Goal: Task Accomplishment & Management: Use online tool/utility

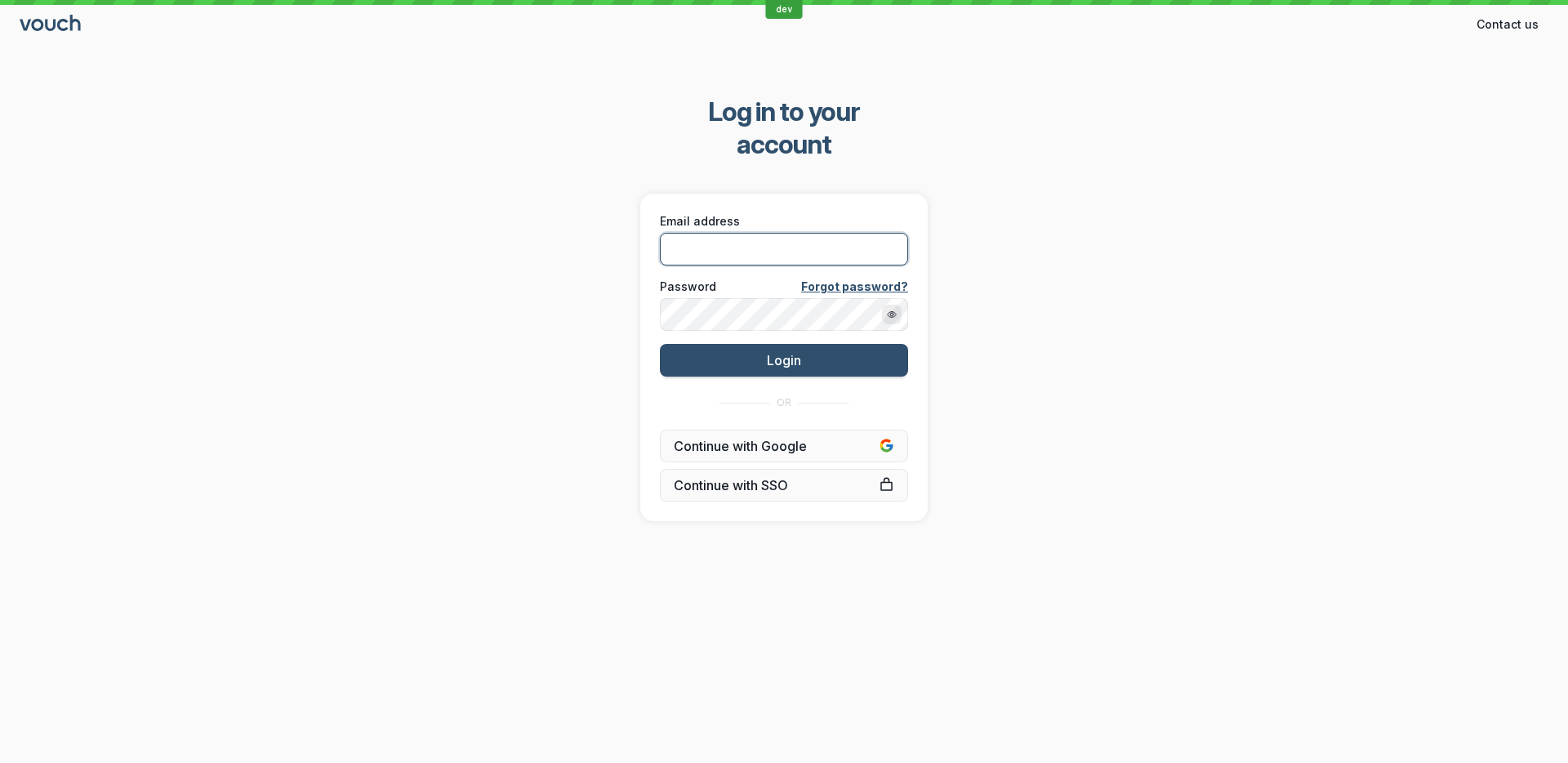
click at [758, 233] on input "Email address" at bounding box center [784, 249] width 248 height 33
type input "[PERSON_NAME][EMAIL_ADDRESS][DOMAIN_NAME]"
click at [660, 344] on button "Login" at bounding box center [784, 360] width 248 height 33
click at [1130, 187] on div "Log in to your account Email address [PERSON_NAME][EMAIL_ADDRESS][DOMAIN_NAME] …" at bounding box center [784, 308] width 1568 height 477
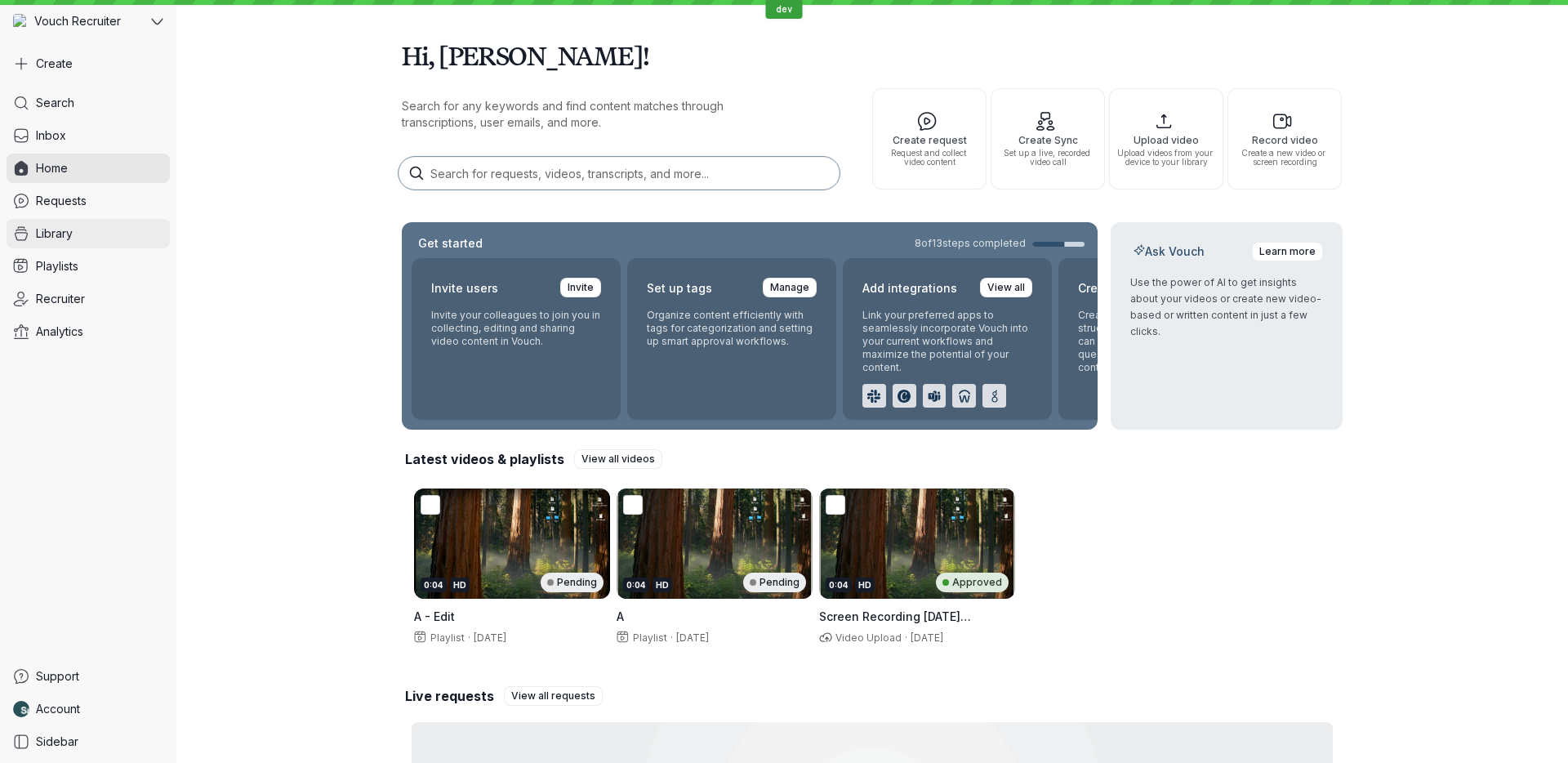
click at [117, 227] on link "Library" at bounding box center [88, 233] width 163 height 29
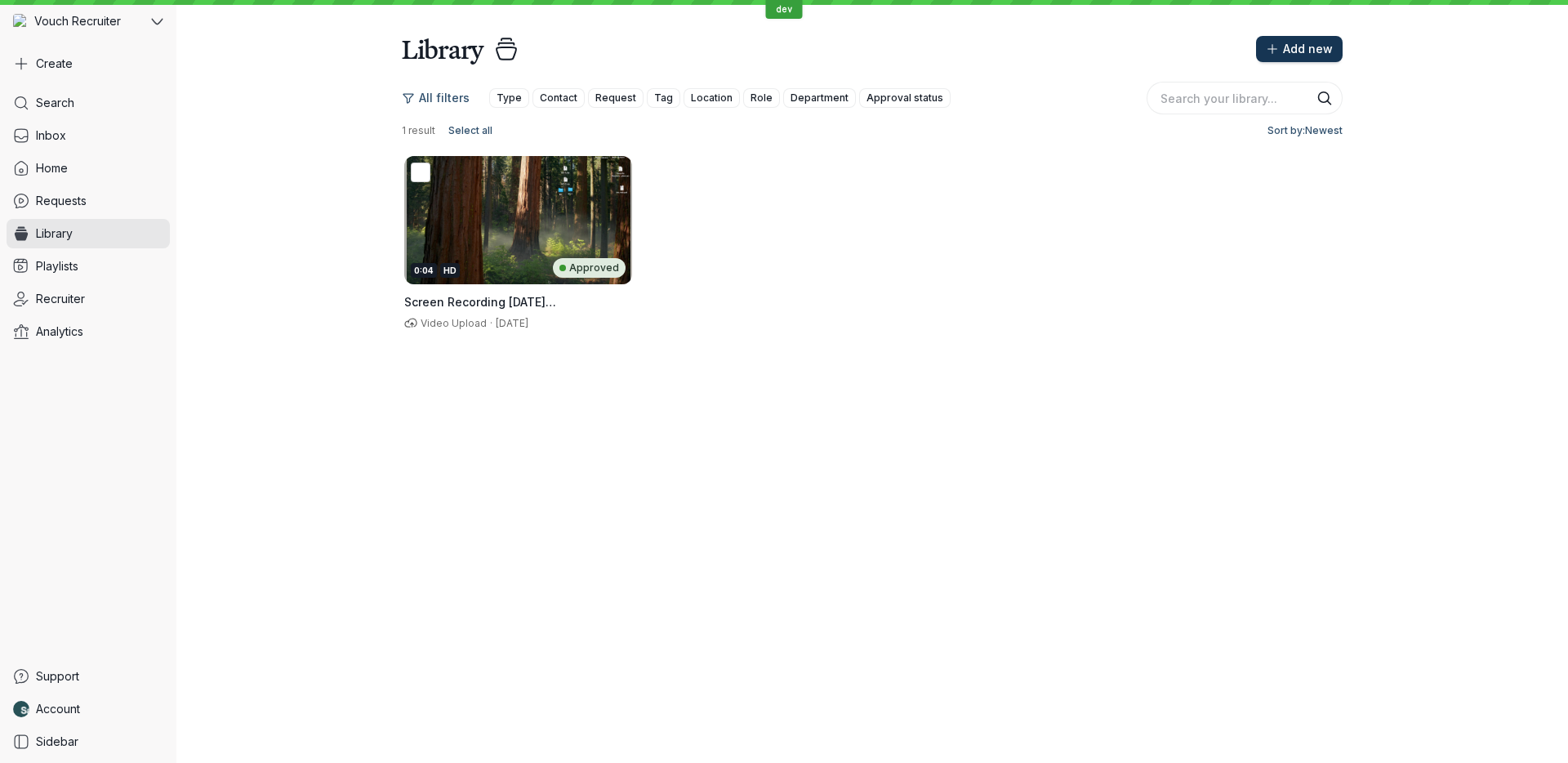
click at [1288, 37] on button "Add new" at bounding box center [1299, 49] width 86 height 26
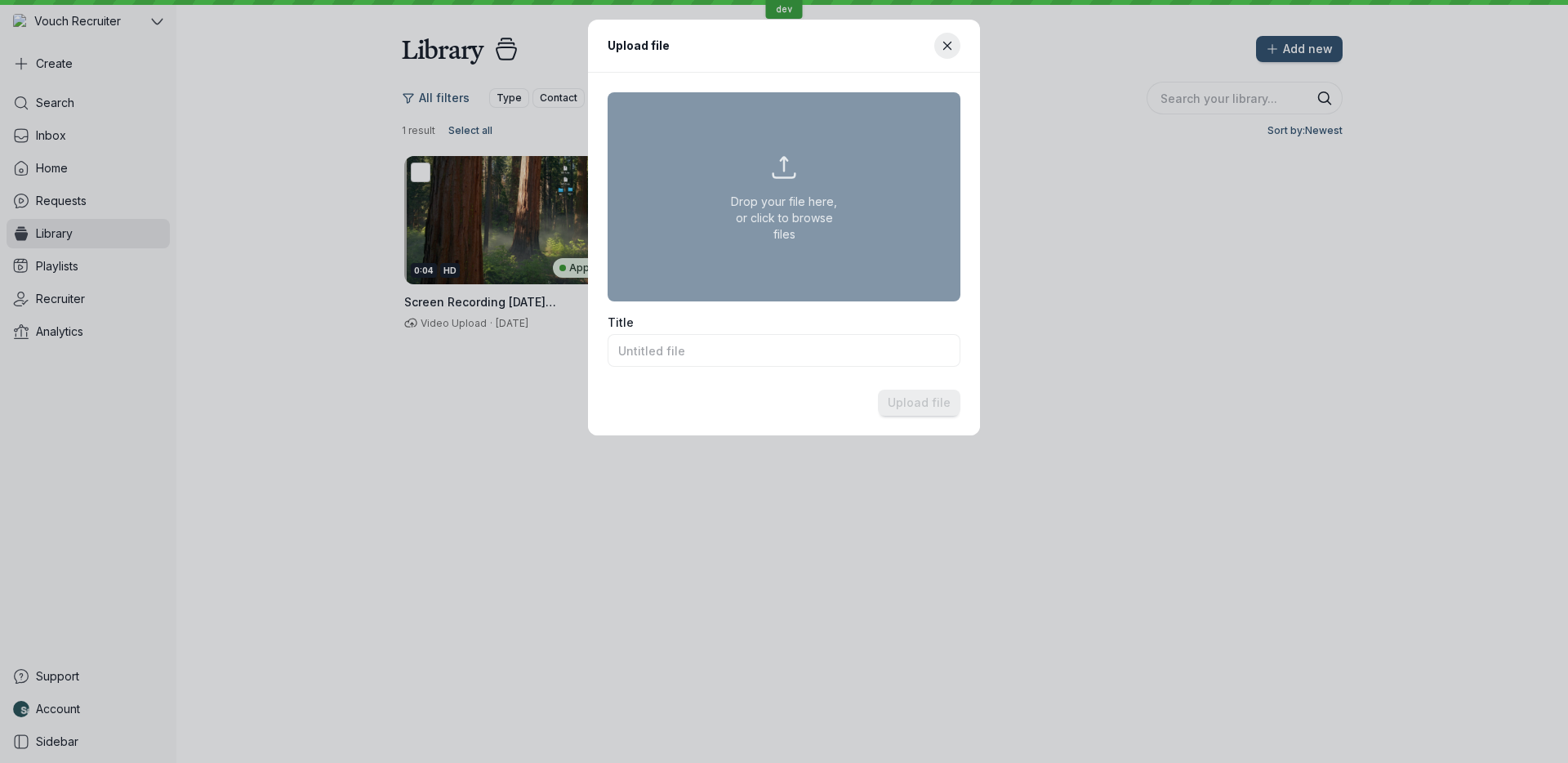
type input "Screenshot [DATE] 9.39.31 am.png"
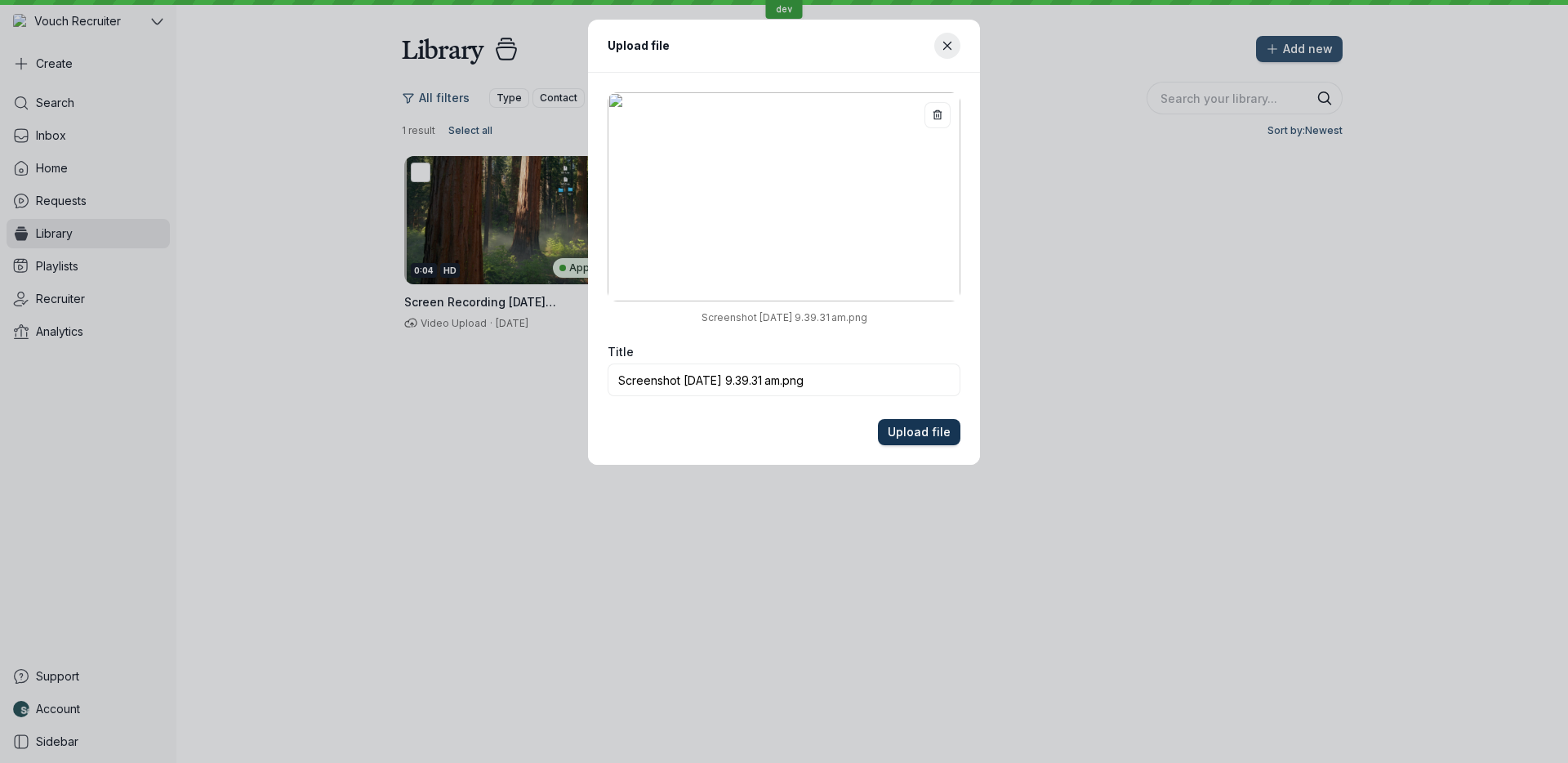
click at [932, 428] on span "Upload file" at bounding box center [919, 431] width 63 height 16
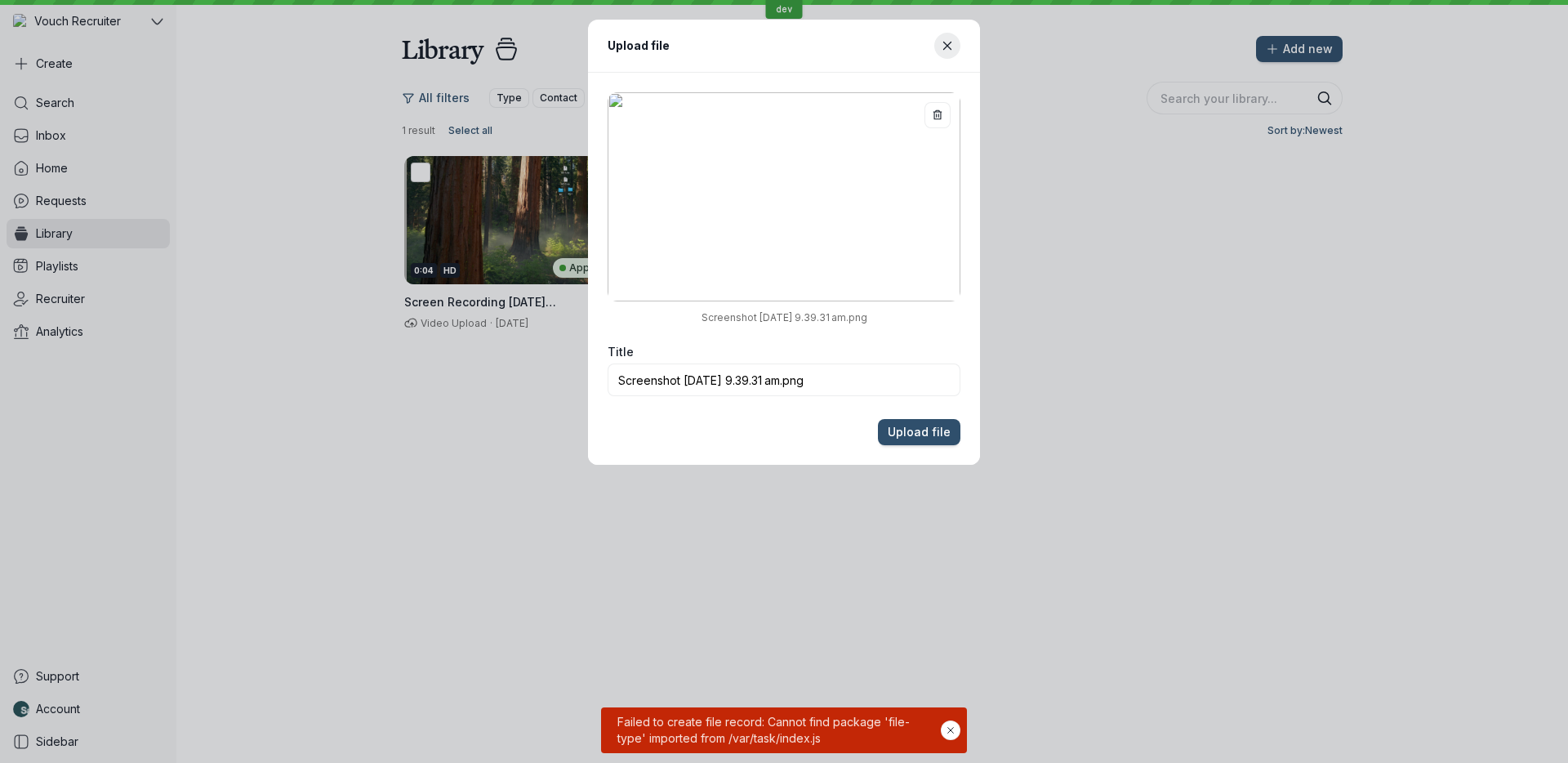
click at [630, 722] on span "Failed to create file record: Cannot find package 'file-type' imported from /va…" at bounding box center [778, 730] width 327 height 33
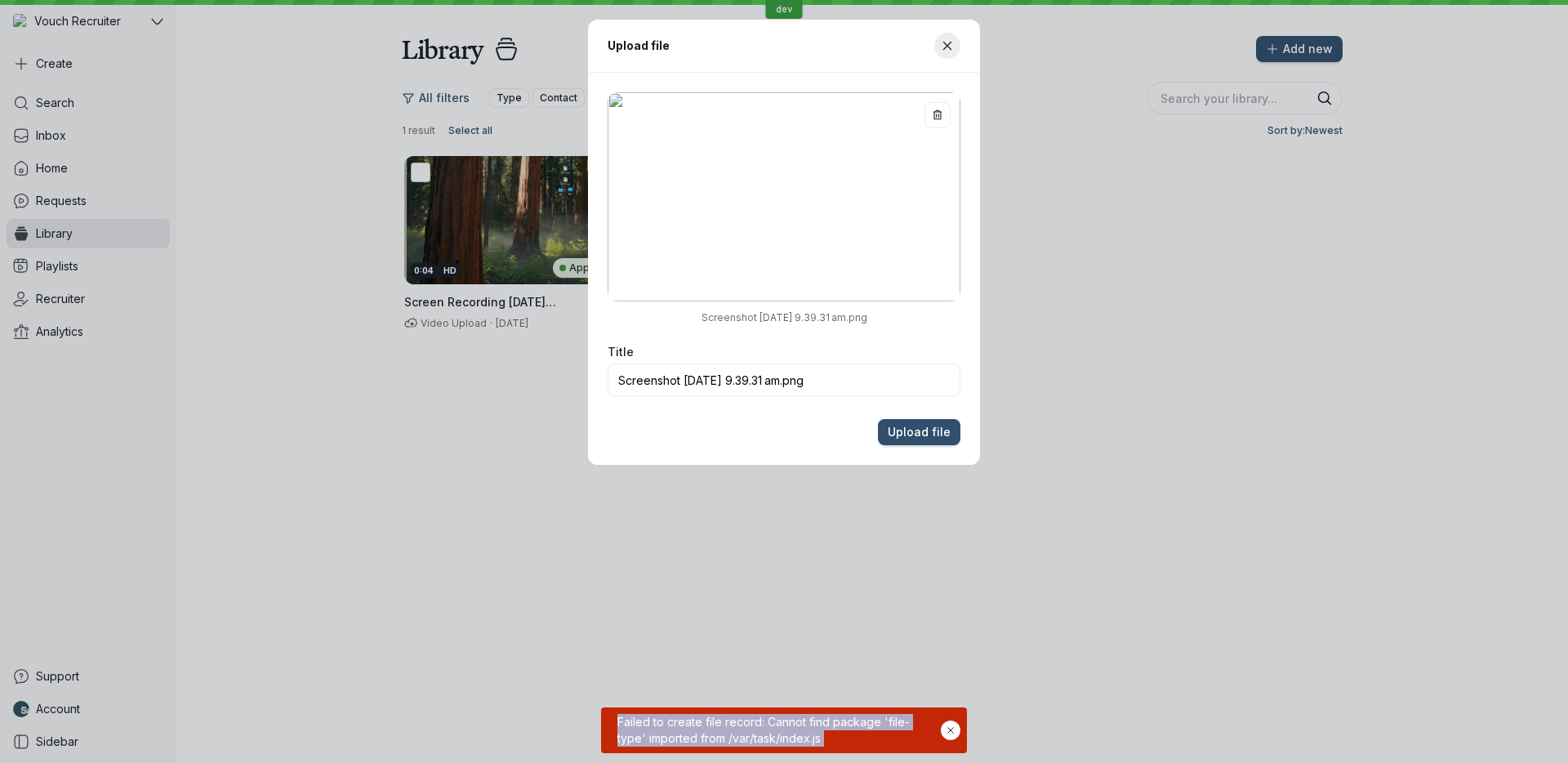
drag, startPoint x: 630, startPoint y: 722, endPoint x: 829, endPoint y: 741, distance: 199.9
click at [829, 741] on span "Failed to create file record: Cannot find package 'file-type' imported from /va…" at bounding box center [778, 730] width 327 height 33
click at [833, 740] on span "Failed to create file record: Cannot find package 'file-type' imported from /va…" at bounding box center [778, 730] width 327 height 33
drag, startPoint x: 849, startPoint y: 740, endPoint x: 601, endPoint y: 724, distance: 248.5
click at [601, 724] on div "Failed to create file record: Cannot find package 'file-type' imported from /va…" at bounding box center [784, 730] width 365 height 46
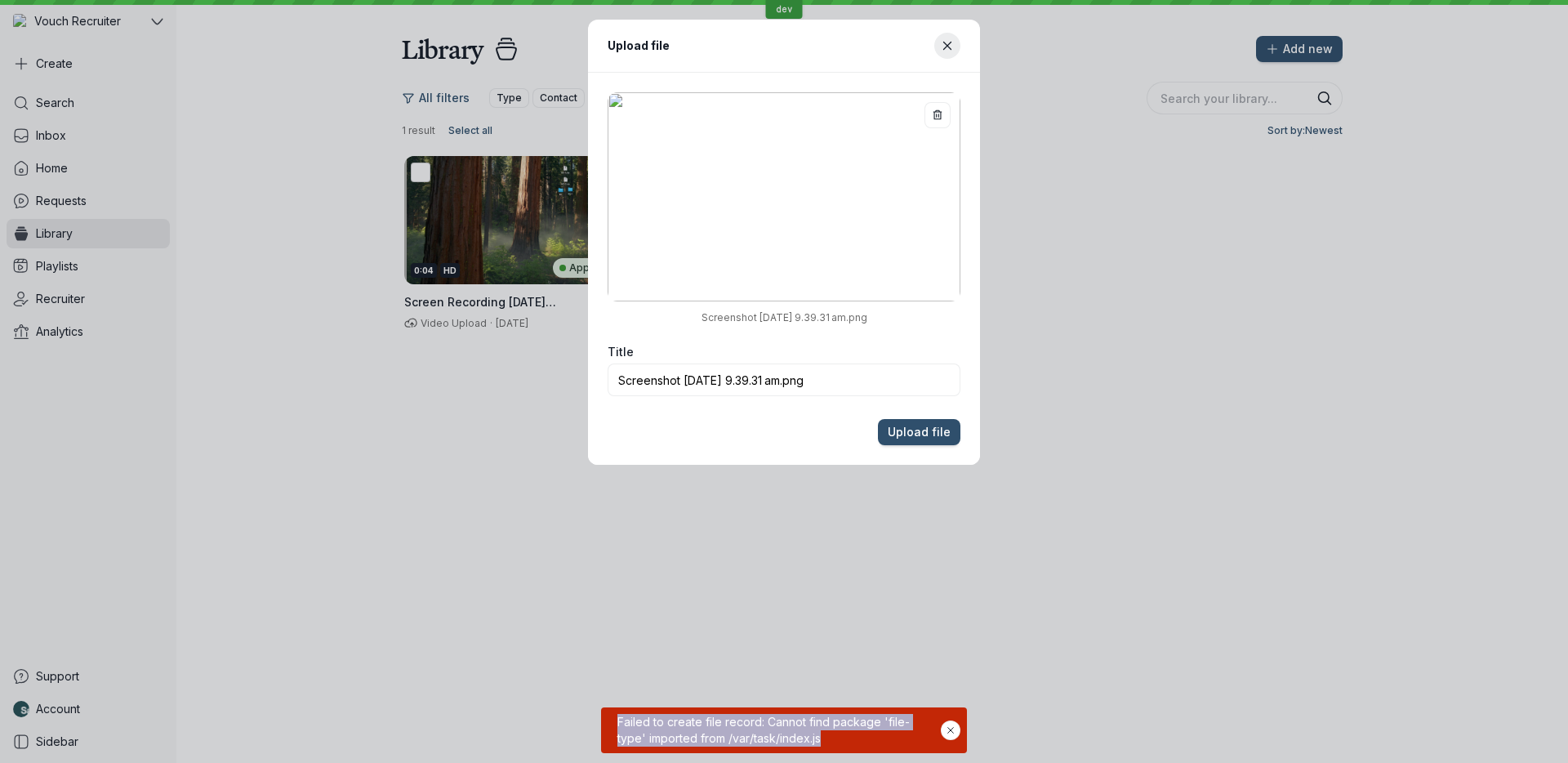
click at [604, 724] on div "Failed to create file record: Cannot find package 'file-type' imported from /va…" at bounding box center [784, 730] width 365 height 46
drag, startPoint x: 604, startPoint y: 724, endPoint x: 842, endPoint y: 745, distance: 238.9
click at [842, 745] on div "Failed to create file record: Cannot find package 'file-type' imported from /va…" at bounding box center [784, 730] width 365 height 46
copy div "Failed to create file record: Cannot find package 'file-type' imported from /va…"
click at [836, 746] on div "Failed to create file record: Cannot find package 'file-type' imported from /va…" at bounding box center [784, 730] width 365 height 46
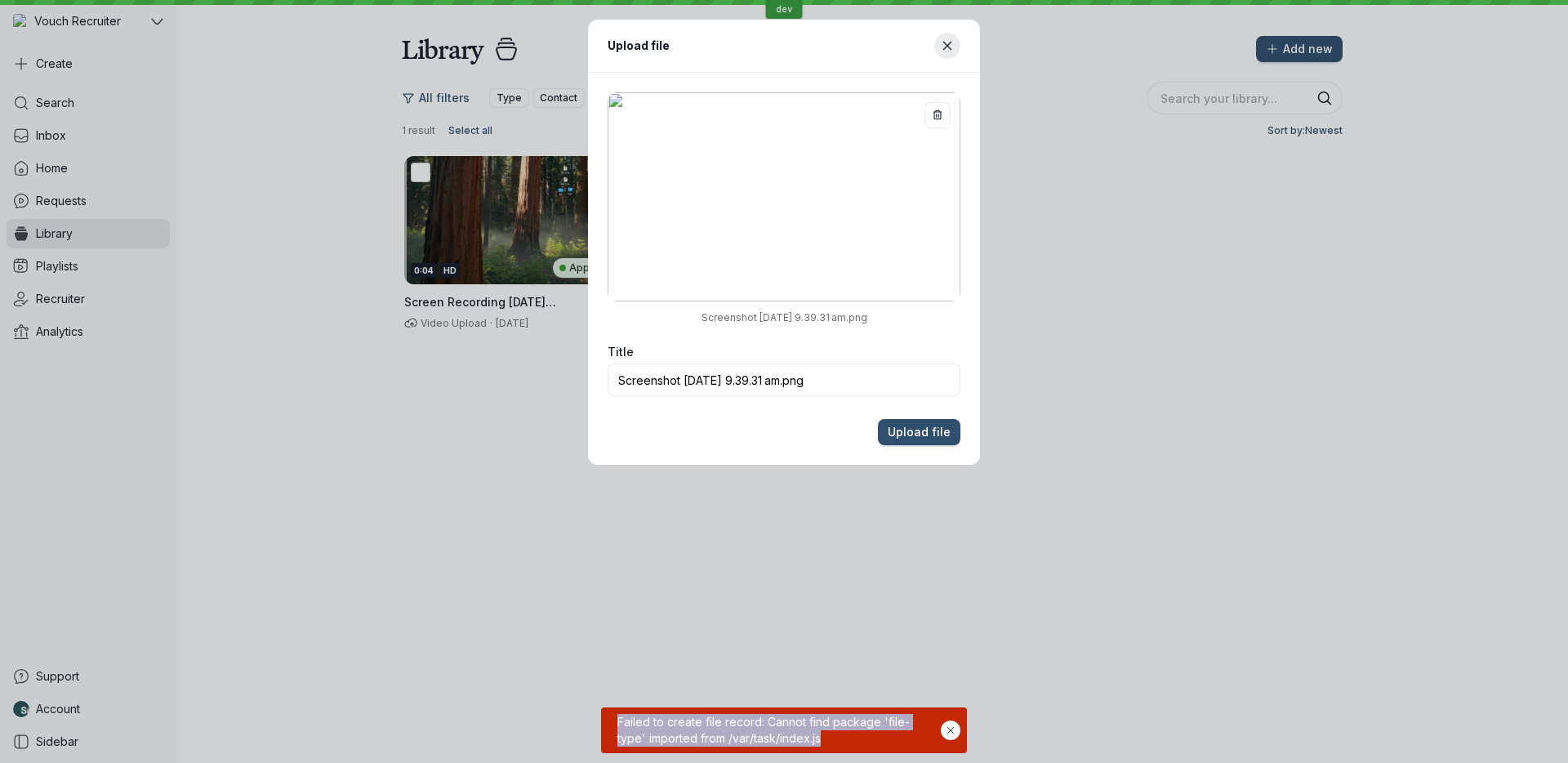
drag, startPoint x: 846, startPoint y: 744, endPoint x: 603, endPoint y: 726, distance: 243.7
click at [603, 726] on div "Failed to create file record: Cannot find package 'file-type' imported from /va…" at bounding box center [784, 730] width 365 height 46
click at [605, 725] on div "Failed to create file record: Cannot find package 'file-type' imported from /va…" at bounding box center [784, 730] width 365 height 46
drag, startPoint x: 605, startPoint y: 725, endPoint x: 843, endPoint y: 738, distance: 238.4
click at [843, 738] on div "Failed to create file record: Cannot find package 'file-type' imported from /va…" at bounding box center [784, 730] width 365 height 46
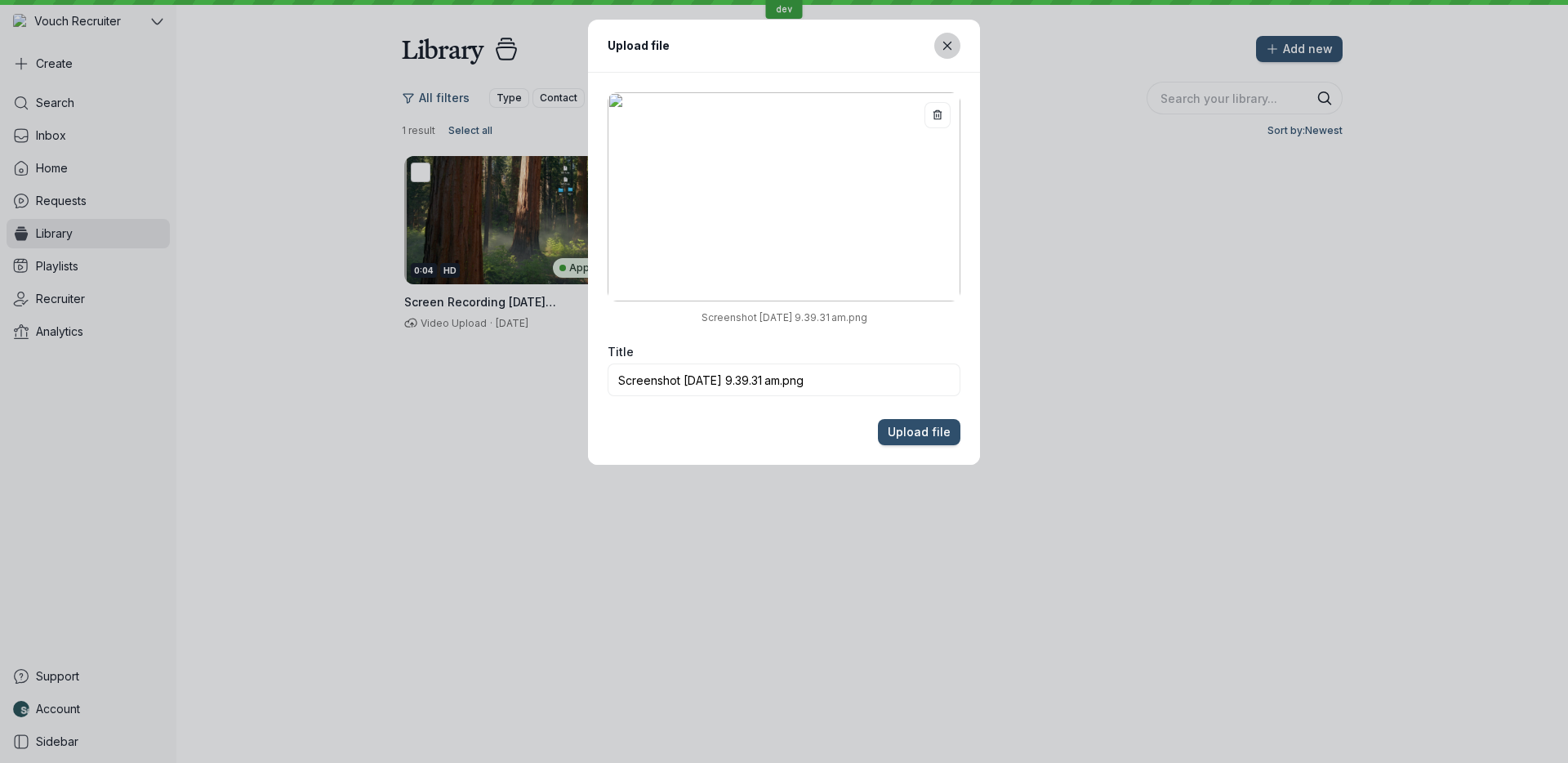
click at [944, 53] on button "Close modal" at bounding box center [947, 46] width 26 height 26
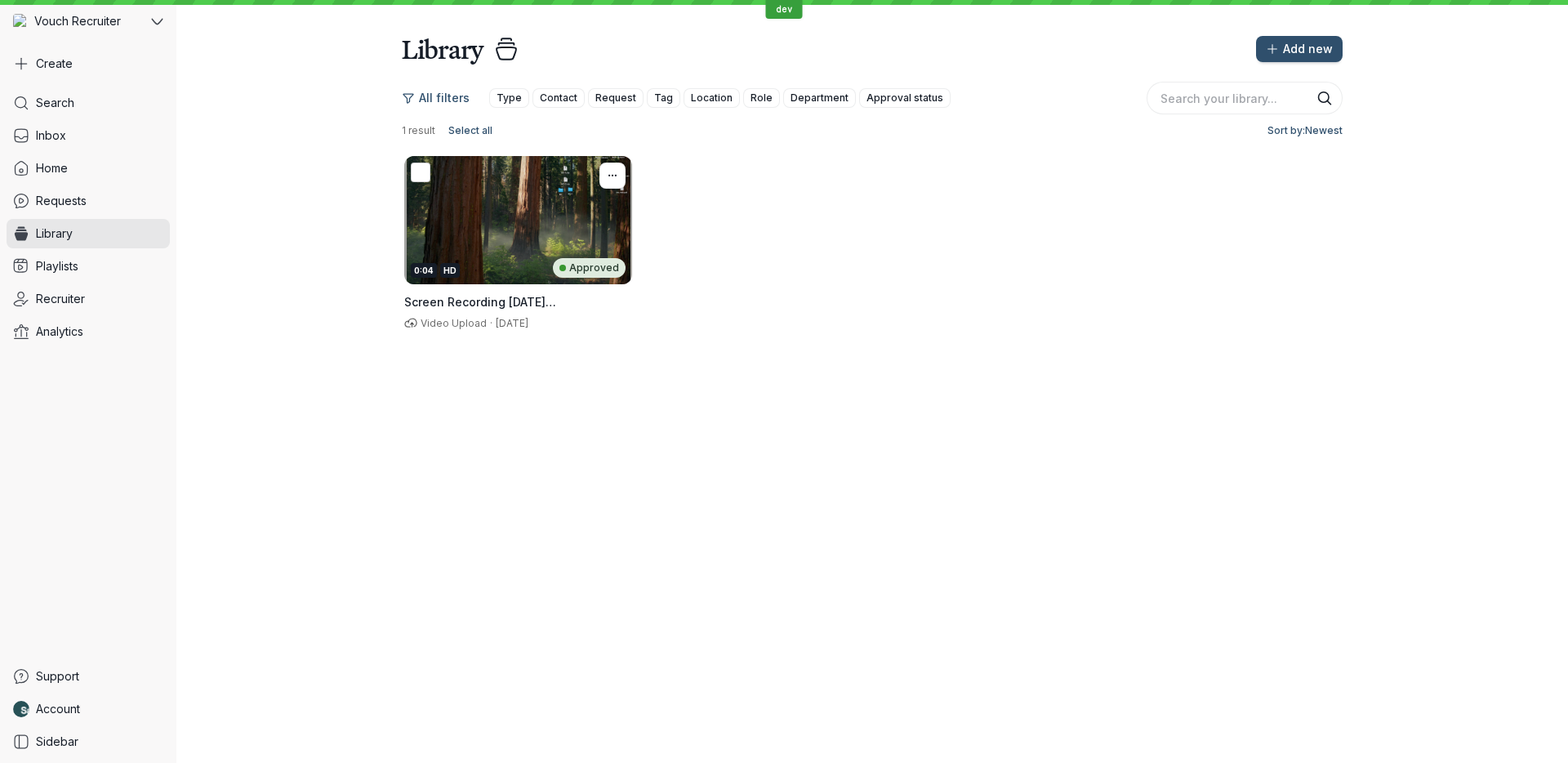
click at [561, 266] on div "Approved" at bounding box center [588, 268] width 72 height 20
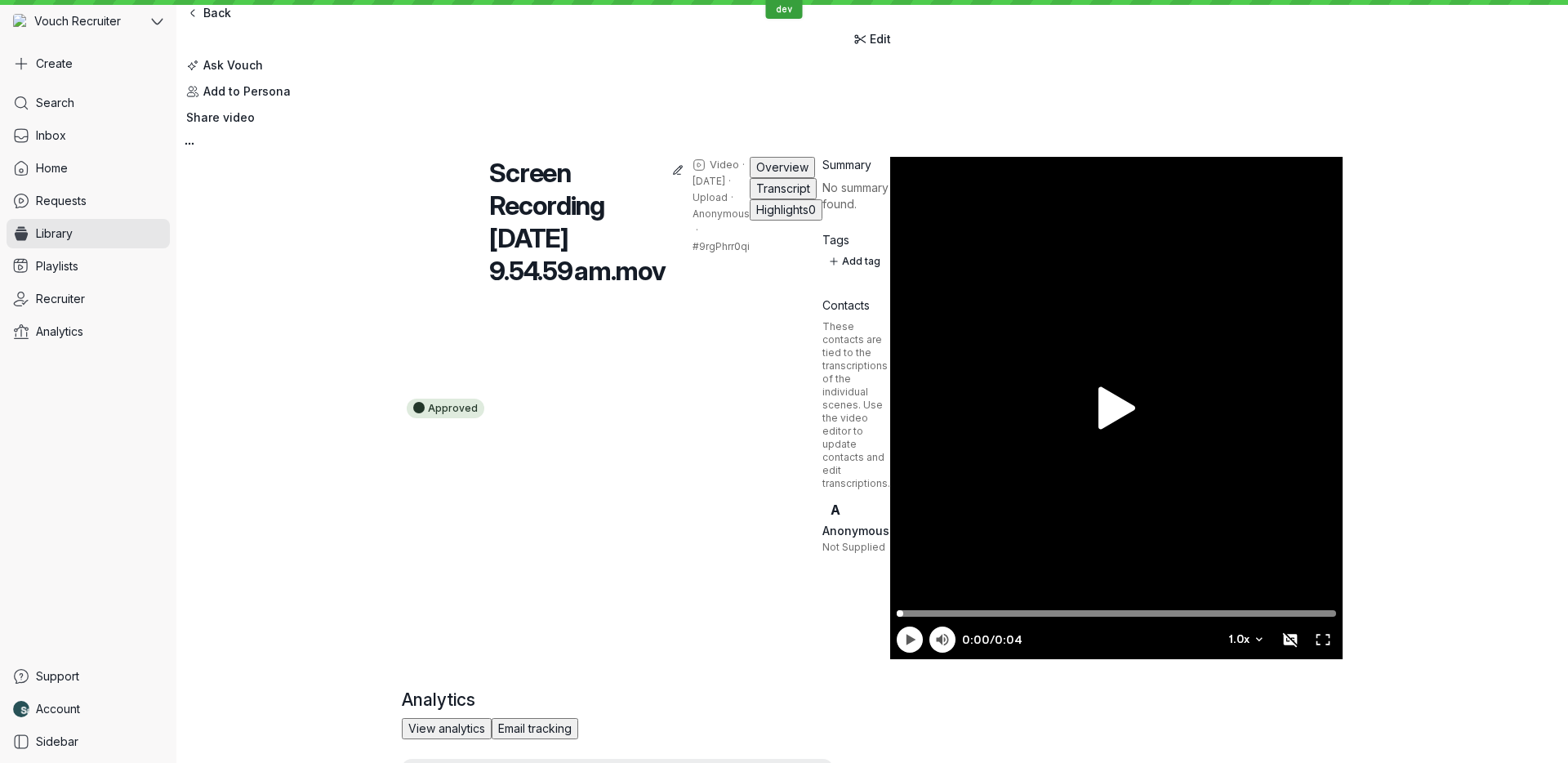
click at [750, 199] on button "Transcript" at bounding box center [783, 188] width 67 height 22
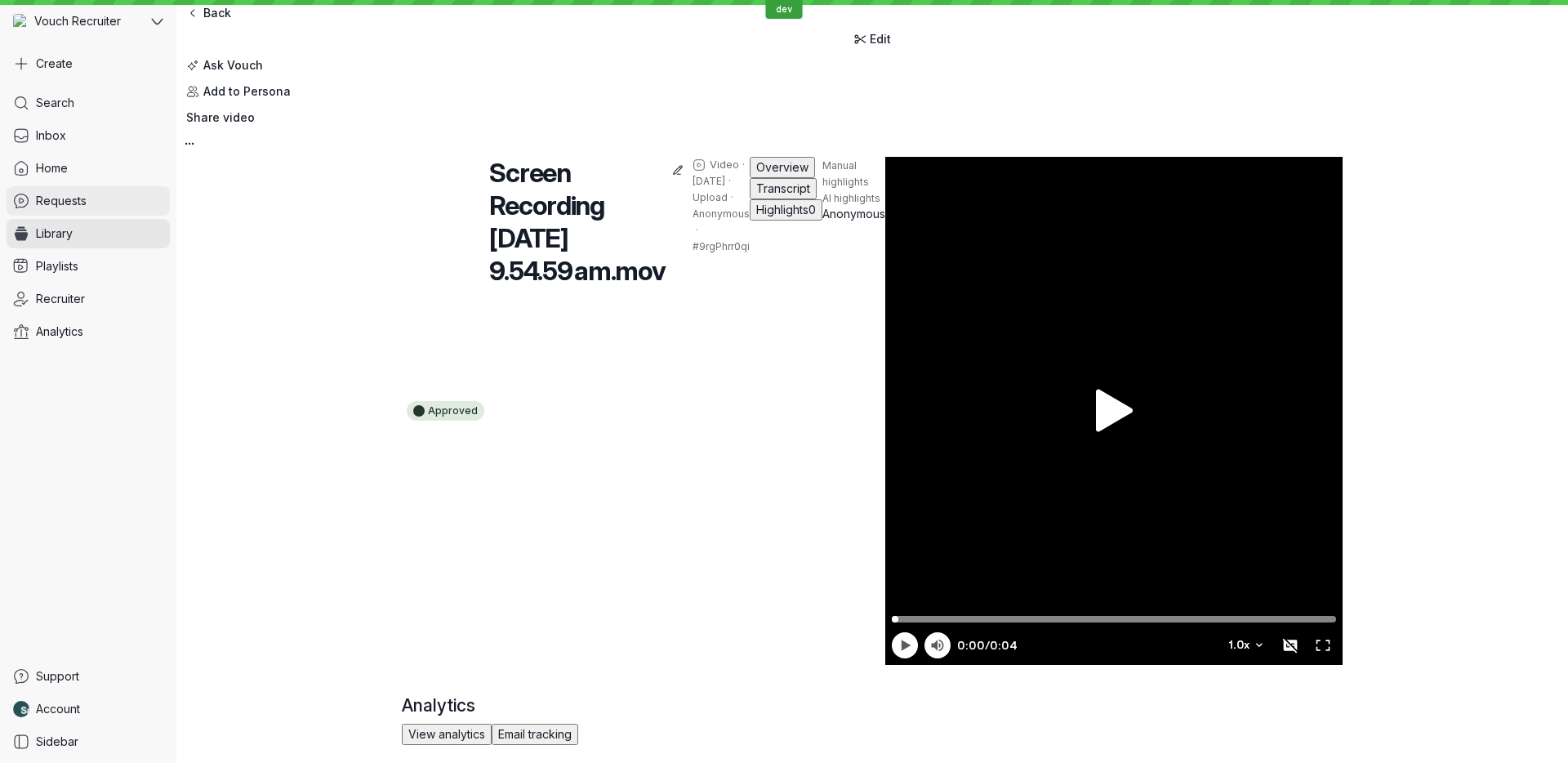
click at [118, 201] on link "Requests" at bounding box center [88, 200] width 163 height 29
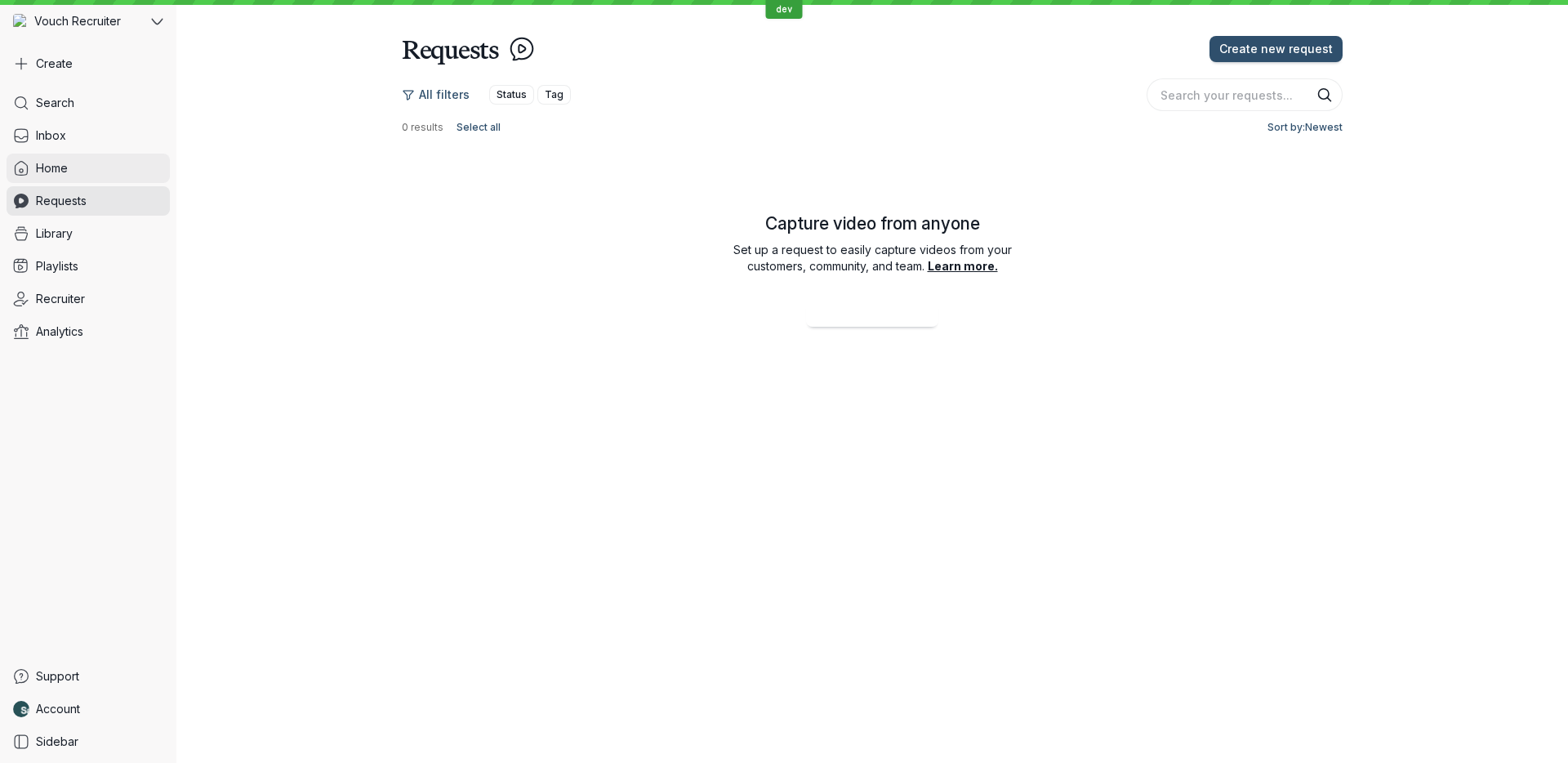
click at [113, 178] on link "Home" at bounding box center [88, 167] width 163 height 29
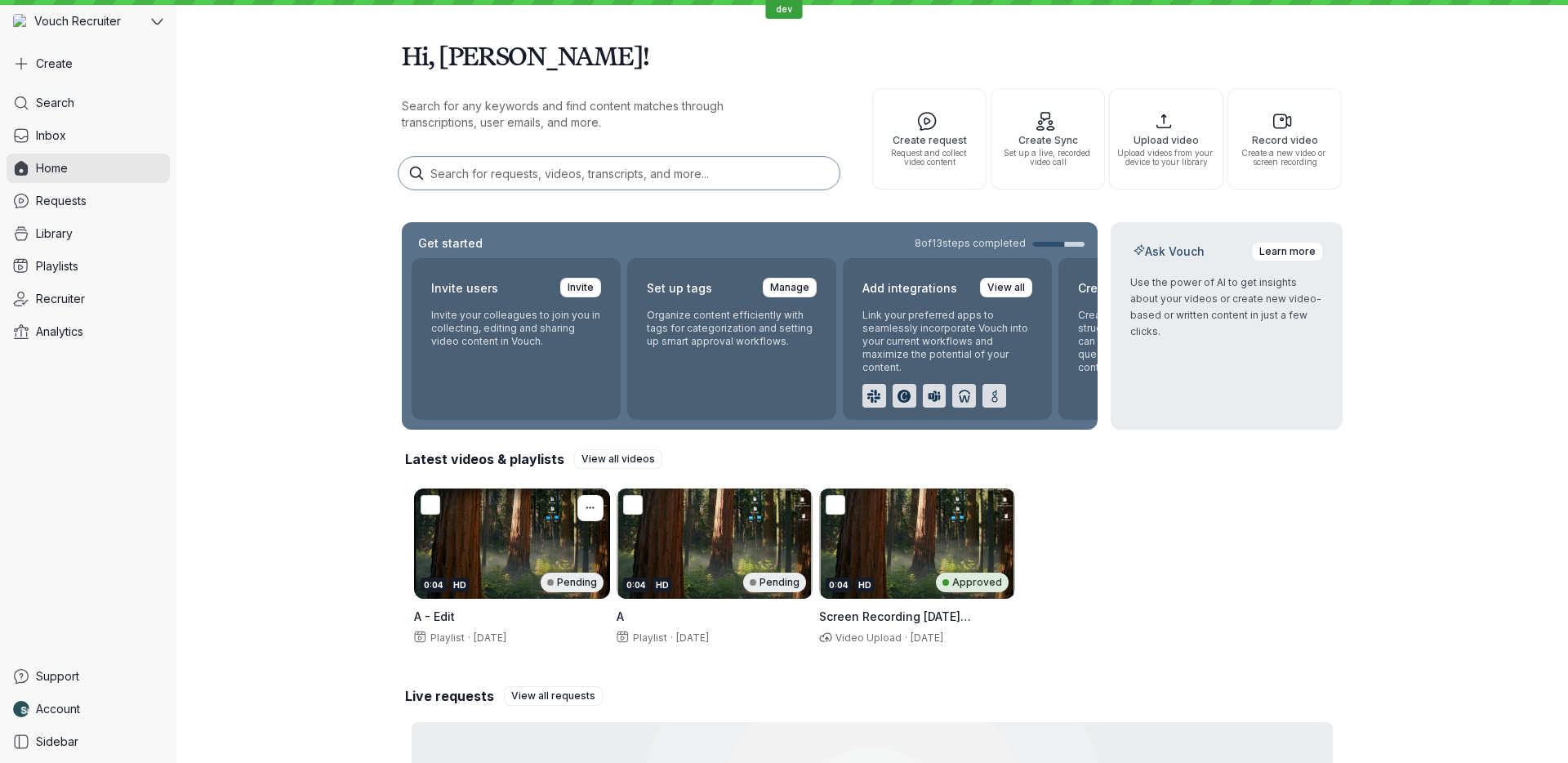
click at [546, 565] on div "0:04 HD Pending" at bounding box center [512, 543] width 196 height 110
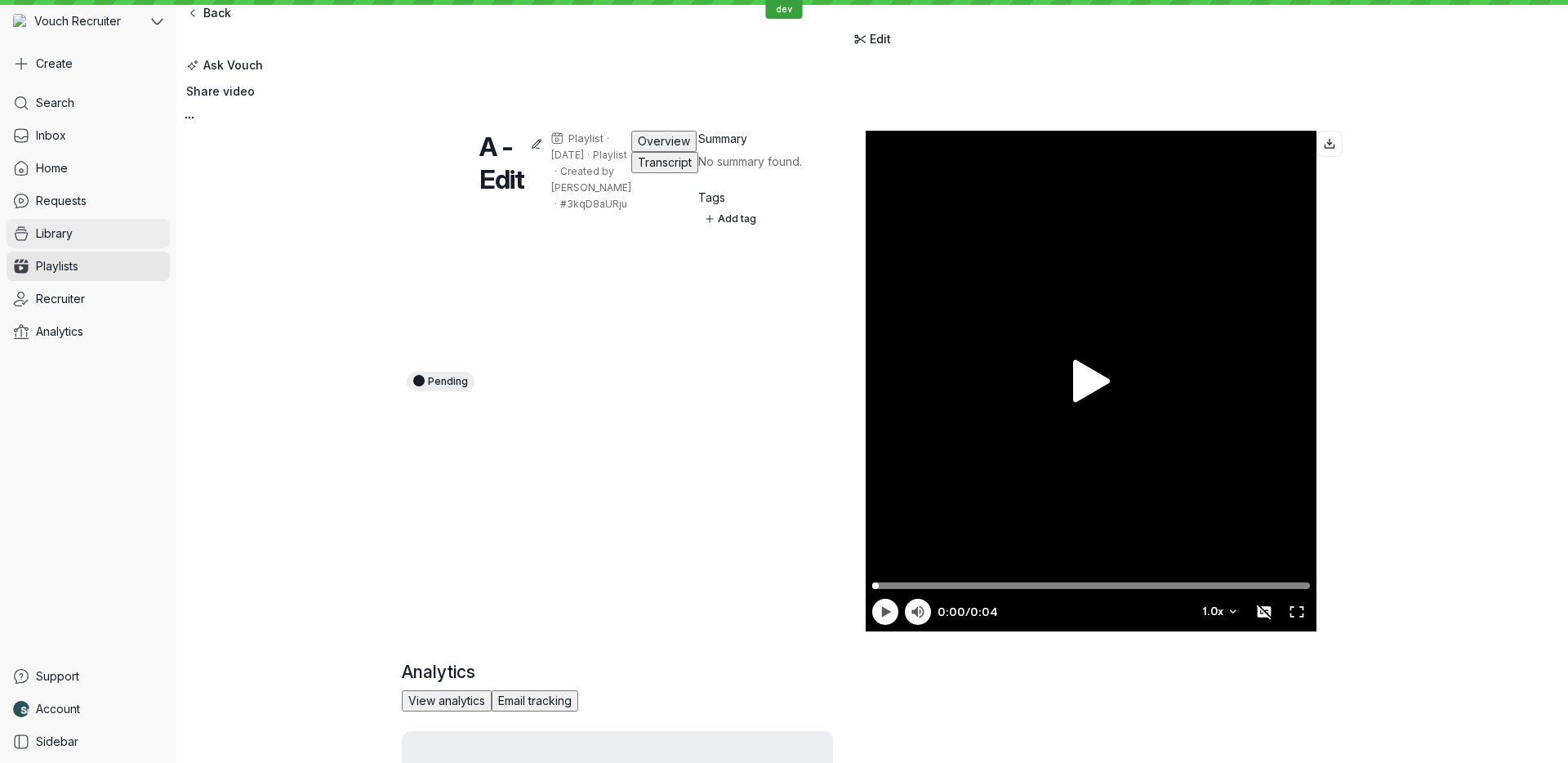
click at [86, 239] on link "Library" at bounding box center [88, 233] width 163 height 29
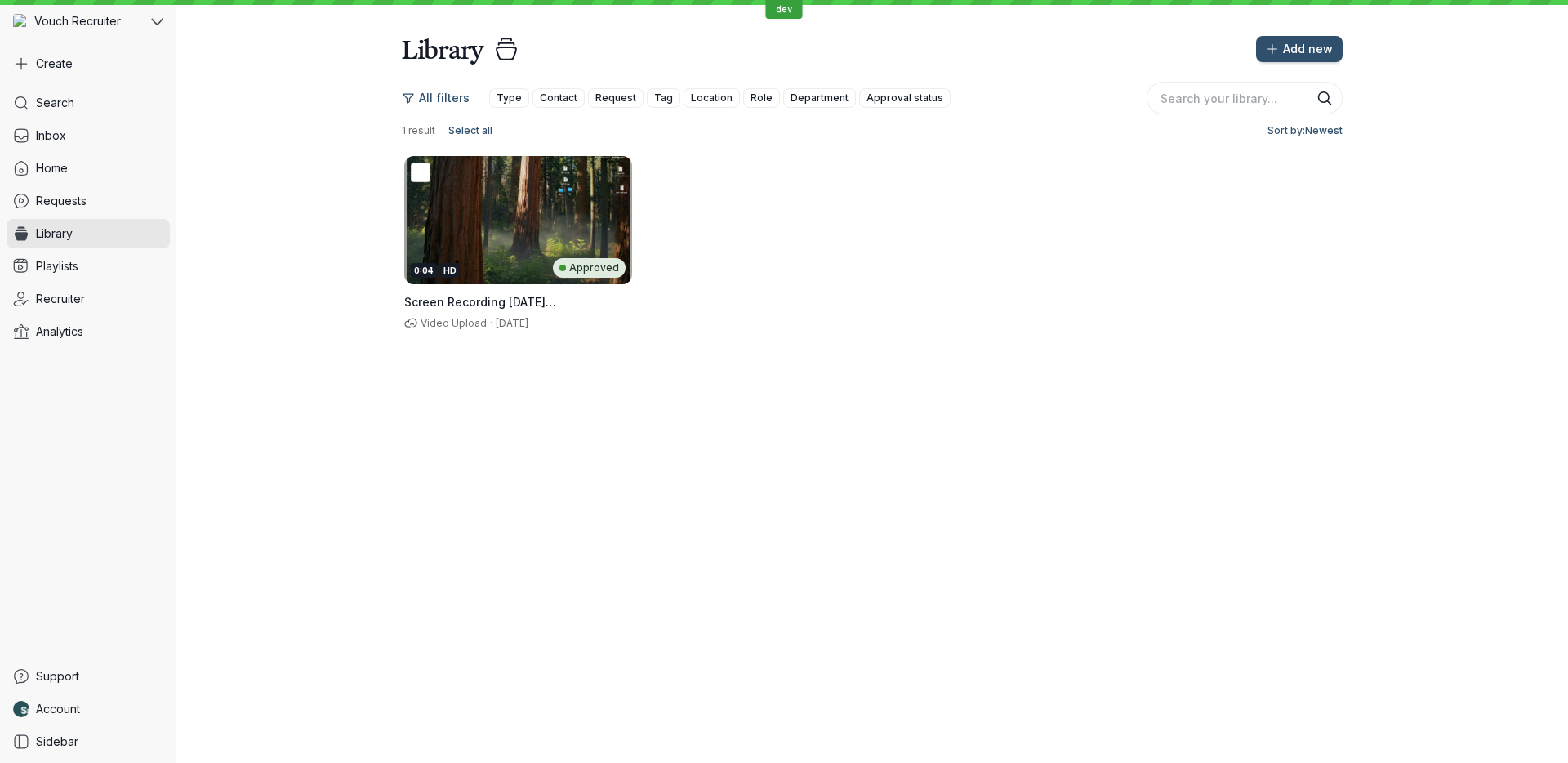
click at [520, 200] on div "0:04 HD Approved" at bounding box center [518, 220] width 227 height 128
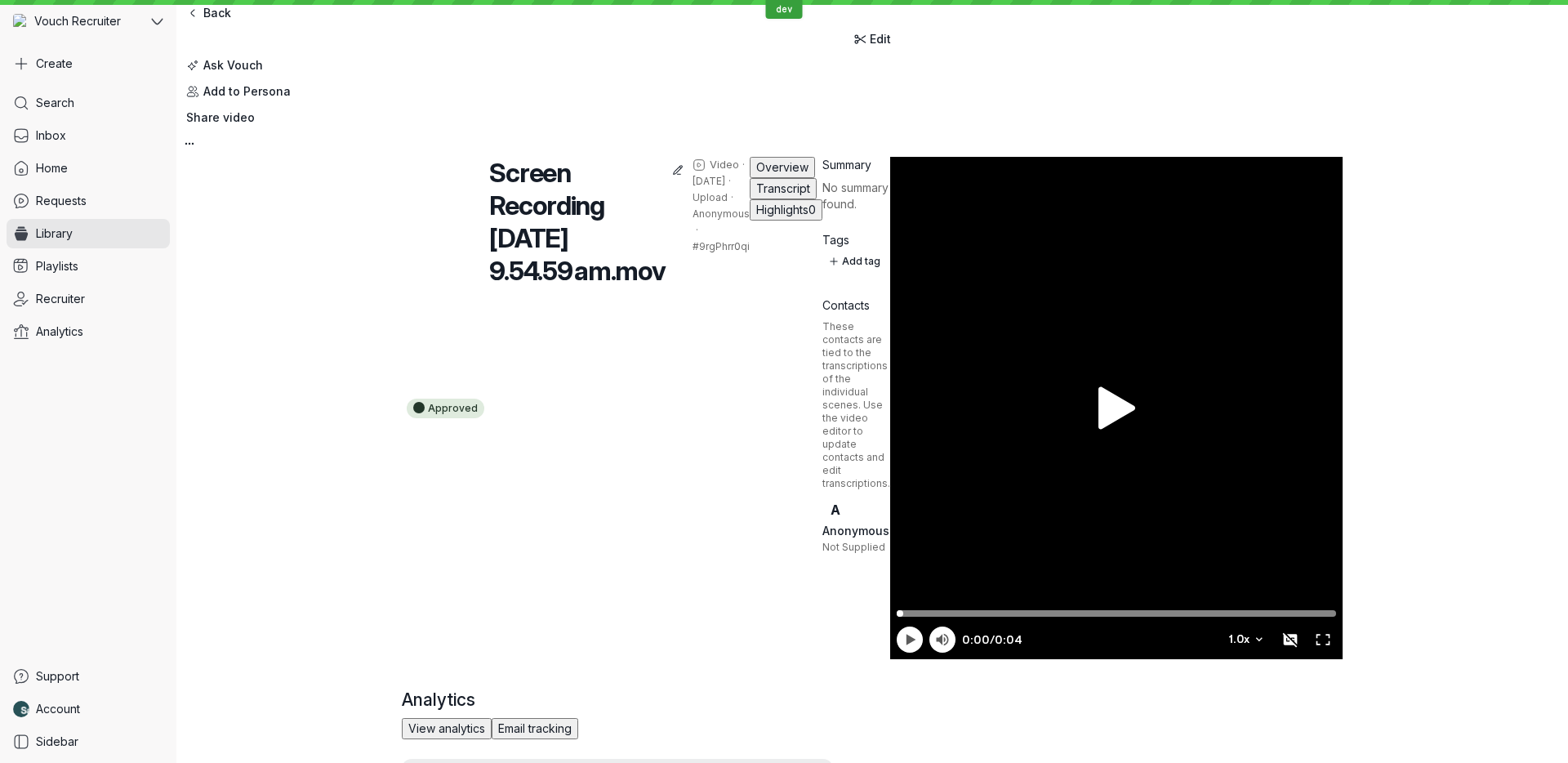
click at [756, 216] on span "Highlights" at bounding box center [783, 210] width 53 height 14
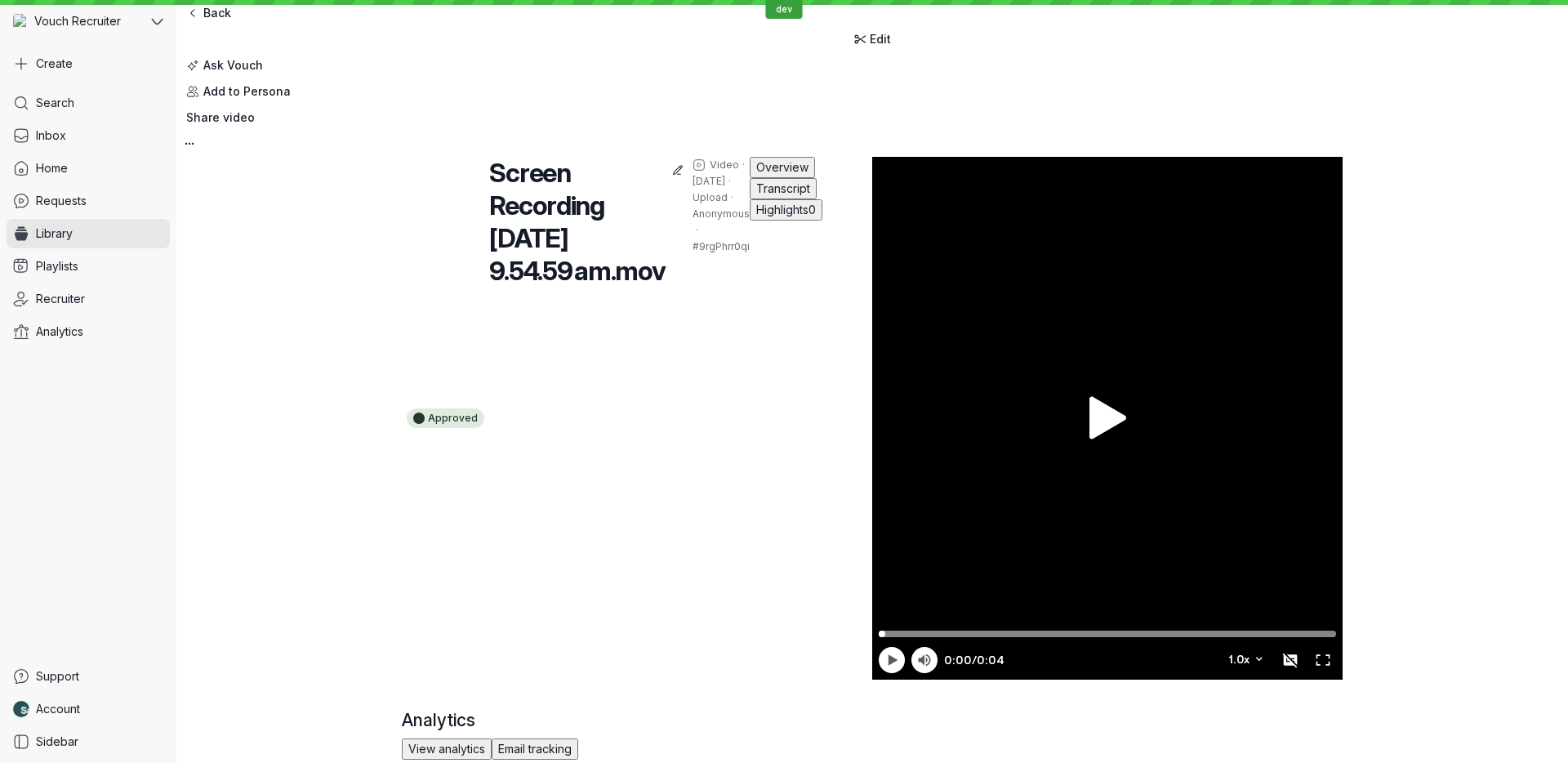
click at [756, 195] on span "Transcript" at bounding box center [783, 188] width 54 height 14
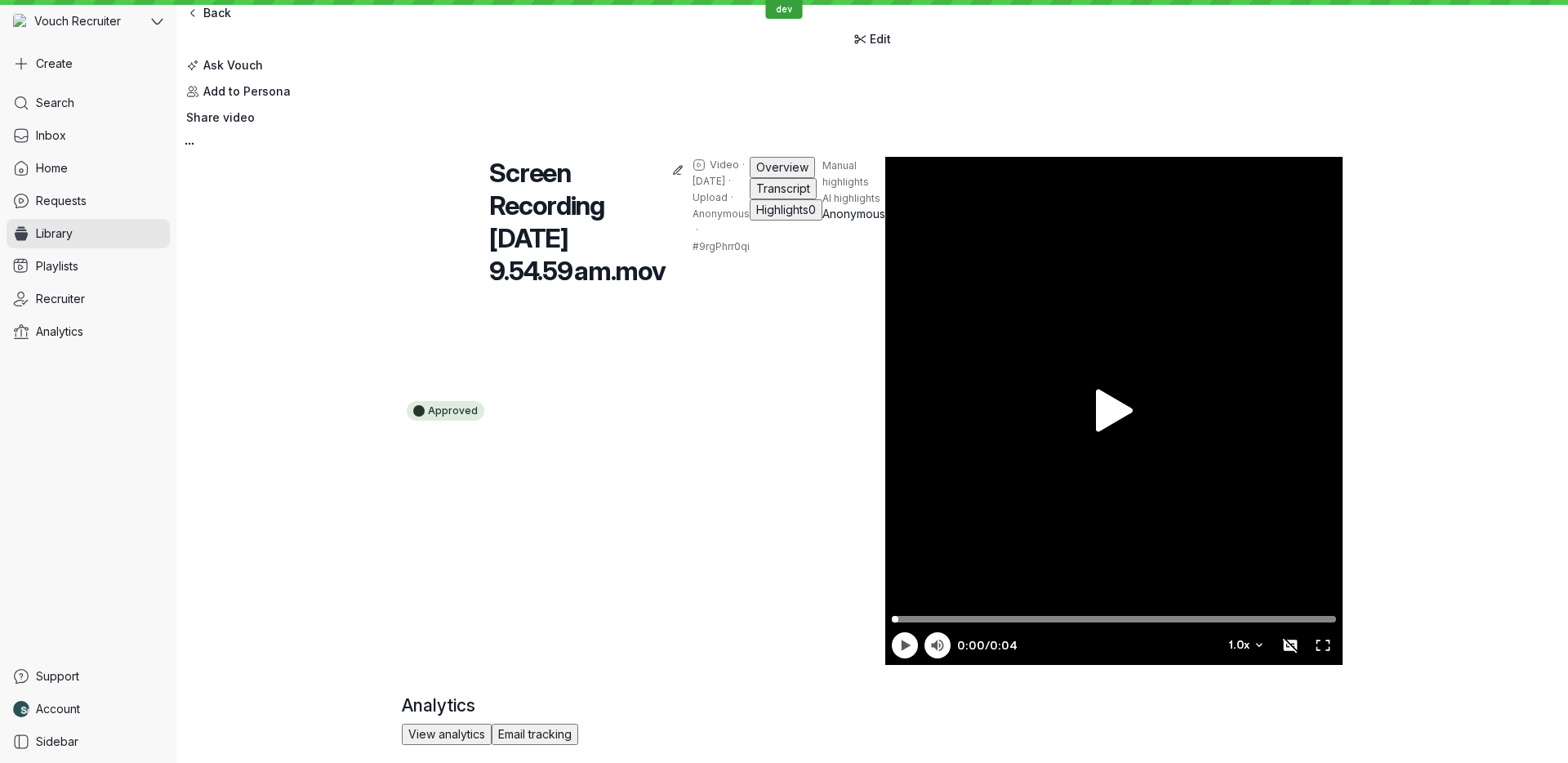
click at [756, 174] on span "Overview" at bounding box center [783, 166] width 53 height 14
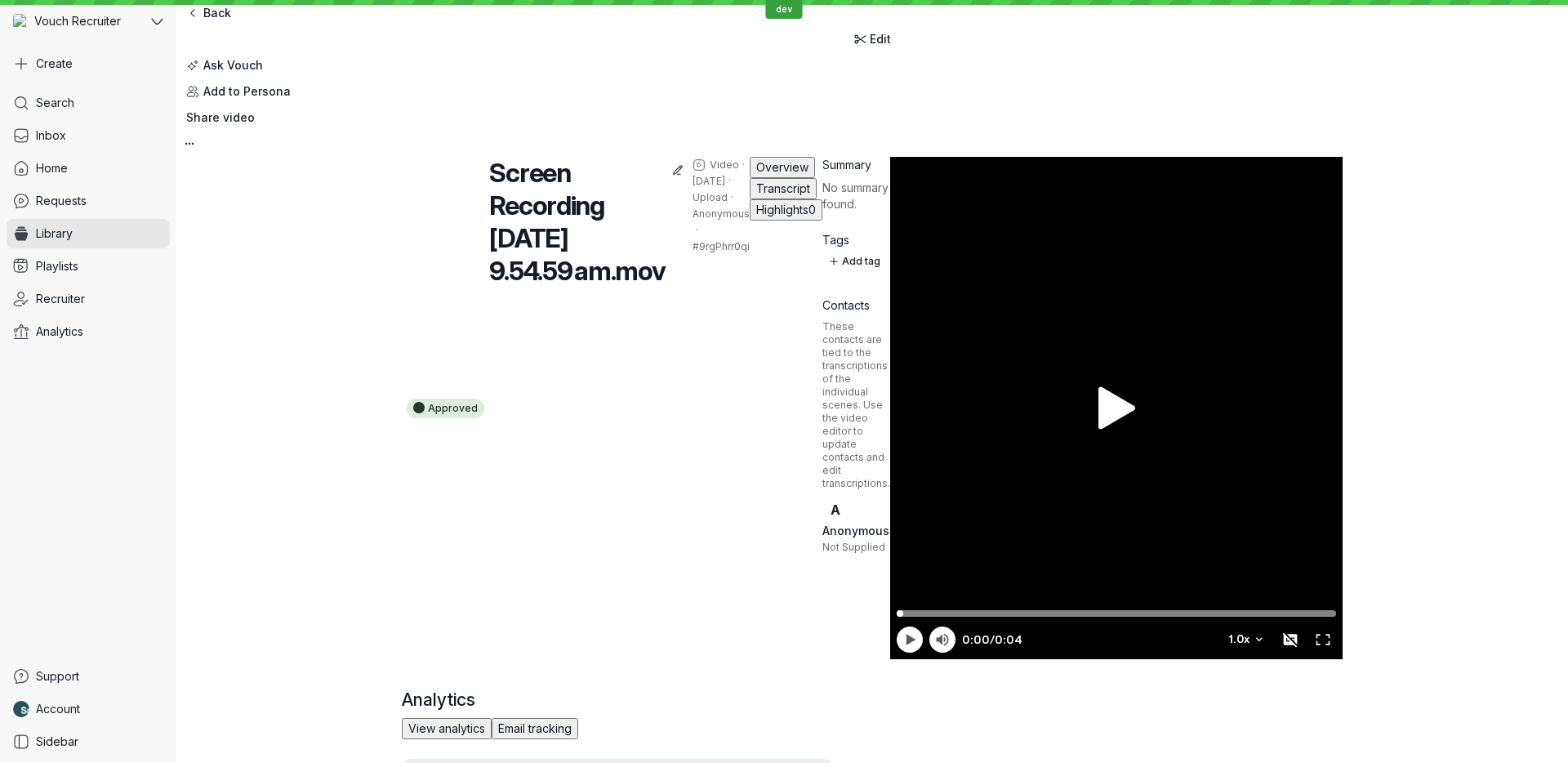
click at [756, 195] on span "Transcript" at bounding box center [783, 188] width 54 height 14
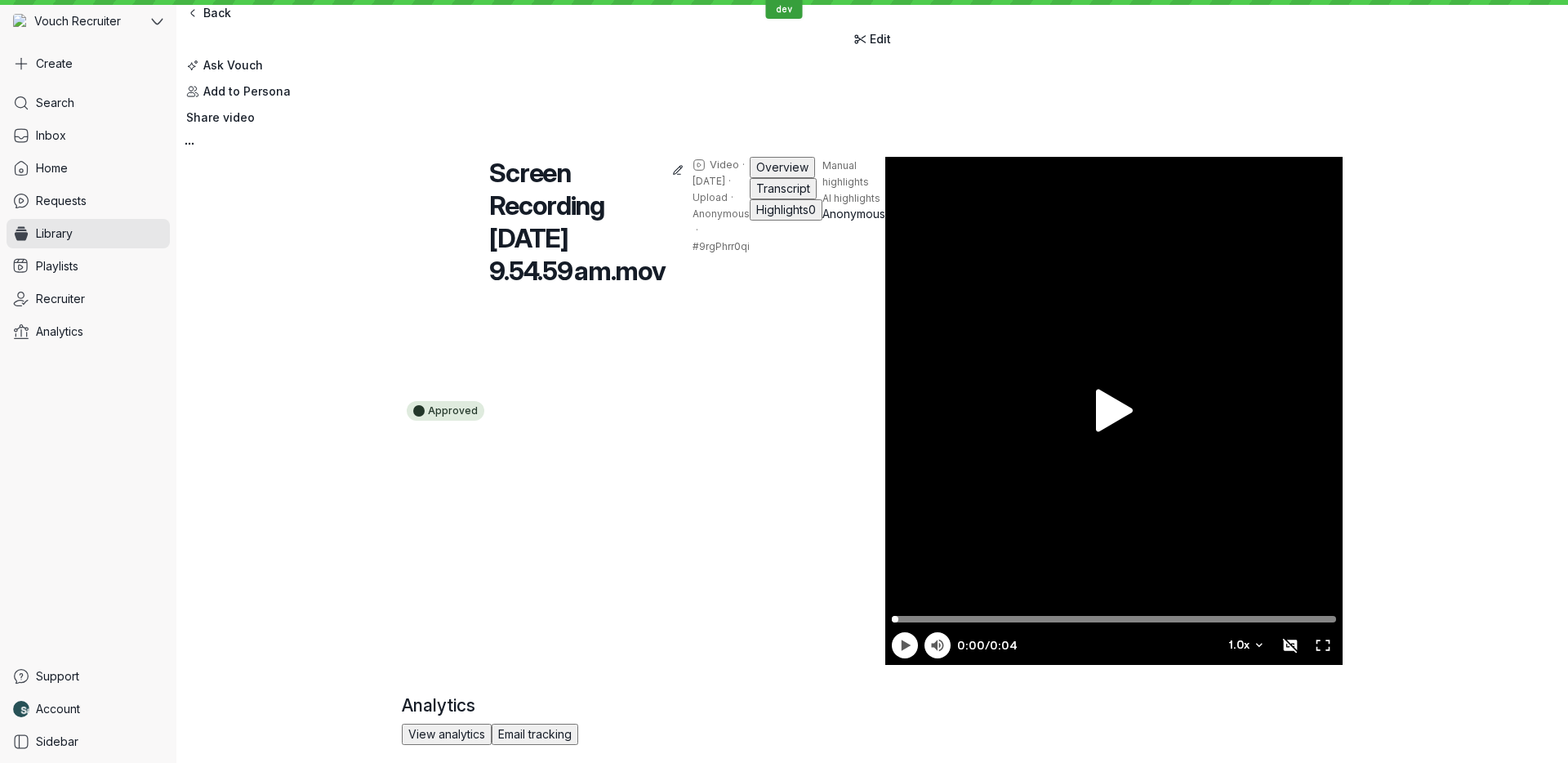
click at [756, 216] on span "Highlights" at bounding box center [783, 210] width 53 height 14
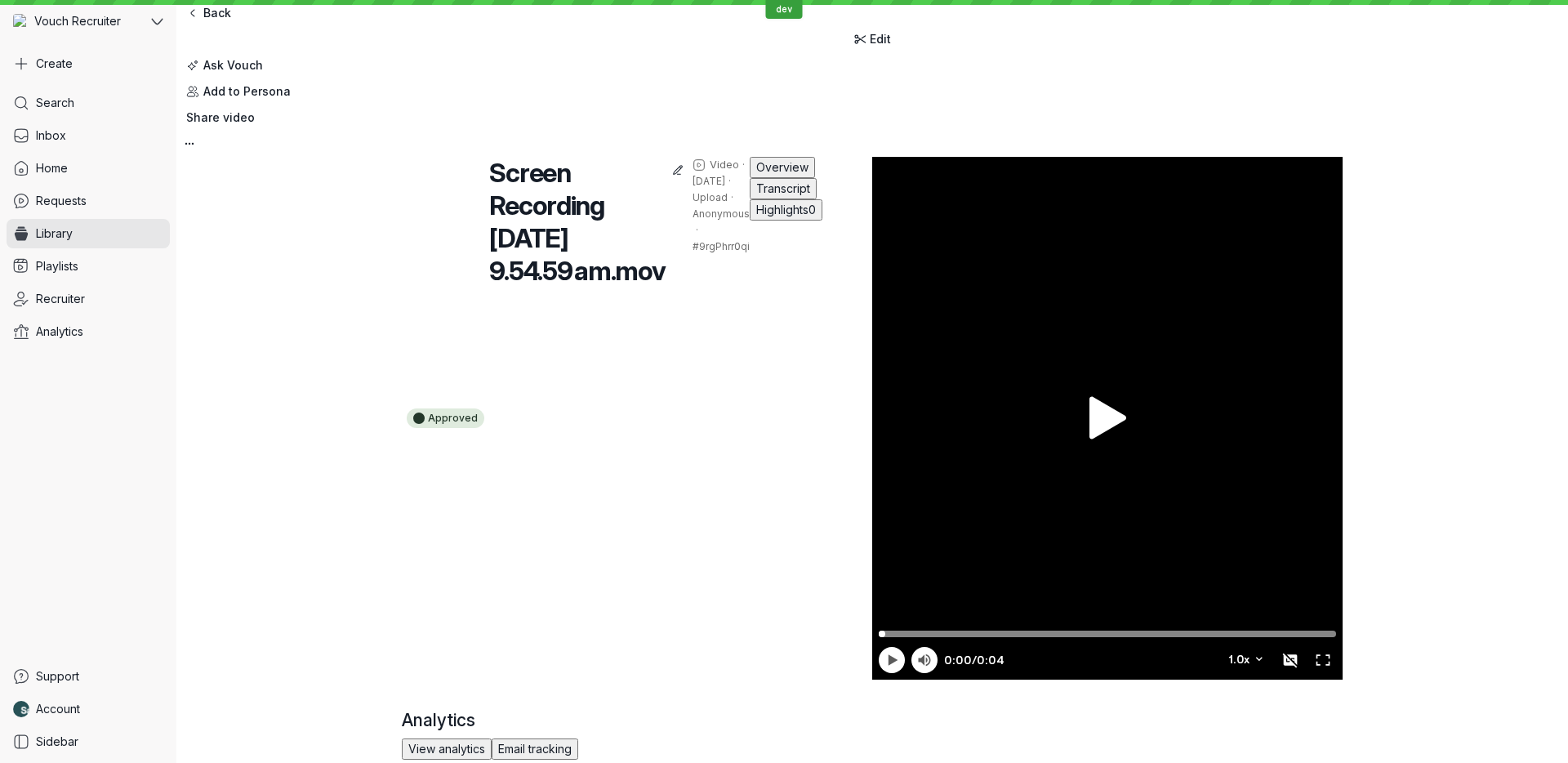
click at [750, 199] on button "Transcript" at bounding box center [783, 188] width 67 height 22
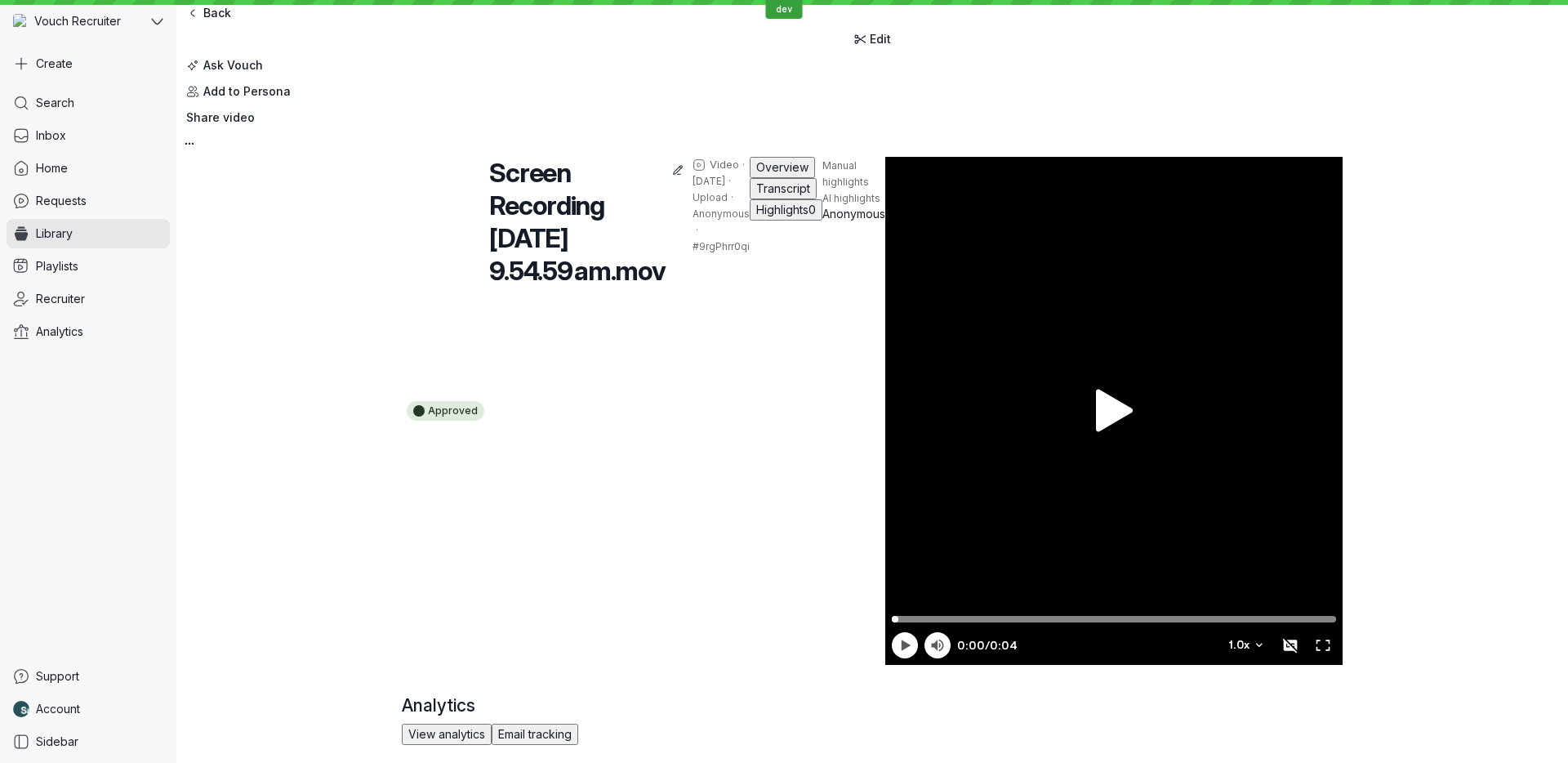
click at [756, 174] on span "Overview" at bounding box center [783, 166] width 53 height 14
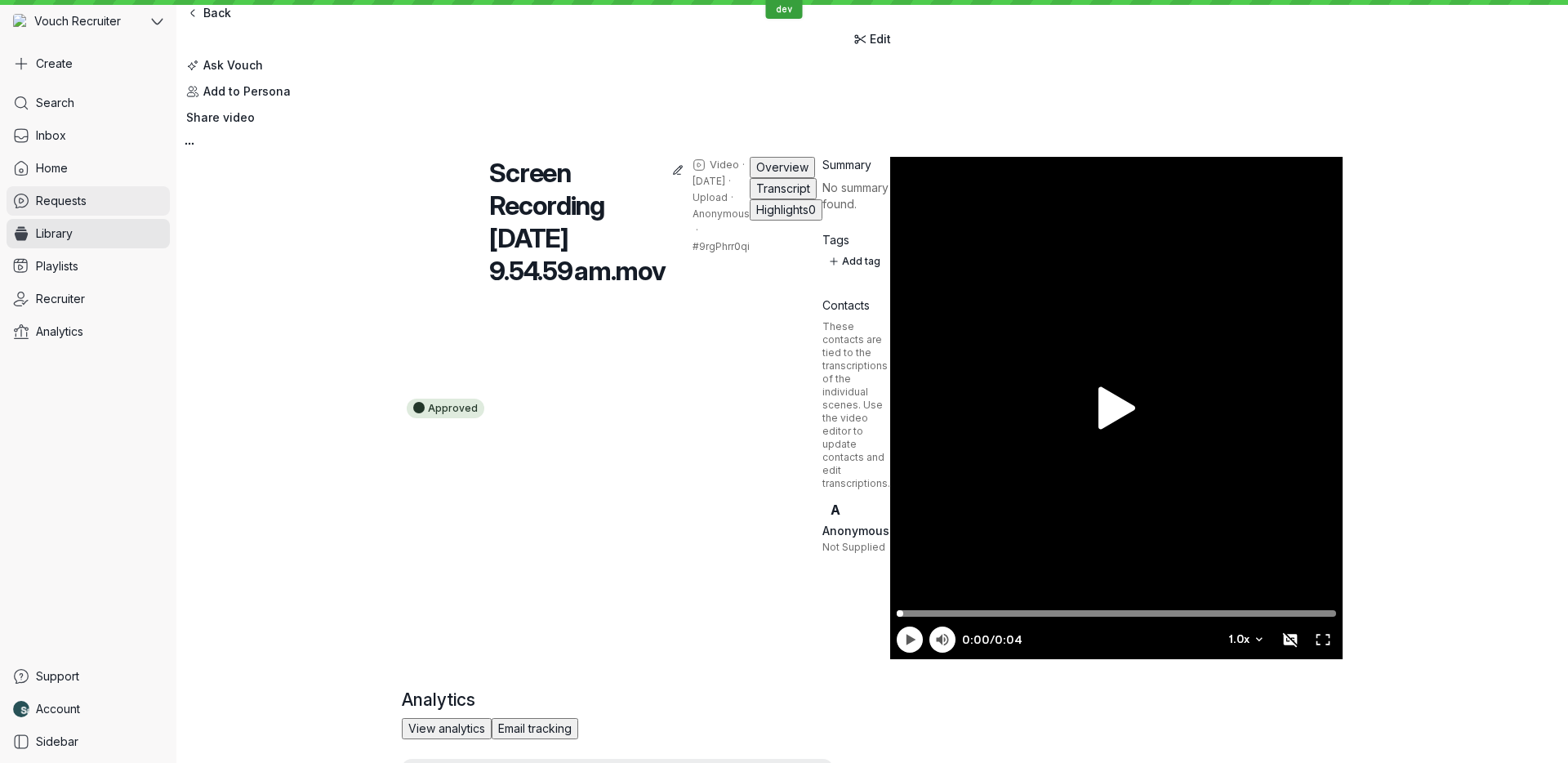
click at [102, 196] on link "Requests" at bounding box center [88, 200] width 163 height 29
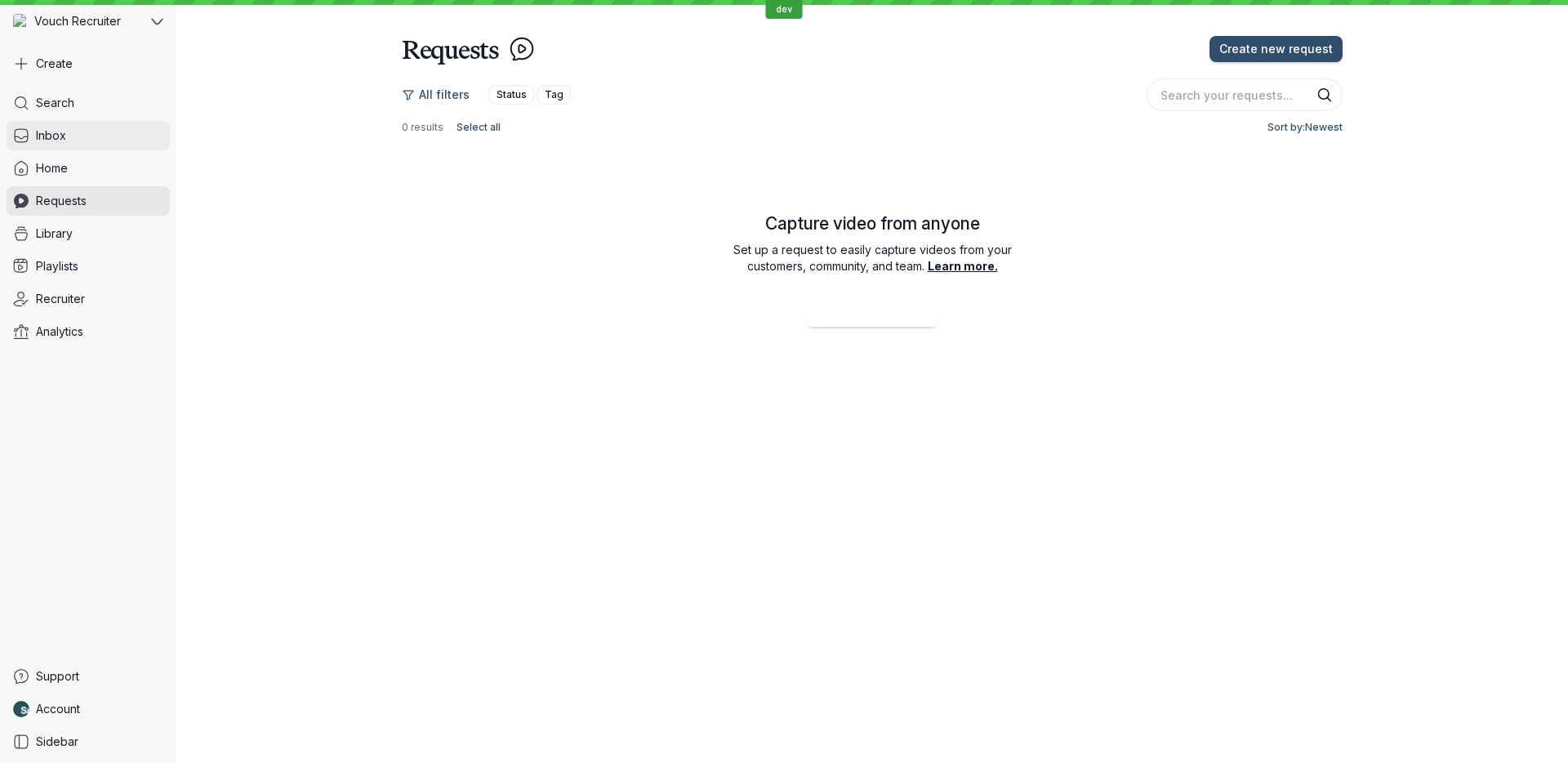
click at [104, 138] on link "Inbox" at bounding box center [88, 135] width 163 height 29
click at [103, 140] on link "Inbox" at bounding box center [88, 135] width 163 height 29
click at [97, 161] on link "Home" at bounding box center [88, 167] width 163 height 29
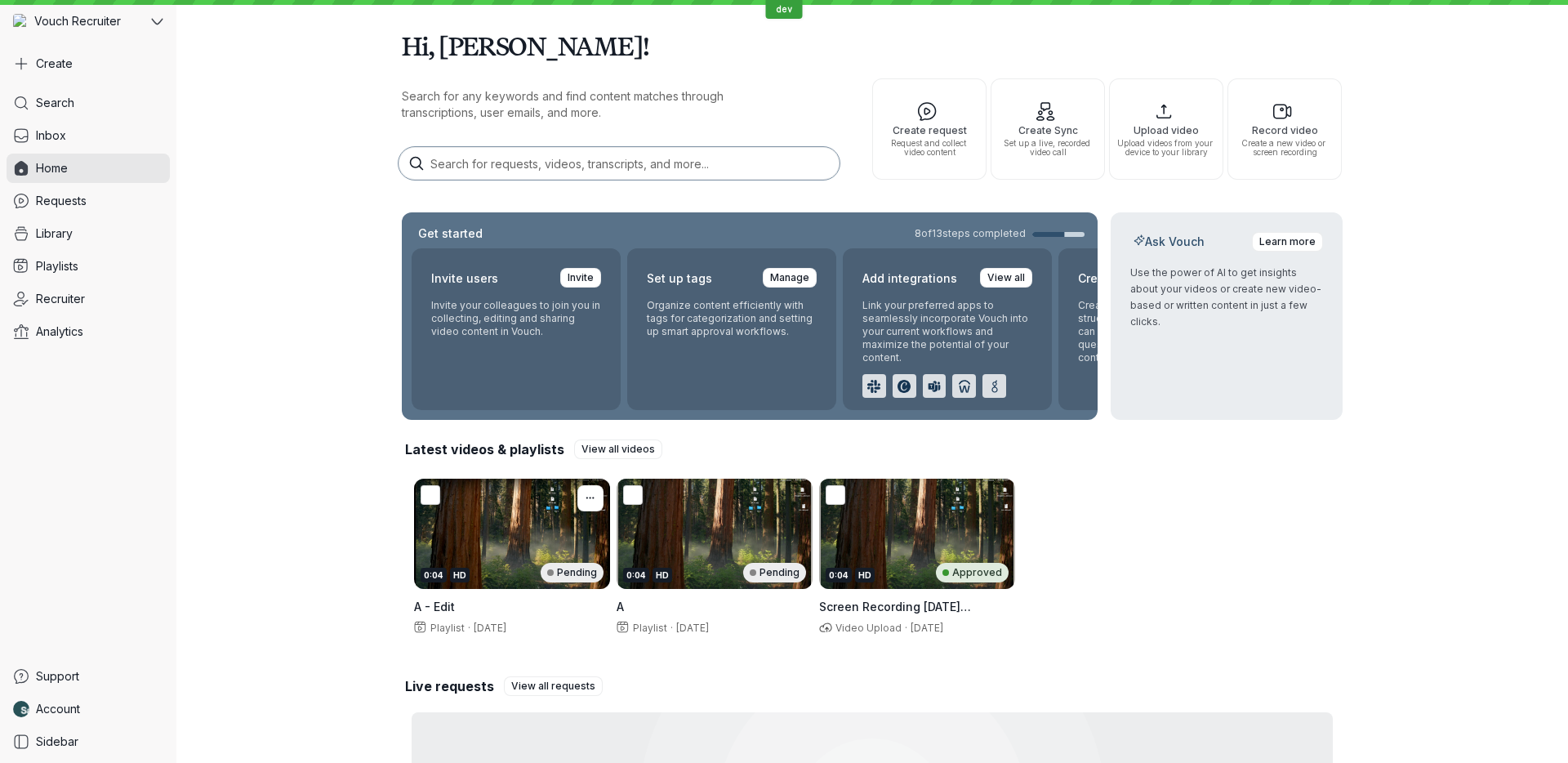
scroll to position [197, 0]
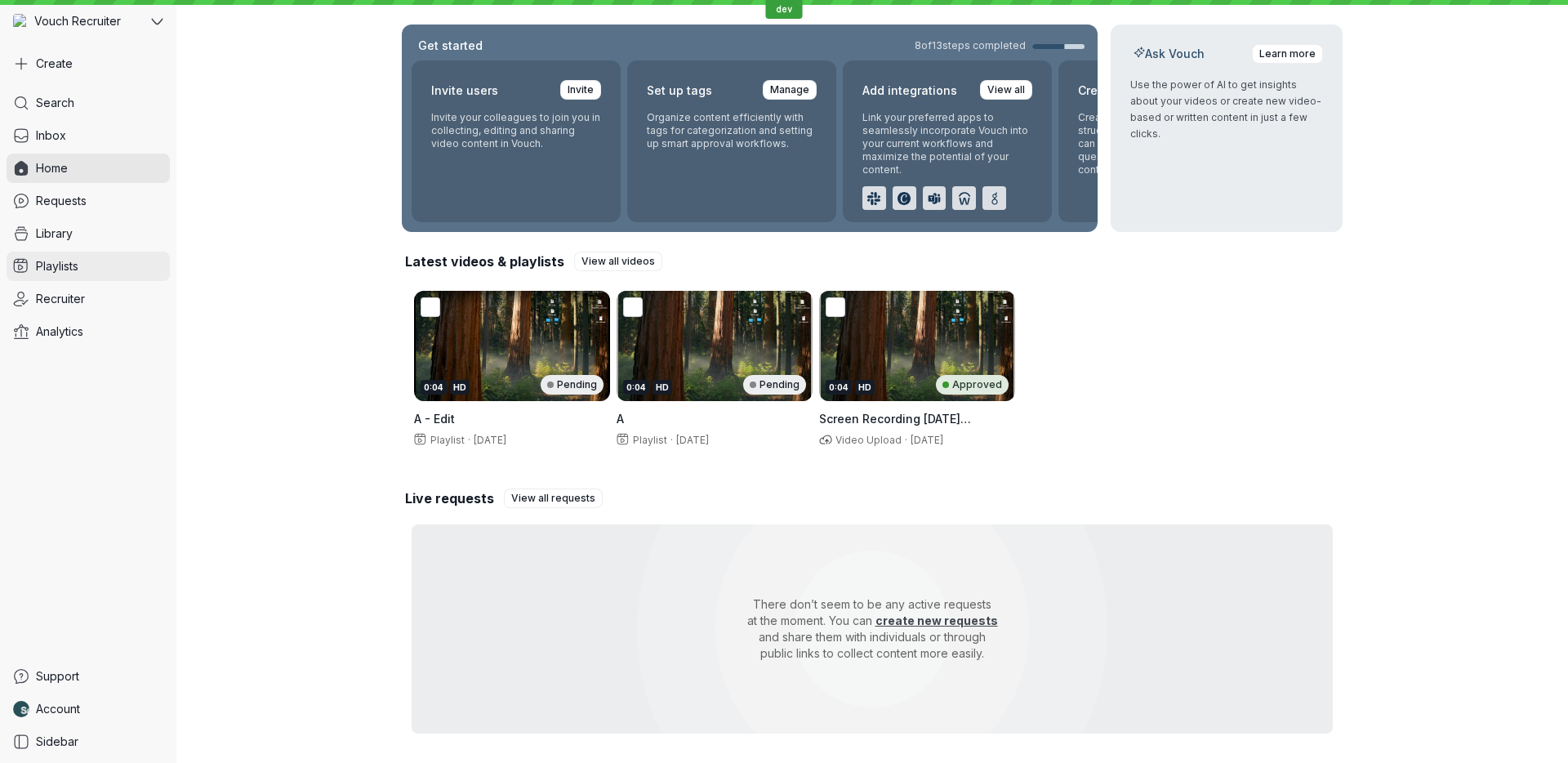
click at [102, 254] on link "Playlists" at bounding box center [88, 266] width 163 height 29
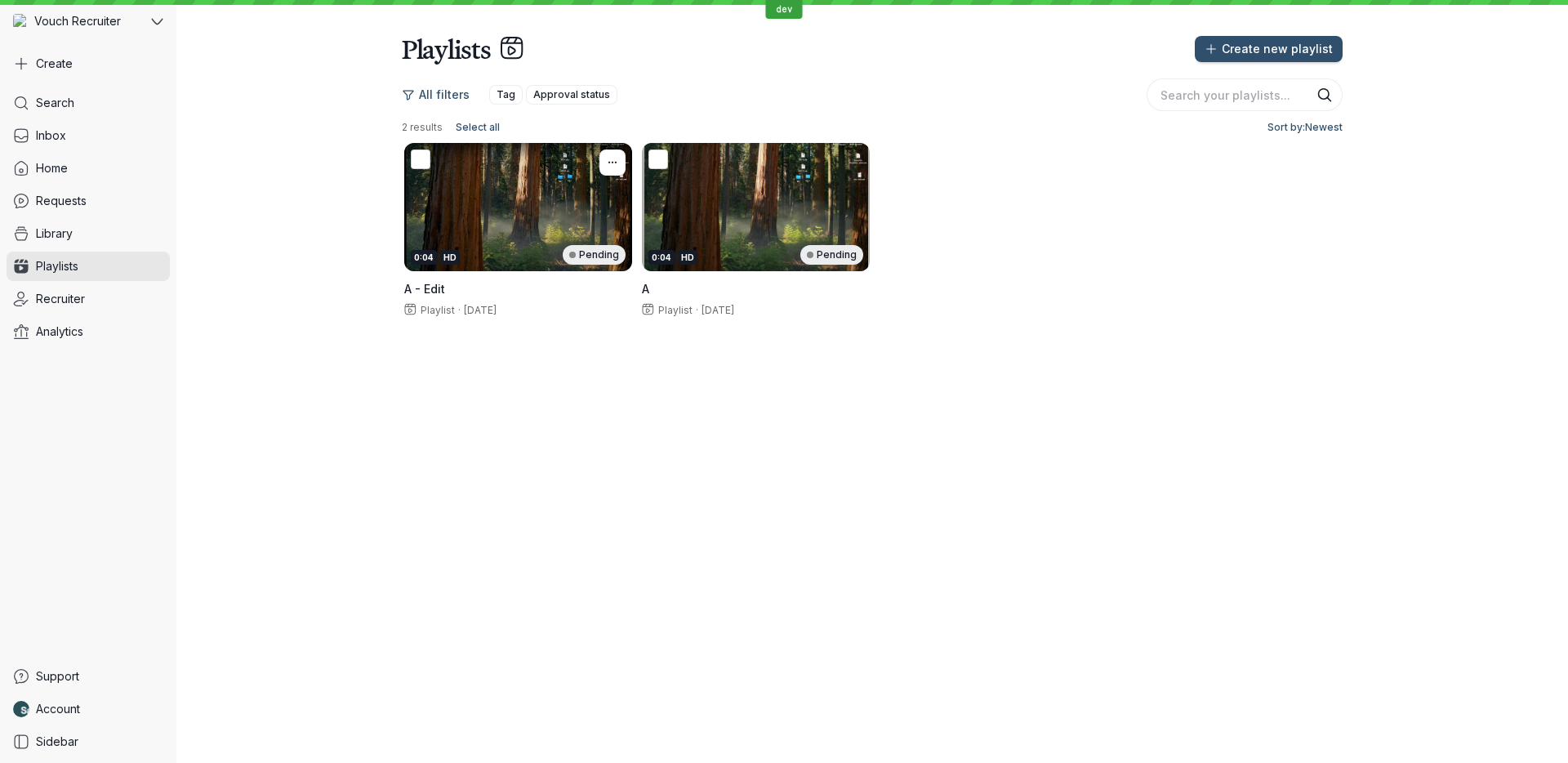
click at [570, 214] on div "0:04 HD Pending" at bounding box center [518, 207] width 227 height 128
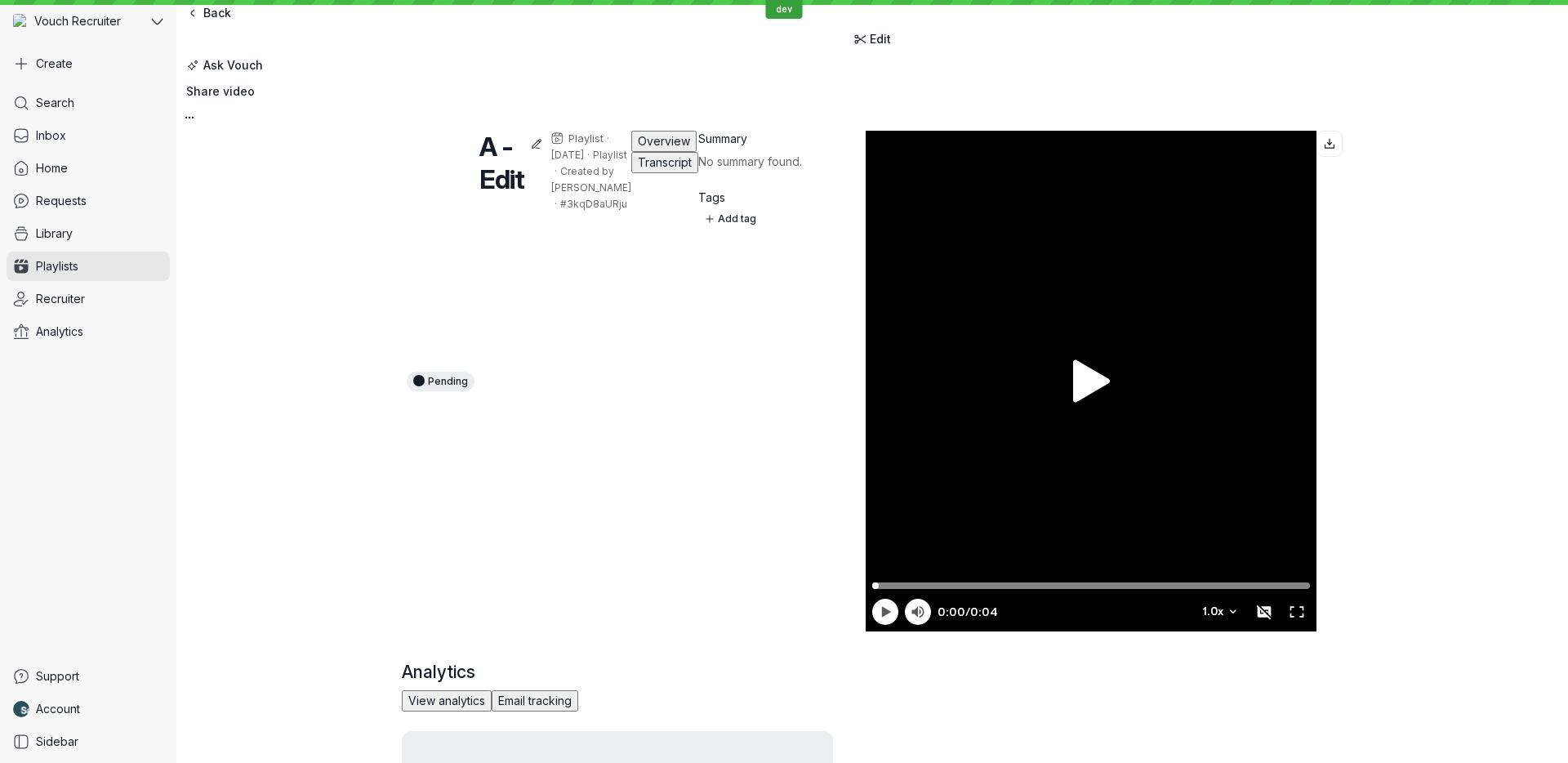
click at [638, 169] on span "Transcript" at bounding box center [664, 162] width 54 height 14
click at [631, 190] on div "Overview Transcript" at bounding box center [664, 381] width 67 height 501
click at [638, 169] on span "Transcript" at bounding box center [664, 162] width 54 height 14
click at [78, 239] on link "Library" at bounding box center [88, 233] width 163 height 29
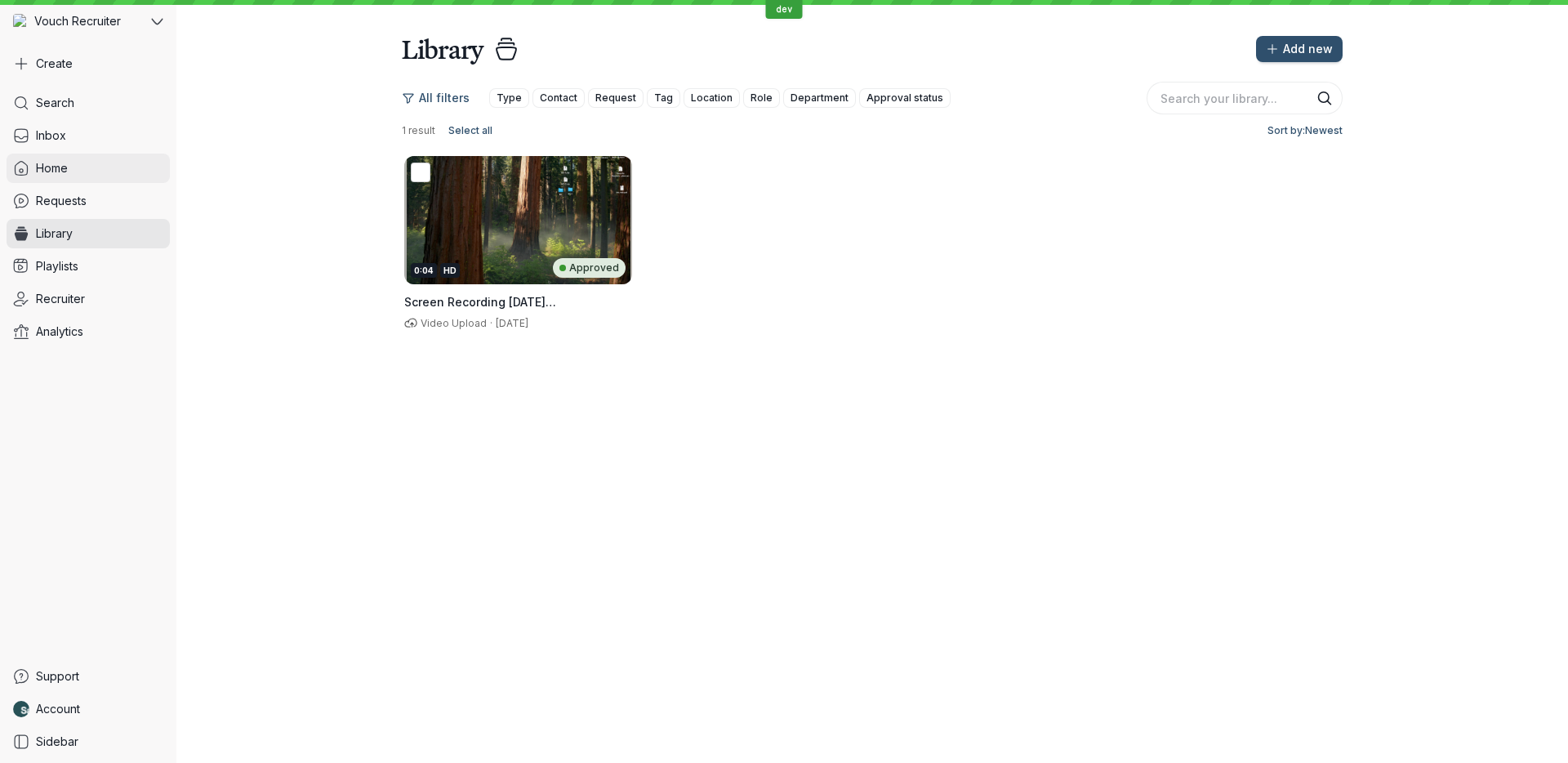
click at [65, 178] on link "Home" at bounding box center [88, 167] width 163 height 29
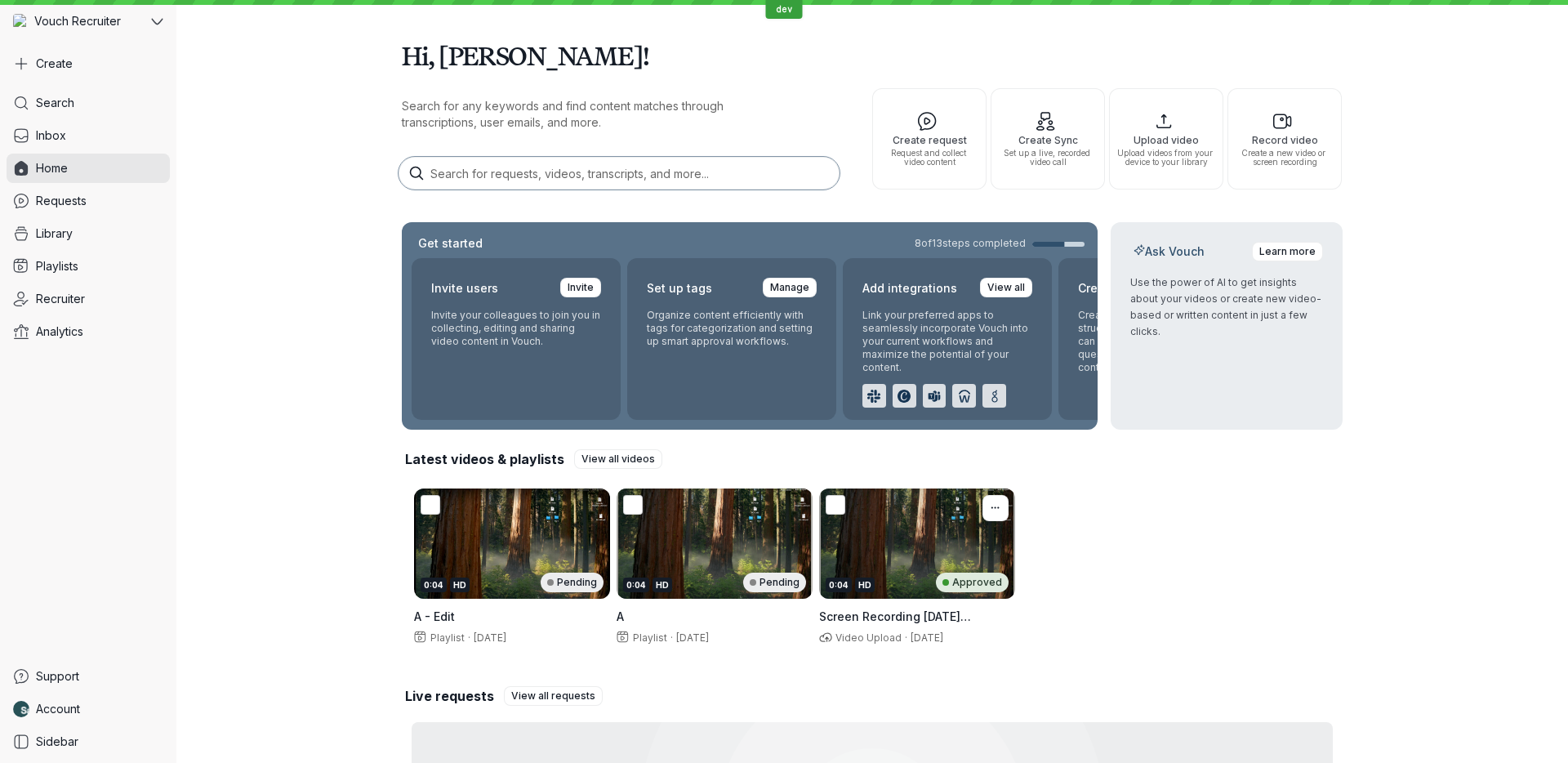
click at [876, 547] on div "0:04 HD Approved" at bounding box center [917, 543] width 196 height 110
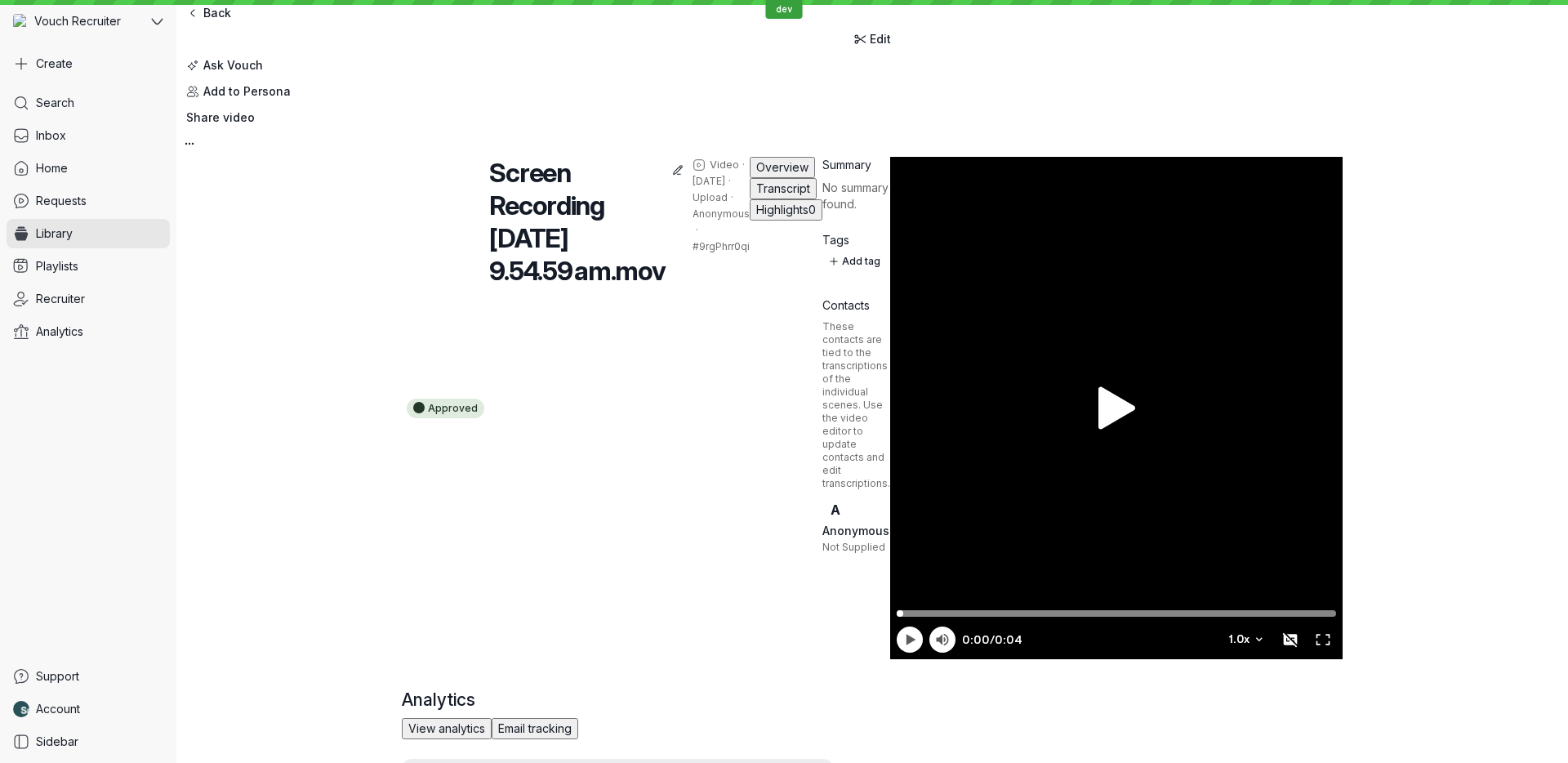
click at [756, 215] on span "Highlights" at bounding box center [783, 210] width 53 height 14
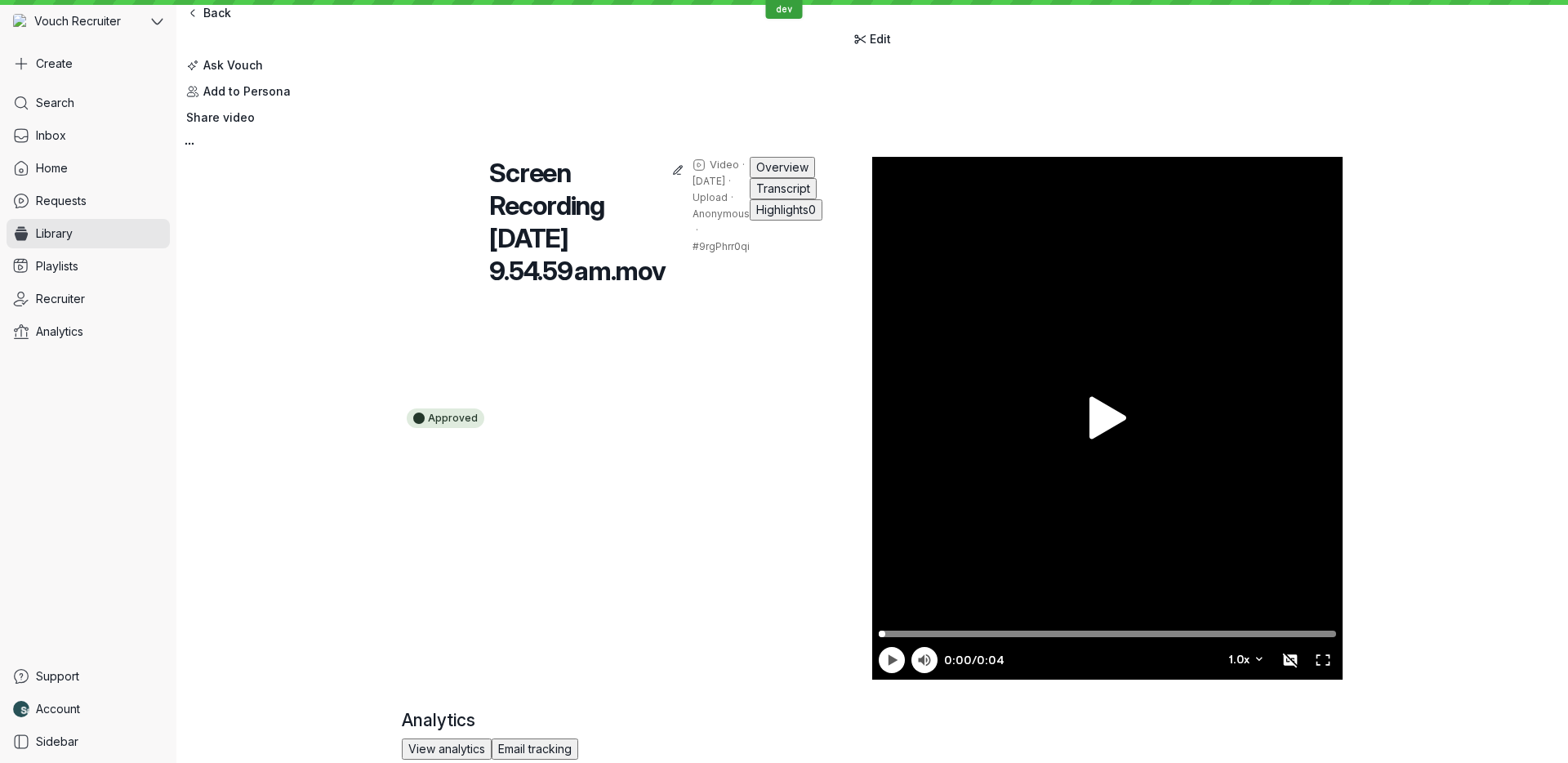
click at [756, 195] on span "Transcript" at bounding box center [783, 188] width 54 height 14
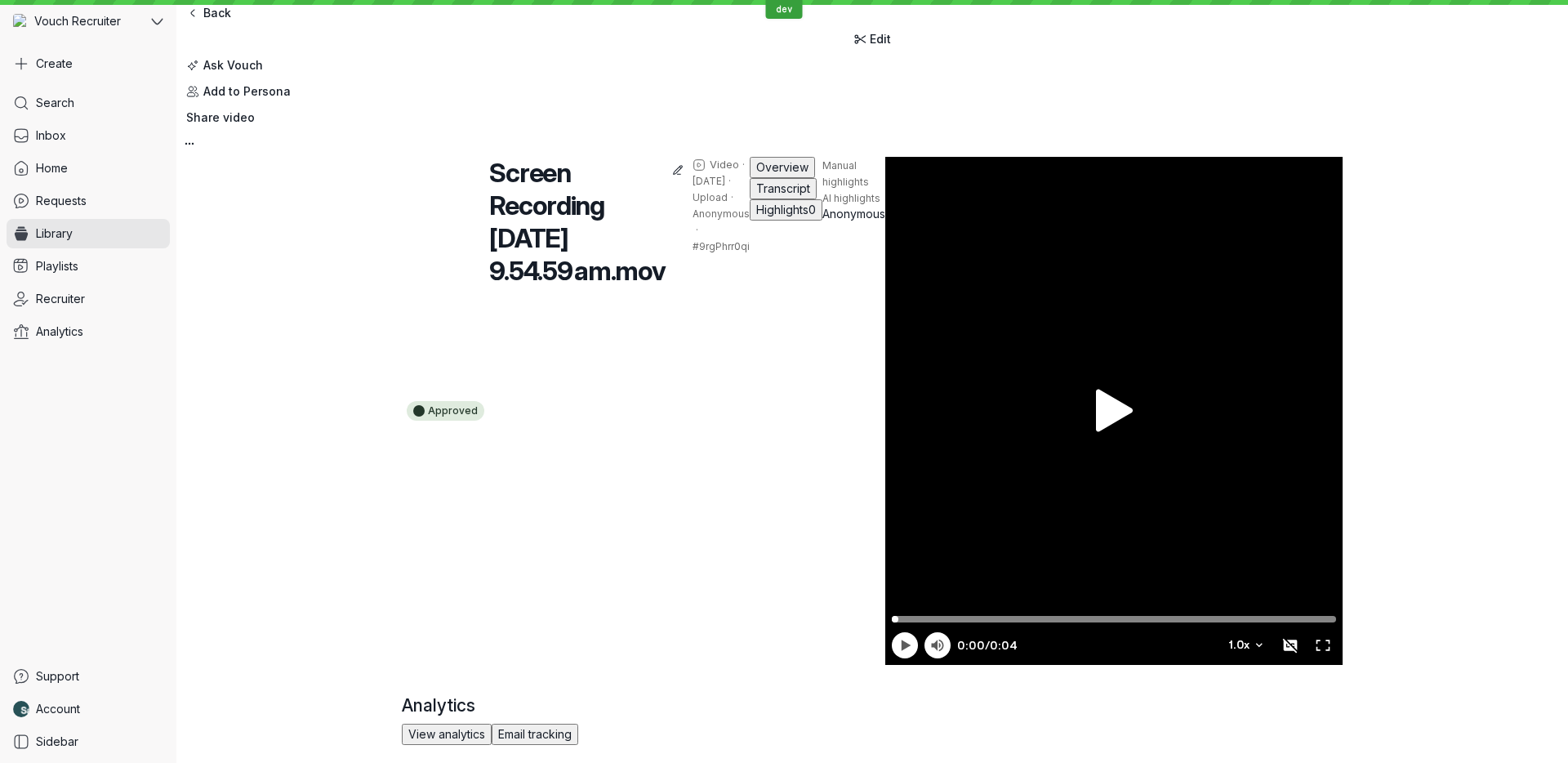
click at [756, 216] on span "Highlights" at bounding box center [783, 210] width 53 height 14
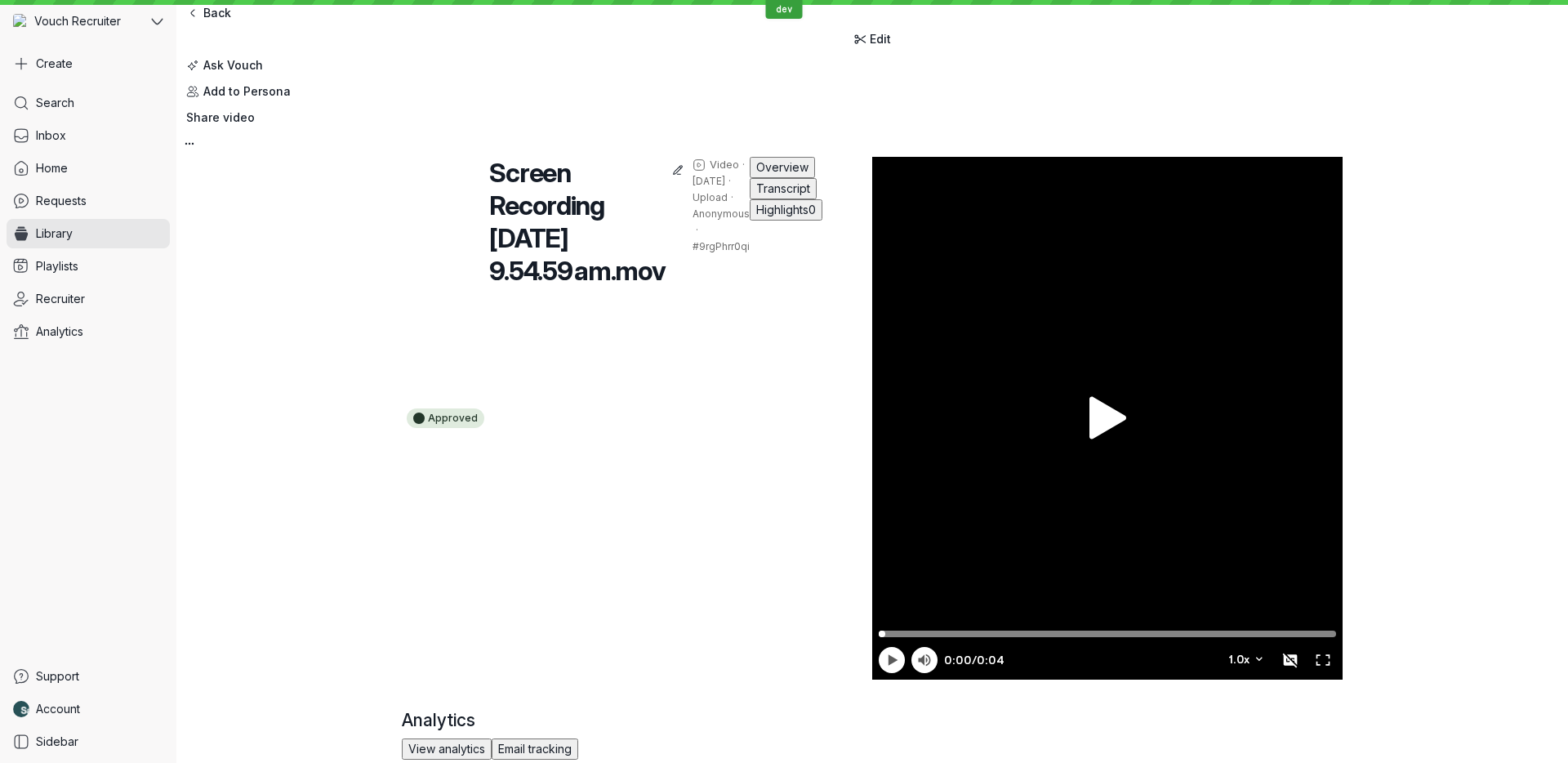
click at [756, 195] on span "Transcript" at bounding box center [783, 188] width 54 height 14
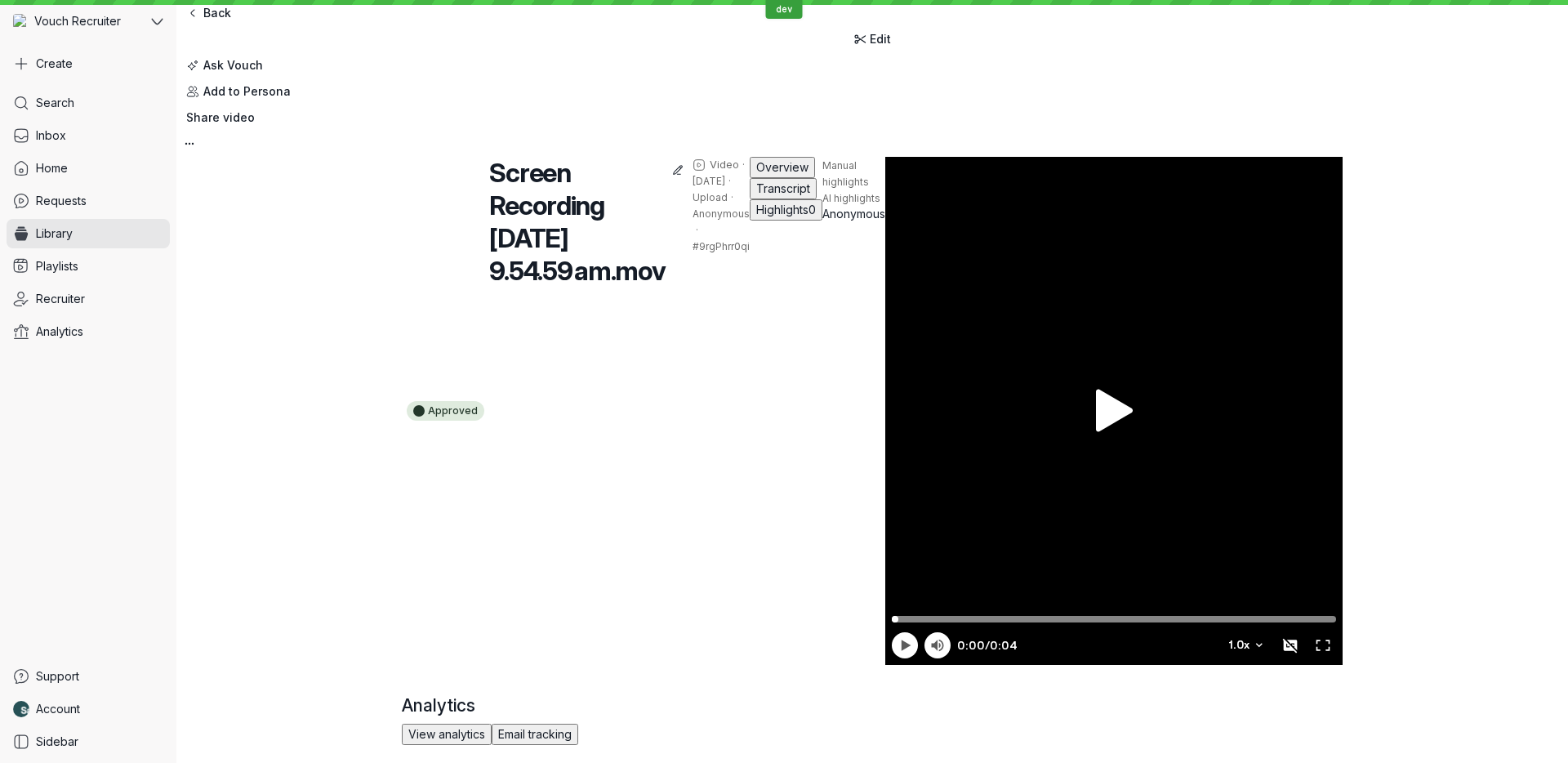
click at [756, 174] on span "Overview" at bounding box center [783, 166] width 53 height 14
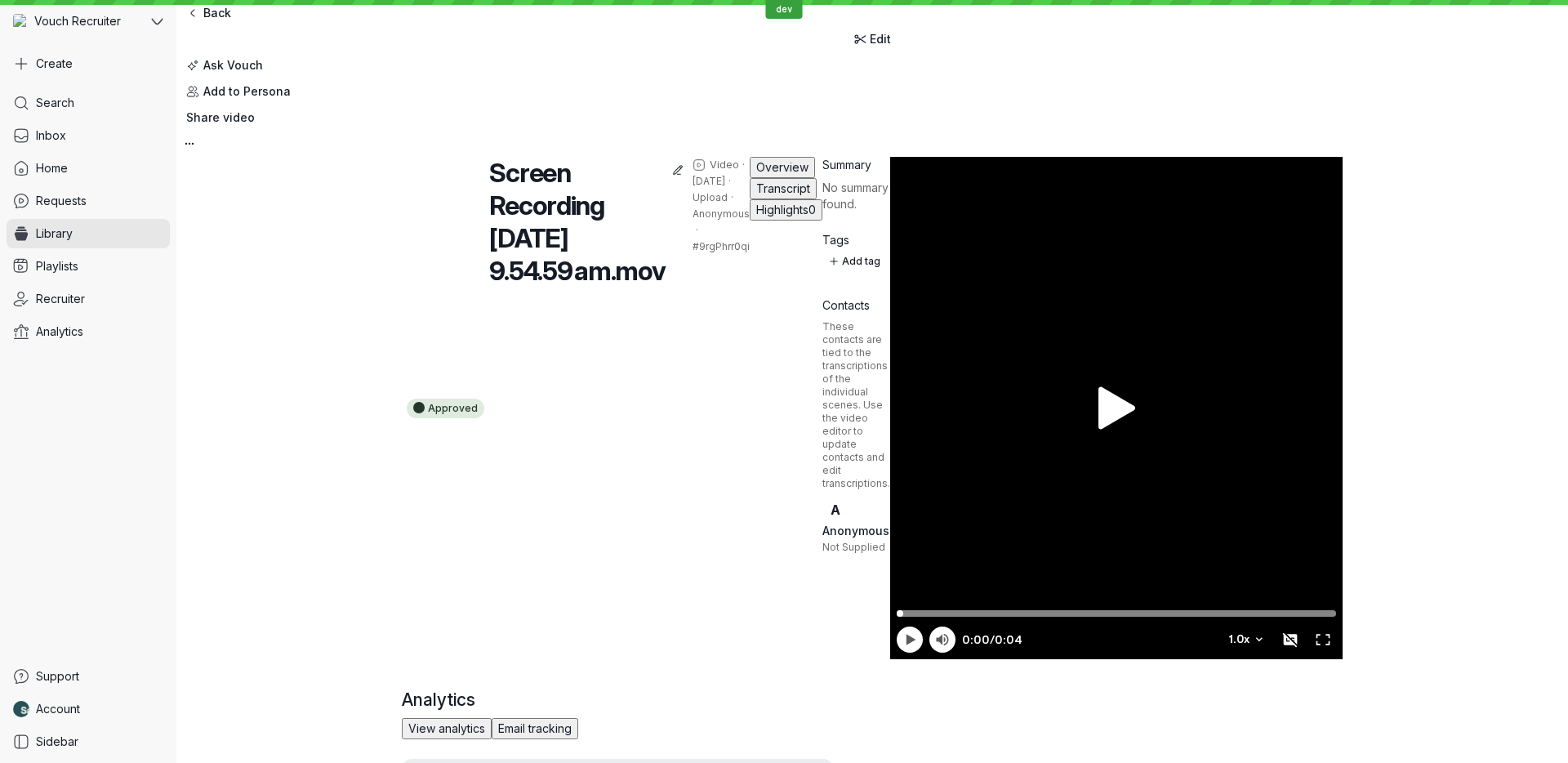
drag, startPoint x: 617, startPoint y: 145, endPoint x: 373, endPoint y: 116, distance: 245.7
click at [369, 157] on div "Approved Screen Recording [DATE] 9.54.59 am.mov Video · [DATE] · Upload · Anony…" at bounding box center [872, 588] width 1391 height 864
click at [400, 157] on div "Approved Screen Recording [DATE] 9.54.59 am.mov Video · [DATE] · Upload · Anony…" at bounding box center [872, 588] width 1391 height 864
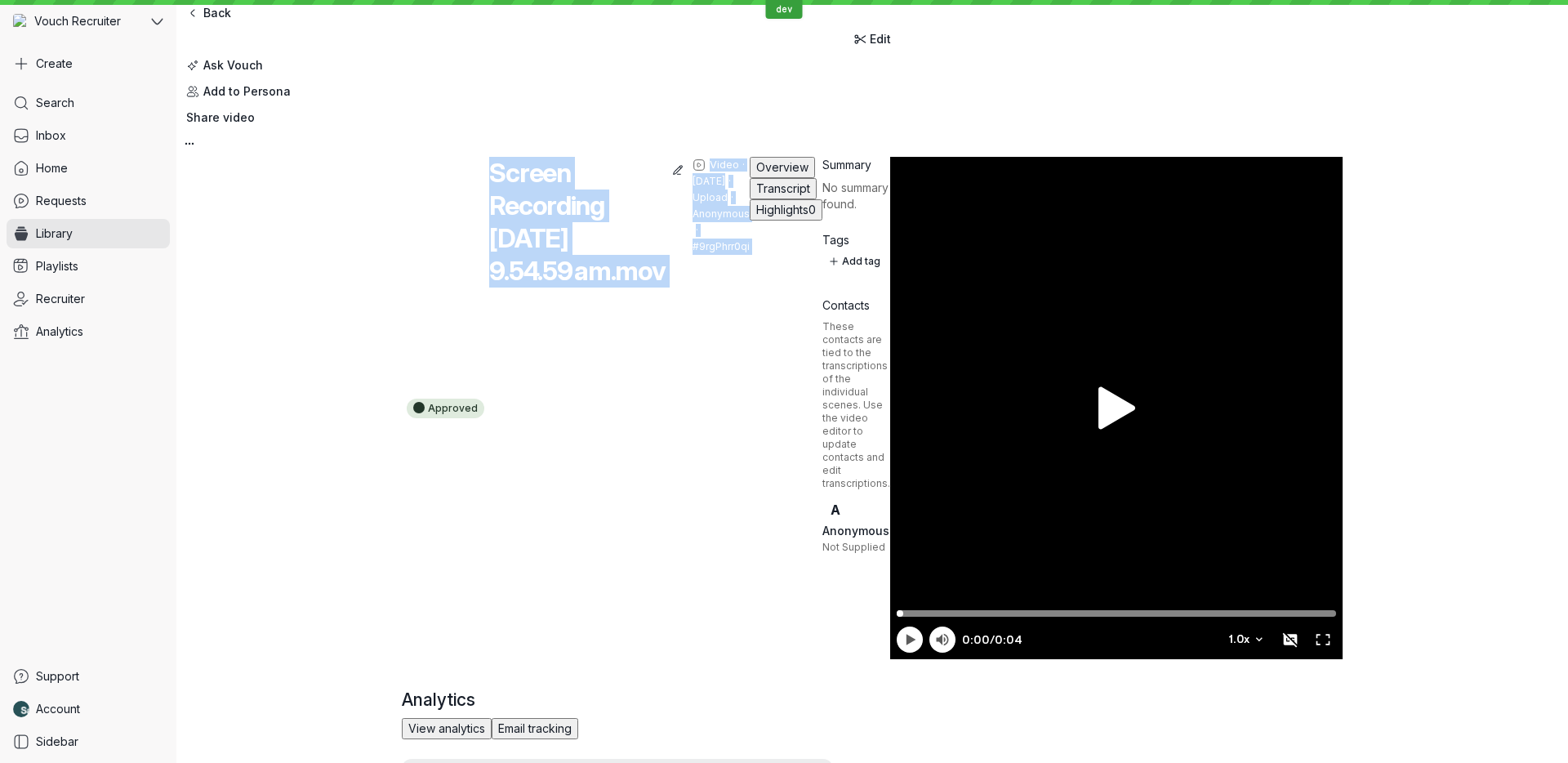
drag, startPoint x: 400, startPoint y: 110, endPoint x: 678, endPoint y: 180, distance: 286.7
click at [673, 180] on div "Approved Screen Recording [DATE] 9.54.59 am.mov Video · [DATE] · Upload · Anony…" at bounding box center [872, 588] width 1391 height 864
click at [692, 180] on div "Video · [DATE] · Upload · Anonymous · #9rgPhrr0qi" at bounding box center [721, 206] width 57 height 98
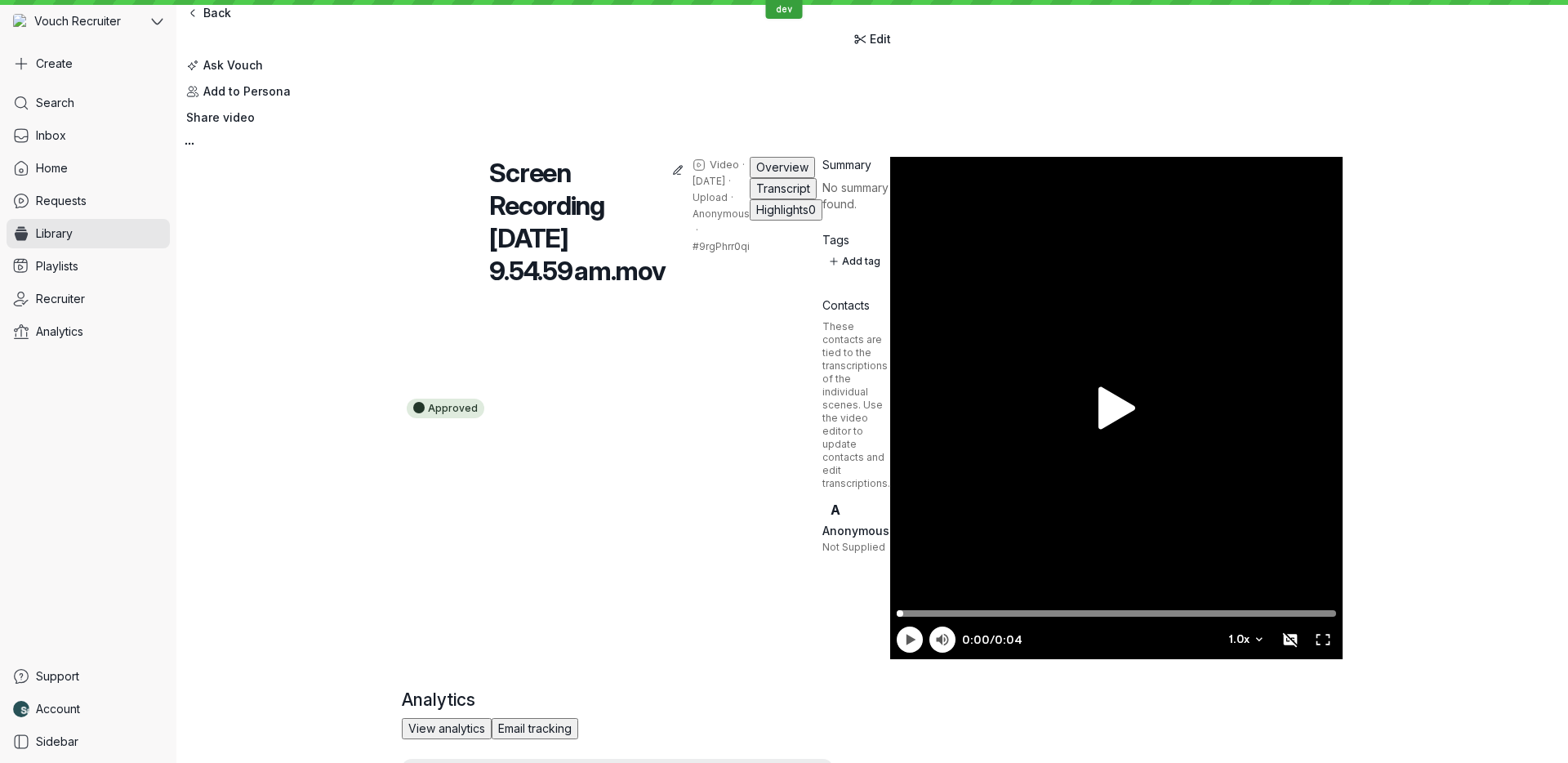
click at [692, 180] on div "Video · [DATE] · Upload · Anonymous · #9rgPhrr0qi" at bounding box center [721, 206] width 57 height 98
drag, startPoint x: 676, startPoint y: 180, endPoint x: 382, endPoint y: 129, distance: 298.4
click at [381, 157] on div "Approved Screen Recording [DATE] 9.54.59 am.mov Video · [DATE] · Upload · Anony…" at bounding box center [872, 588] width 1391 height 864
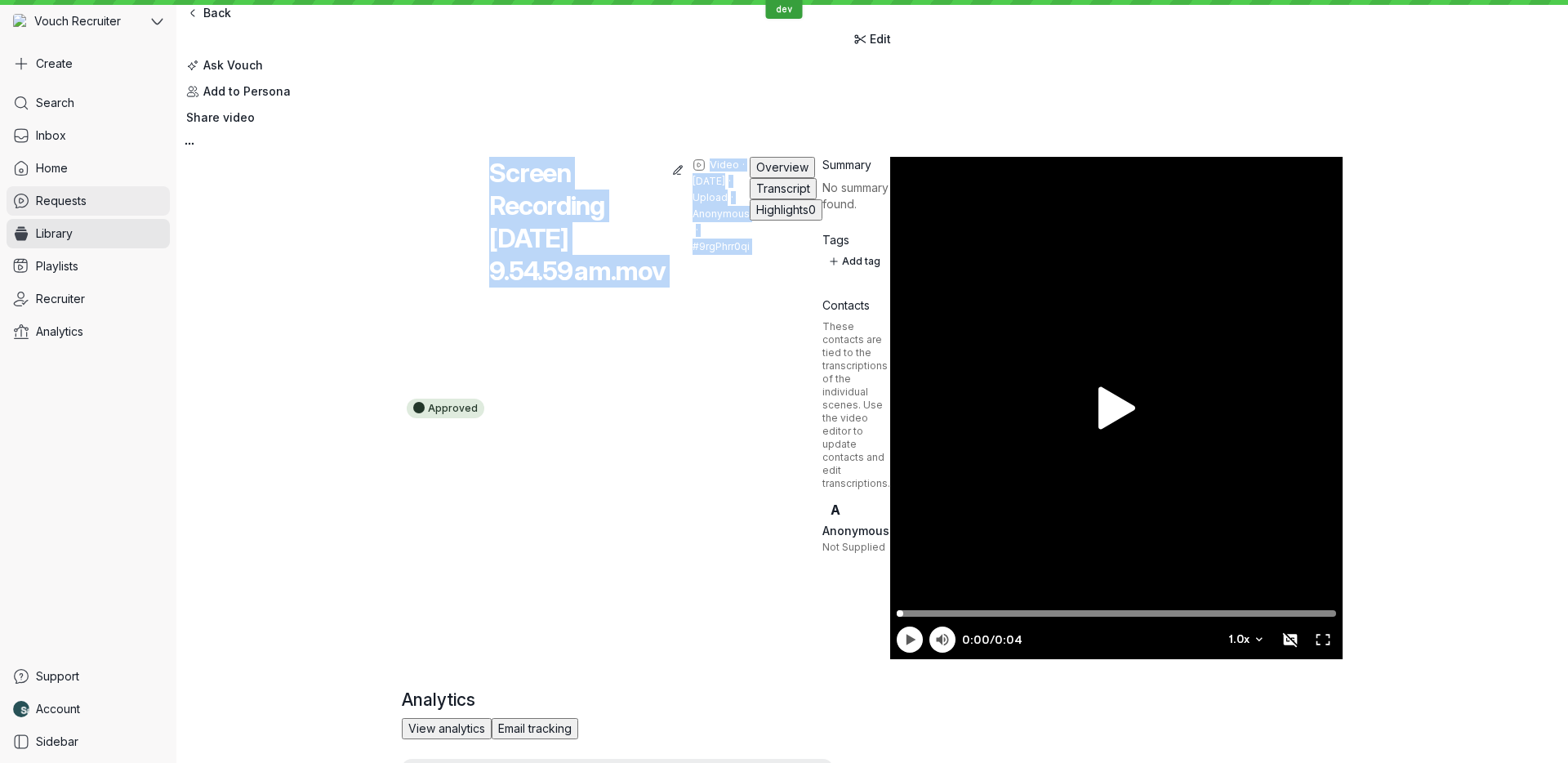
click at [100, 194] on link "Requests" at bounding box center [88, 200] width 163 height 29
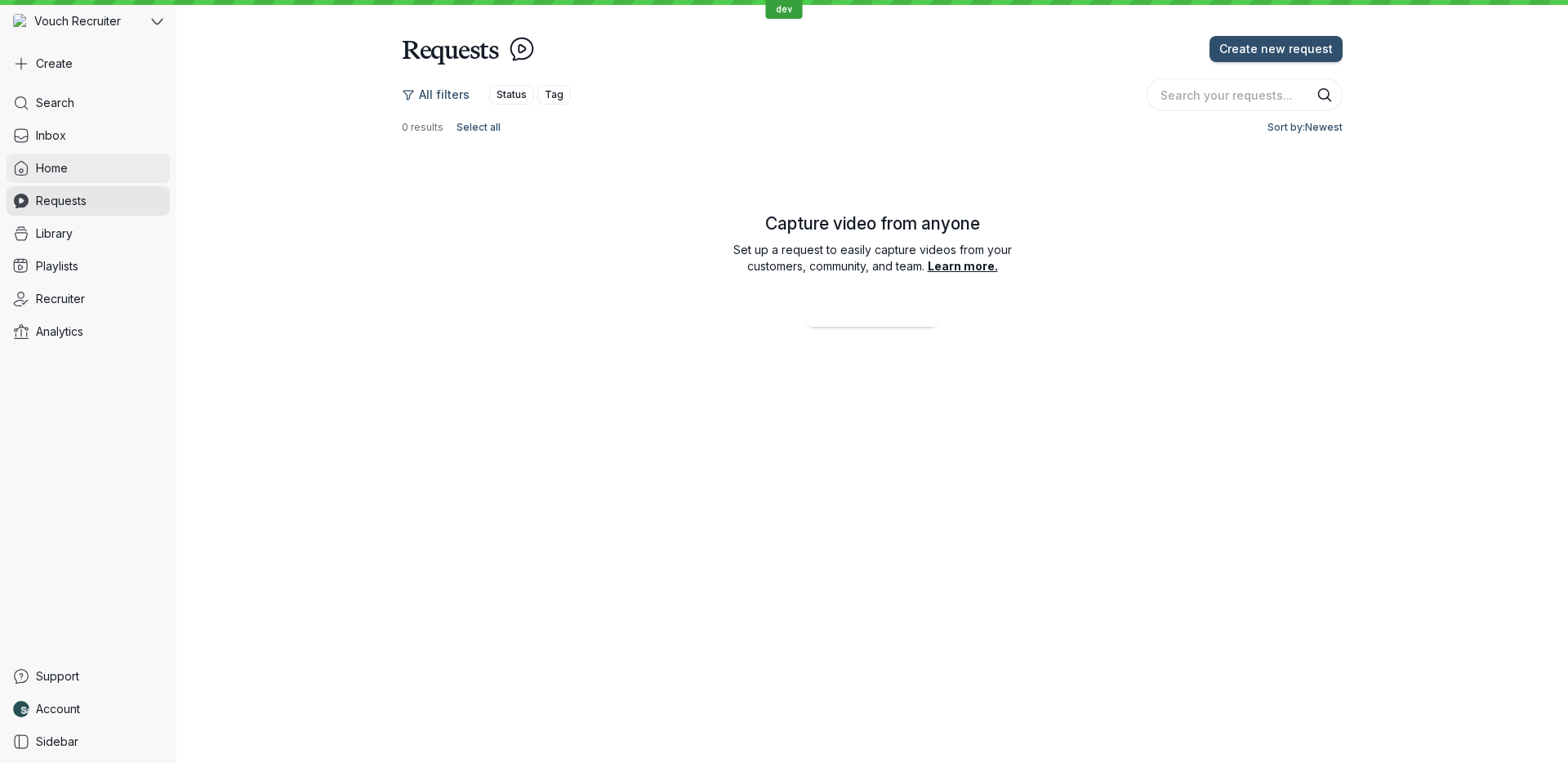
click at [77, 172] on link "Home" at bounding box center [88, 167] width 163 height 29
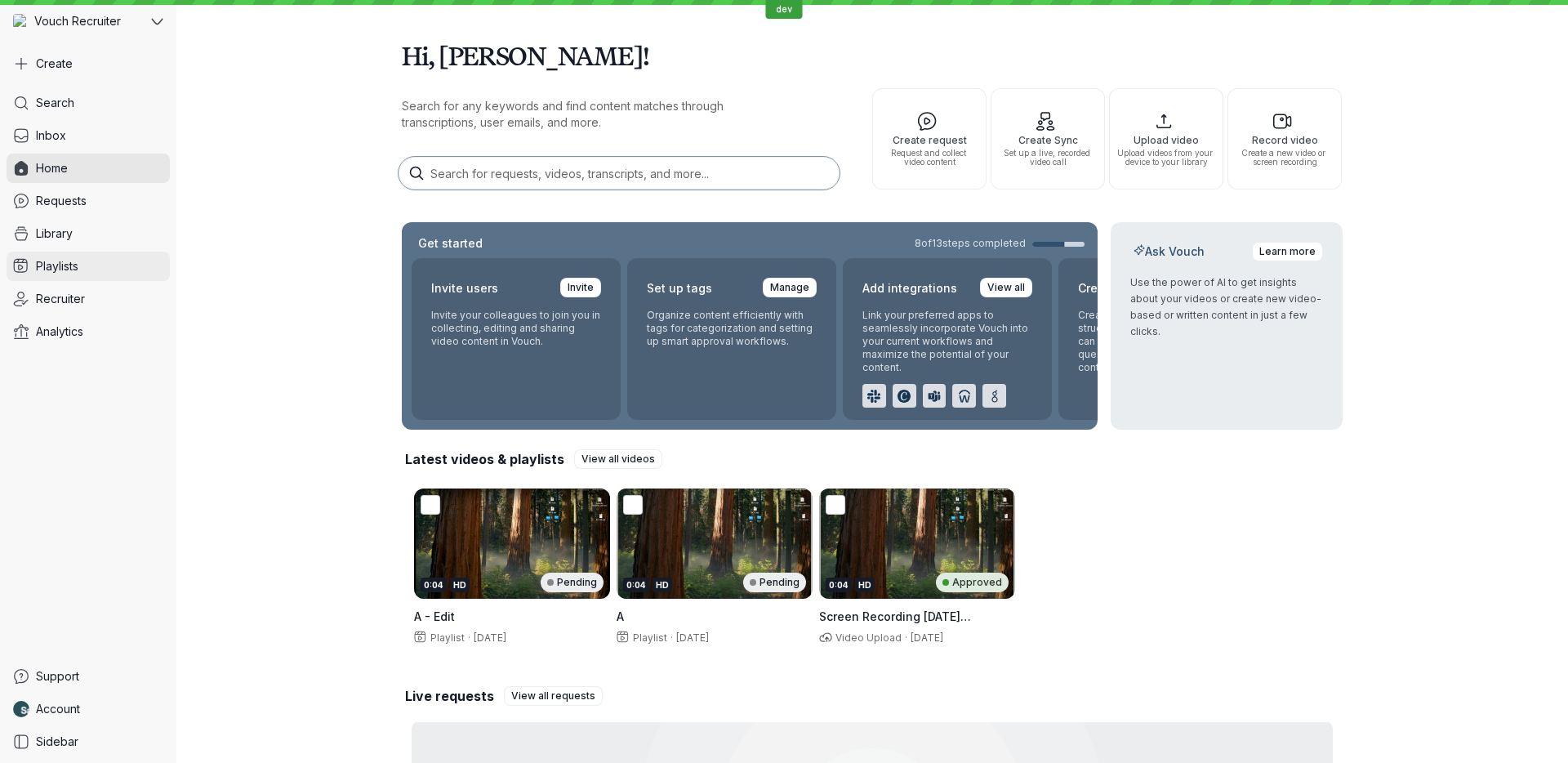
click at [89, 272] on link "Playlists" at bounding box center [88, 266] width 163 height 29
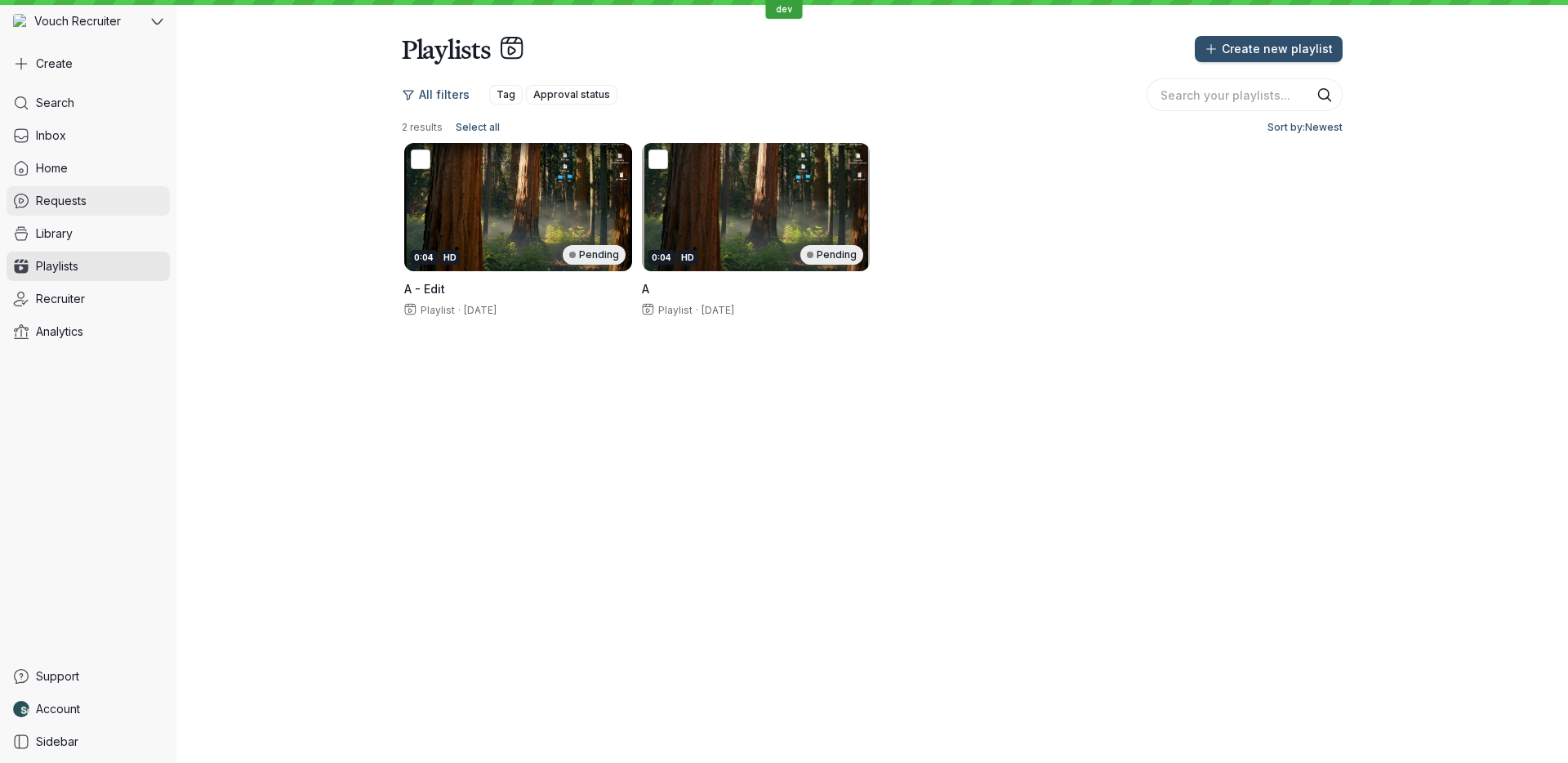
click at [115, 195] on link "Requests" at bounding box center [88, 200] width 163 height 29
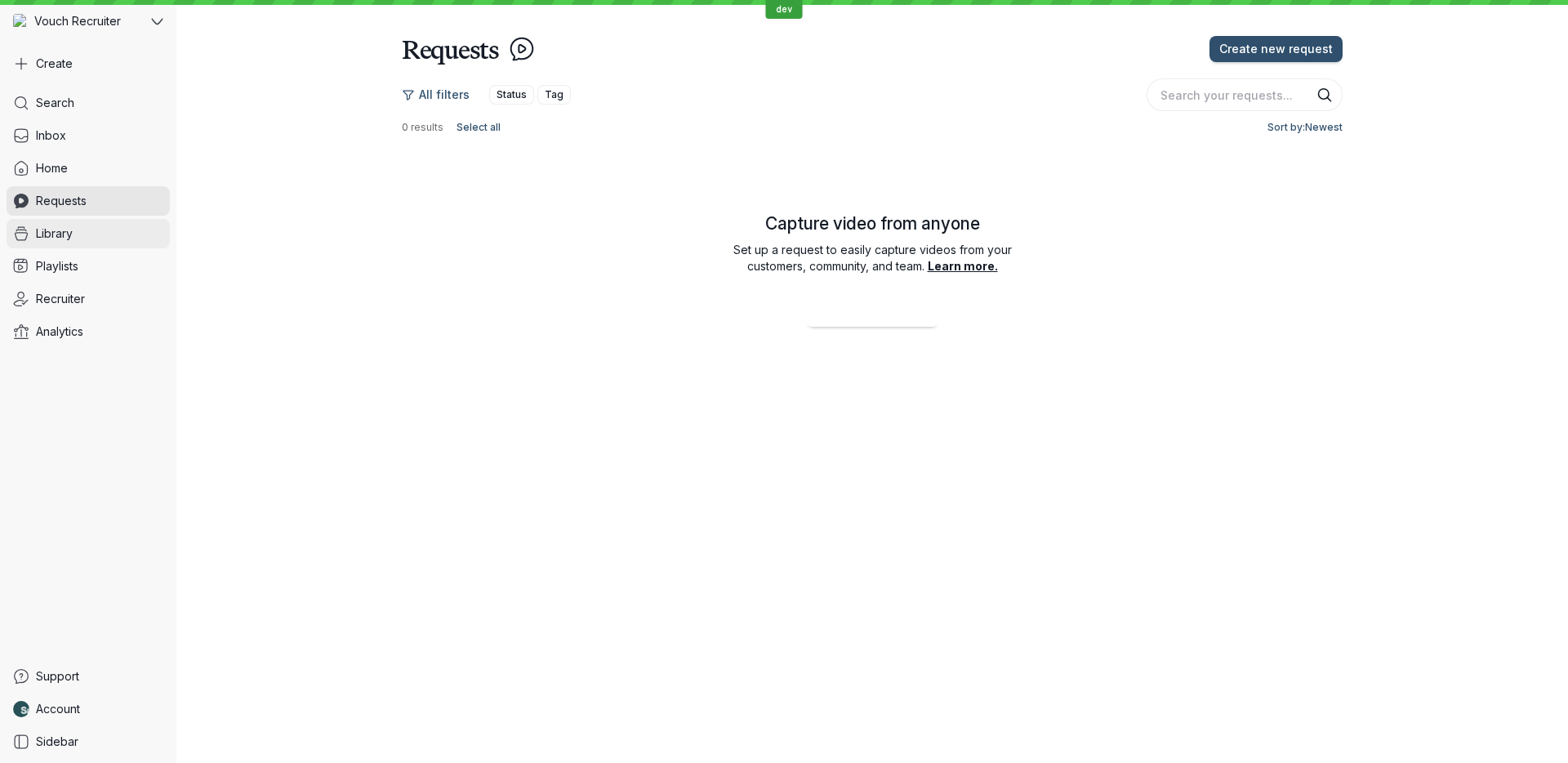
click at [117, 223] on link "Library" at bounding box center [88, 233] width 163 height 29
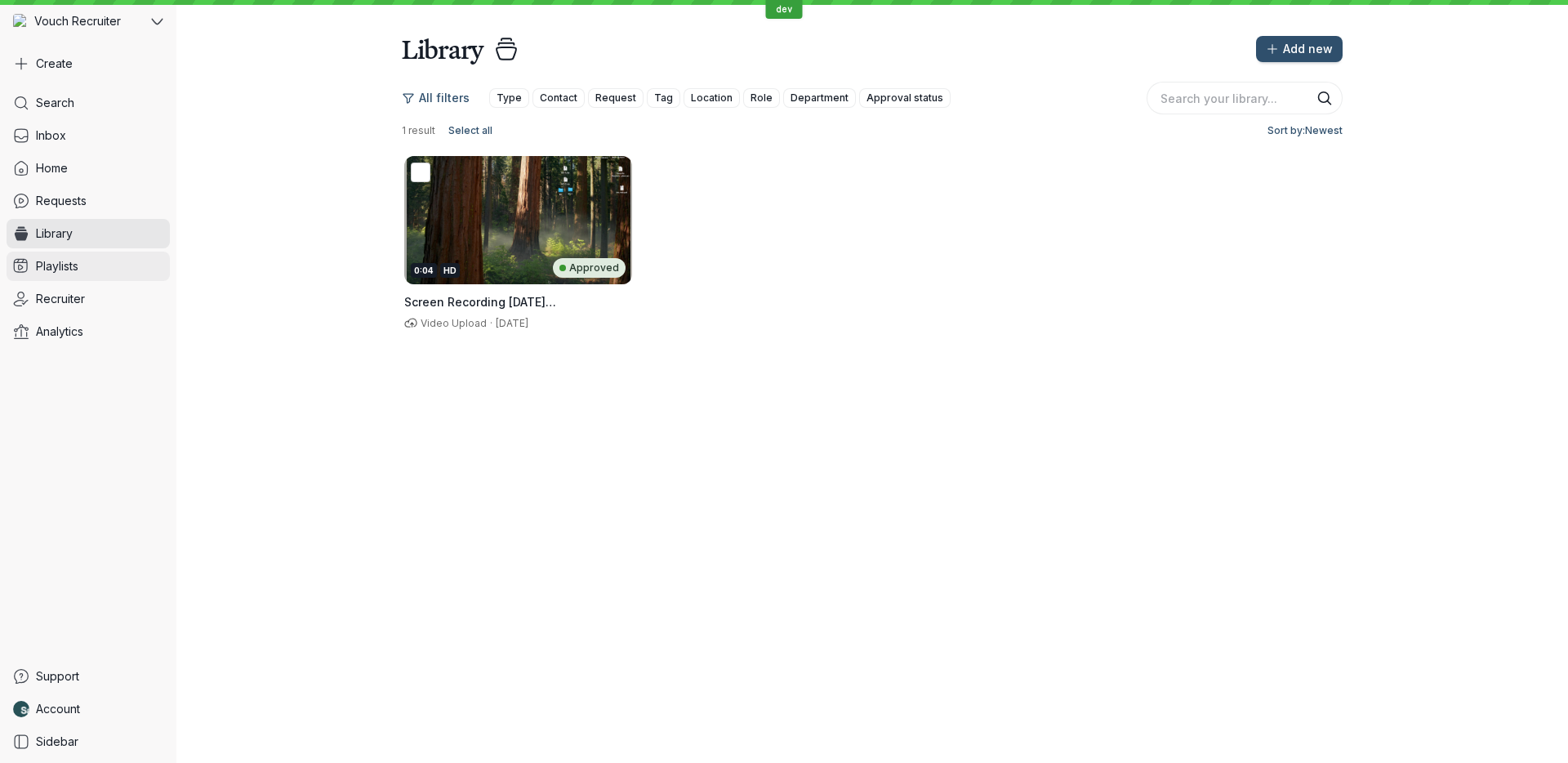
click at [113, 272] on link "Playlists" at bounding box center [88, 266] width 163 height 29
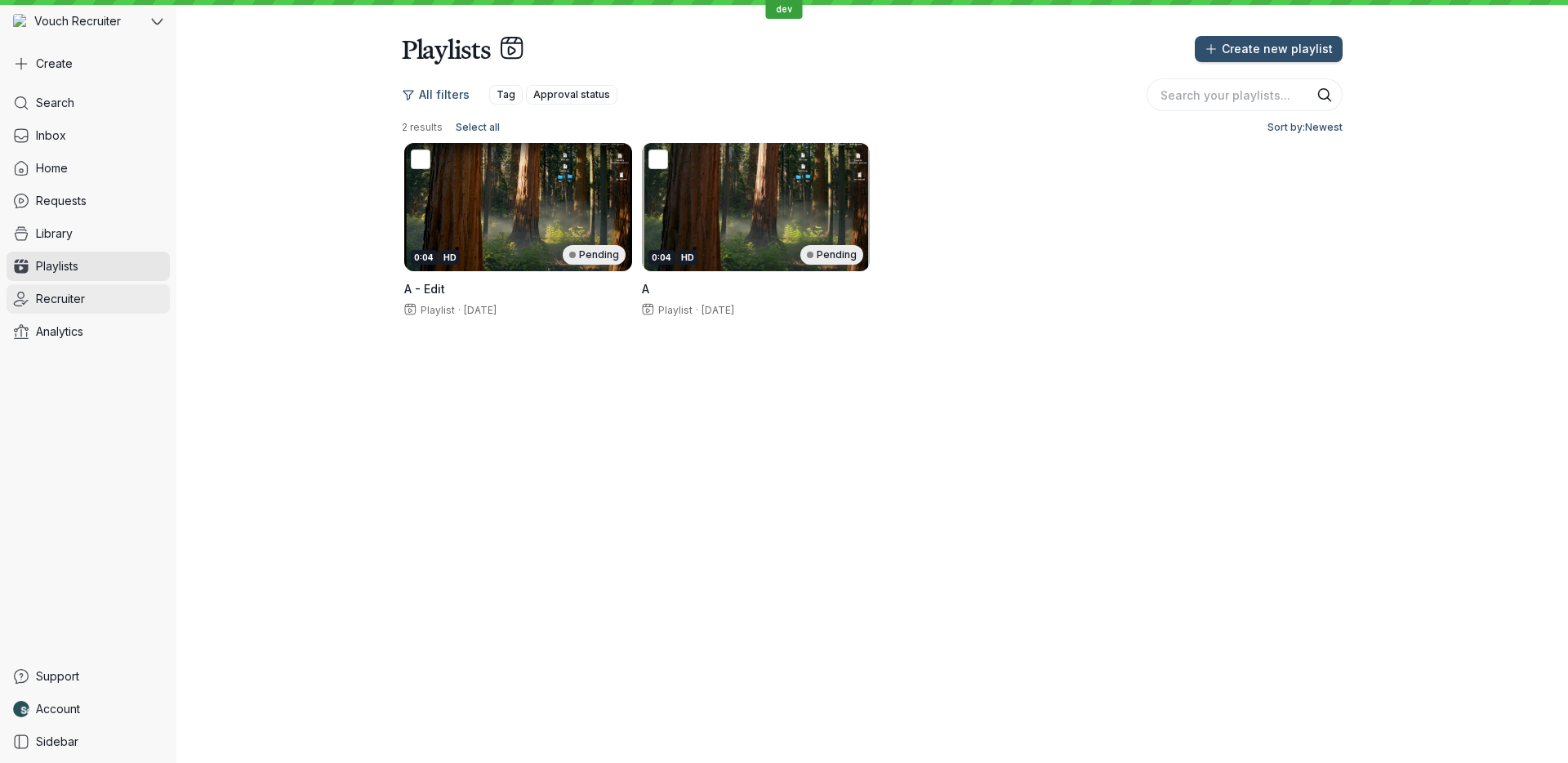
click at [110, 312] on link "Recruiter" at bounding box center [88, 298] width 163 height 29
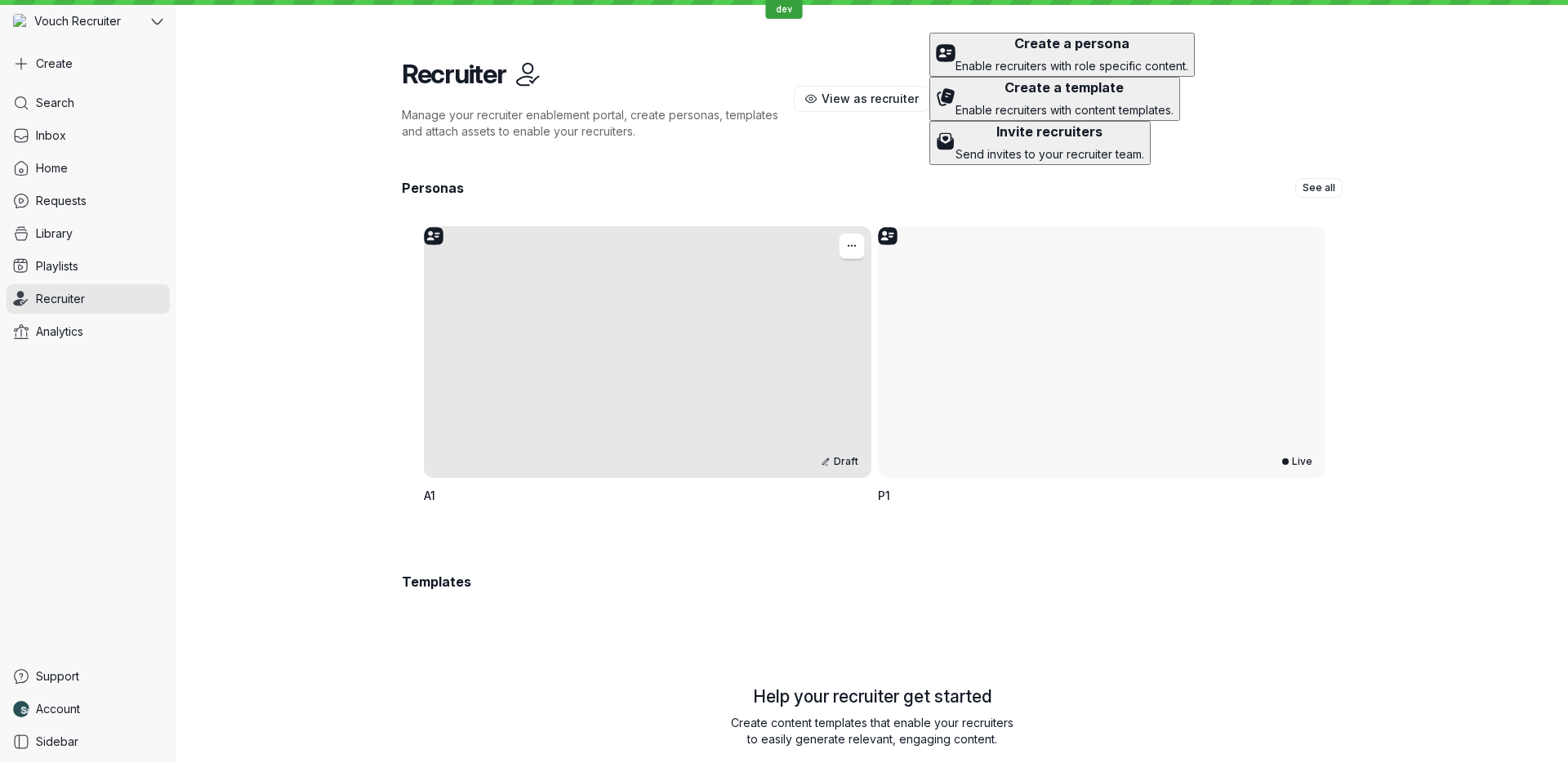
click at [551, 306] on div "Draft" at bounding box center [647, 352] width 447 height 252
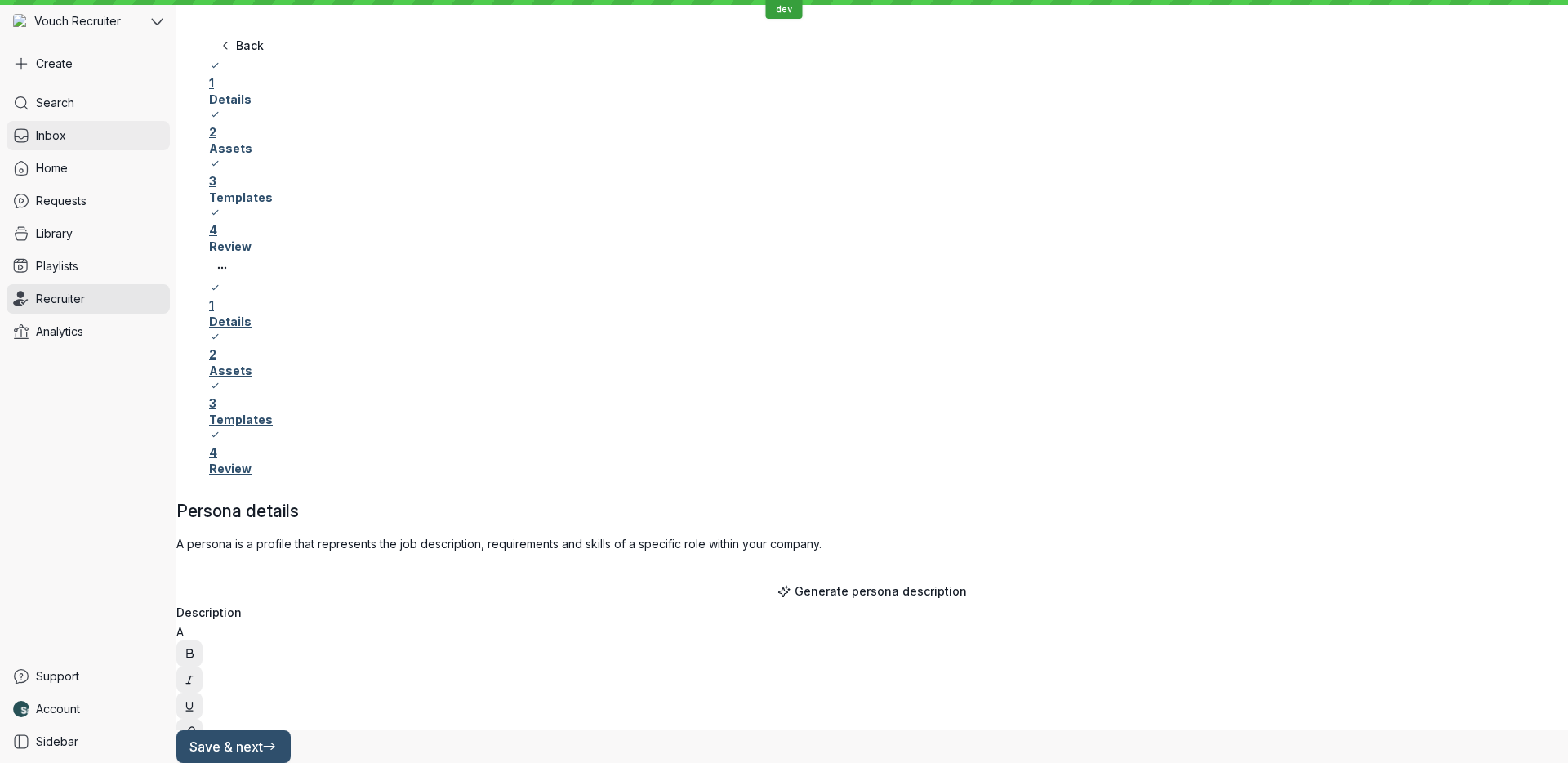
click at [106, 138] on link "Inbox" at bounding box center [88, 135] width 163 height 29
click at [116, 153] on div "Search Inbox Home Requests Library Playlists Recruiter Analytics" at bounding box center [88, 371] width 163 height 567
click at [124, 166] on link "Home" at bounding box center [88, 167] width 163 height 29
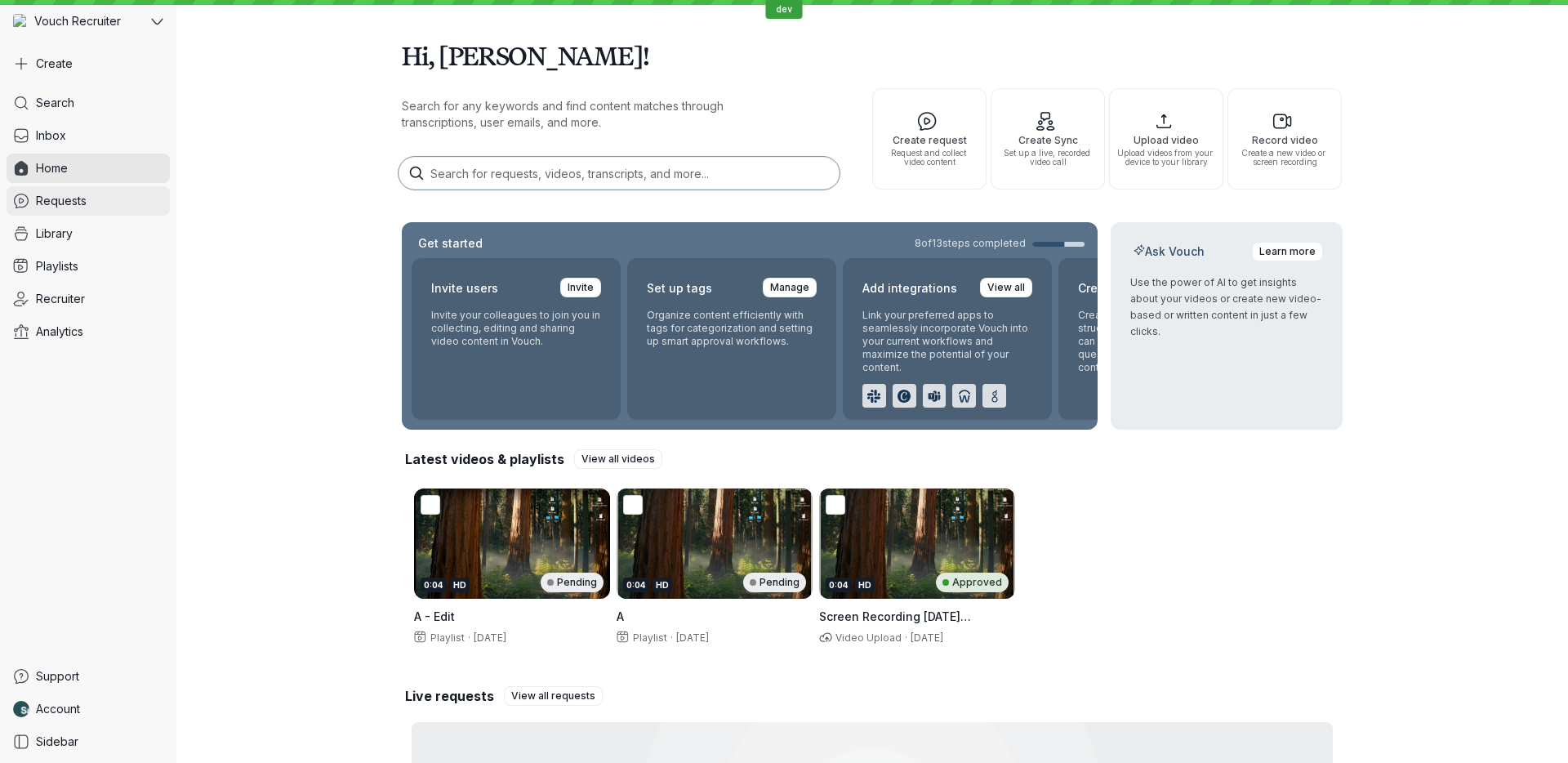
click at [111, 194] on link "Requests" at bounding box center [88, 200] width 163 height 29
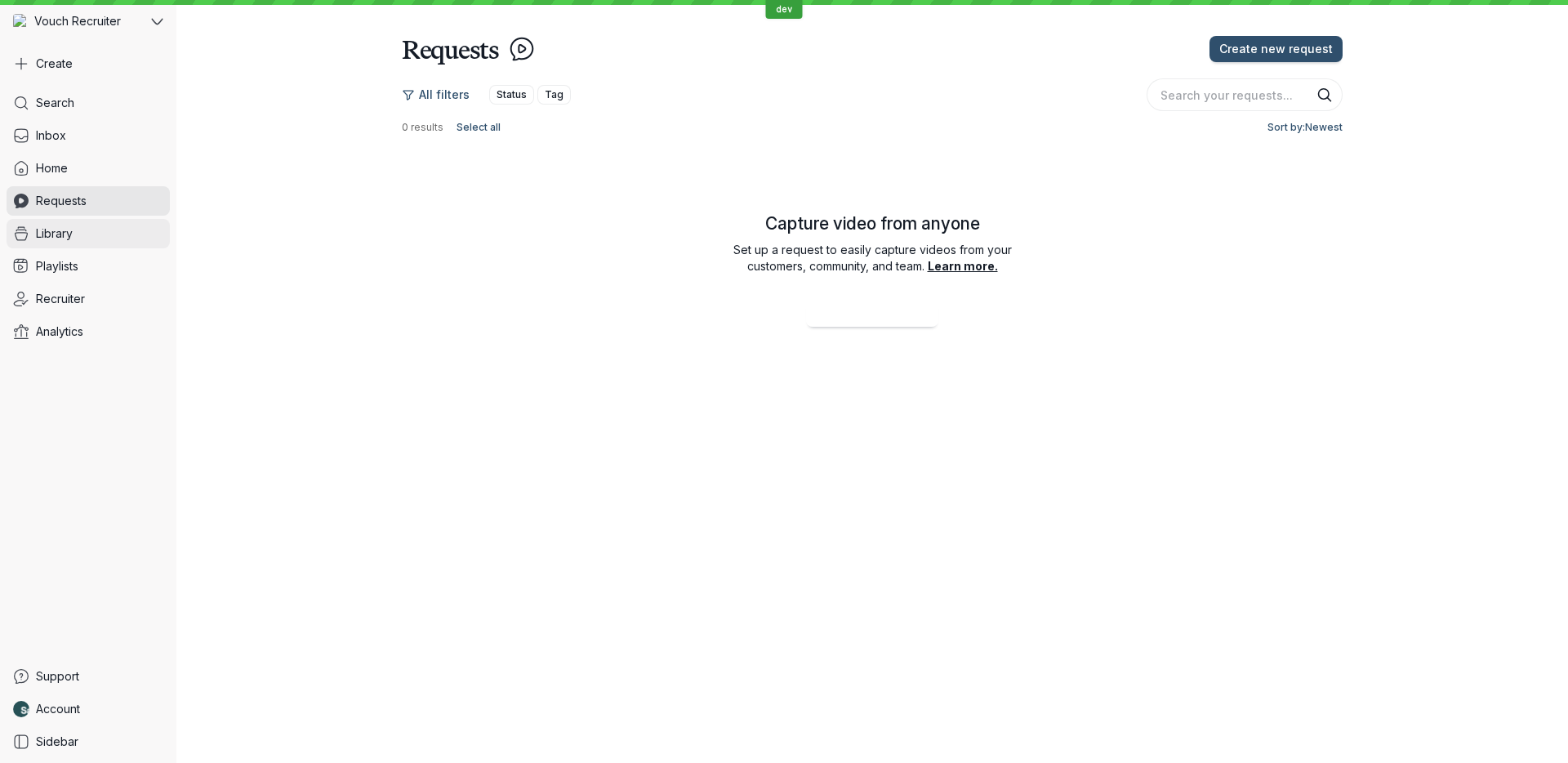
click at [117, 226] on link "Library" at bounding box center [88, 233] width 163 height 29
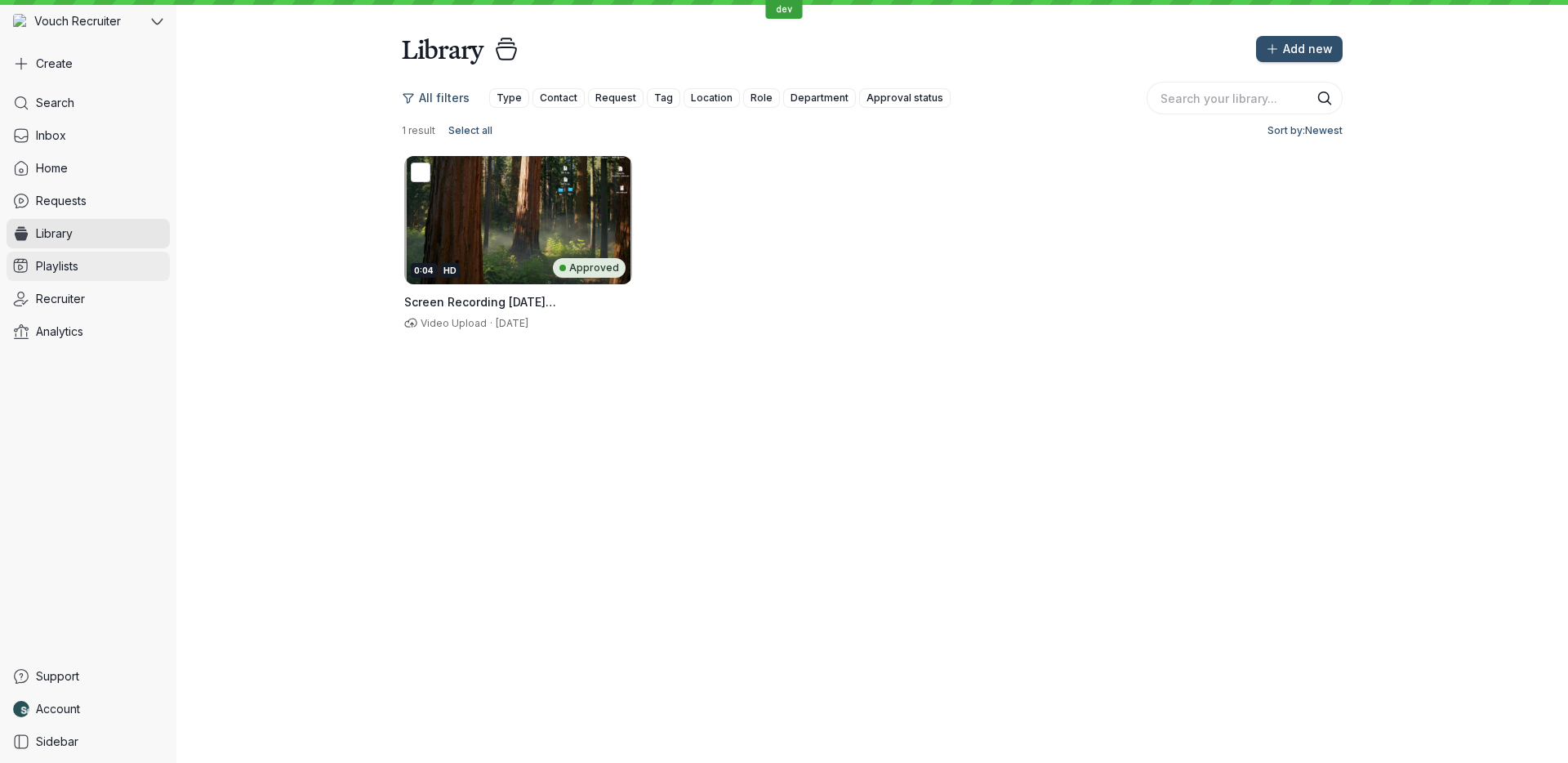
click at [121, 261] on link "Playlists" at bounding box center [88, 266] width 163 height 29
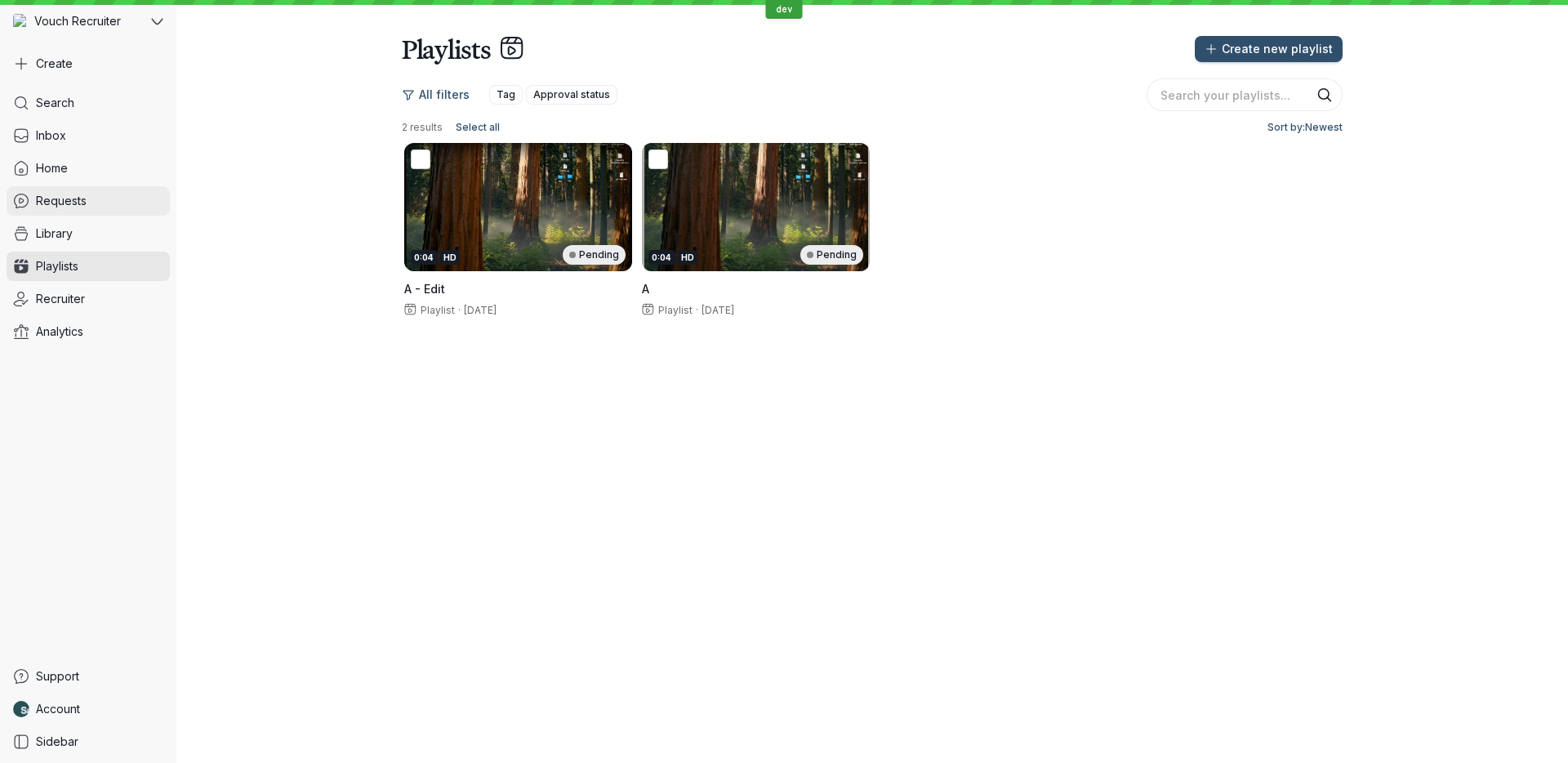
click at [90, 193] on link "Requests" at bounding box center [88, 200] width 163 height 29
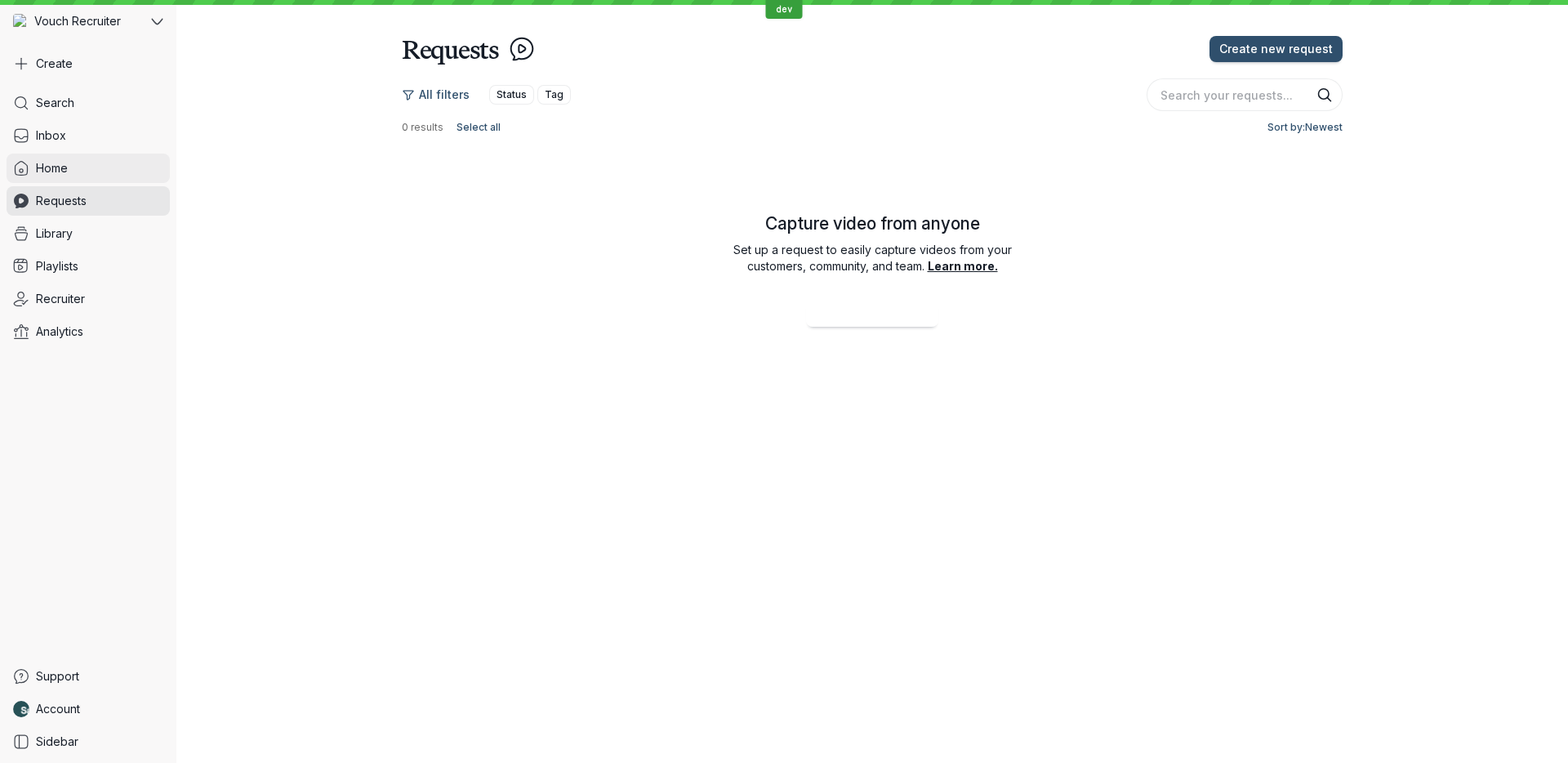
click at [92, 178] on link "Home" at bounding box center [88, 167] width 163 height 29
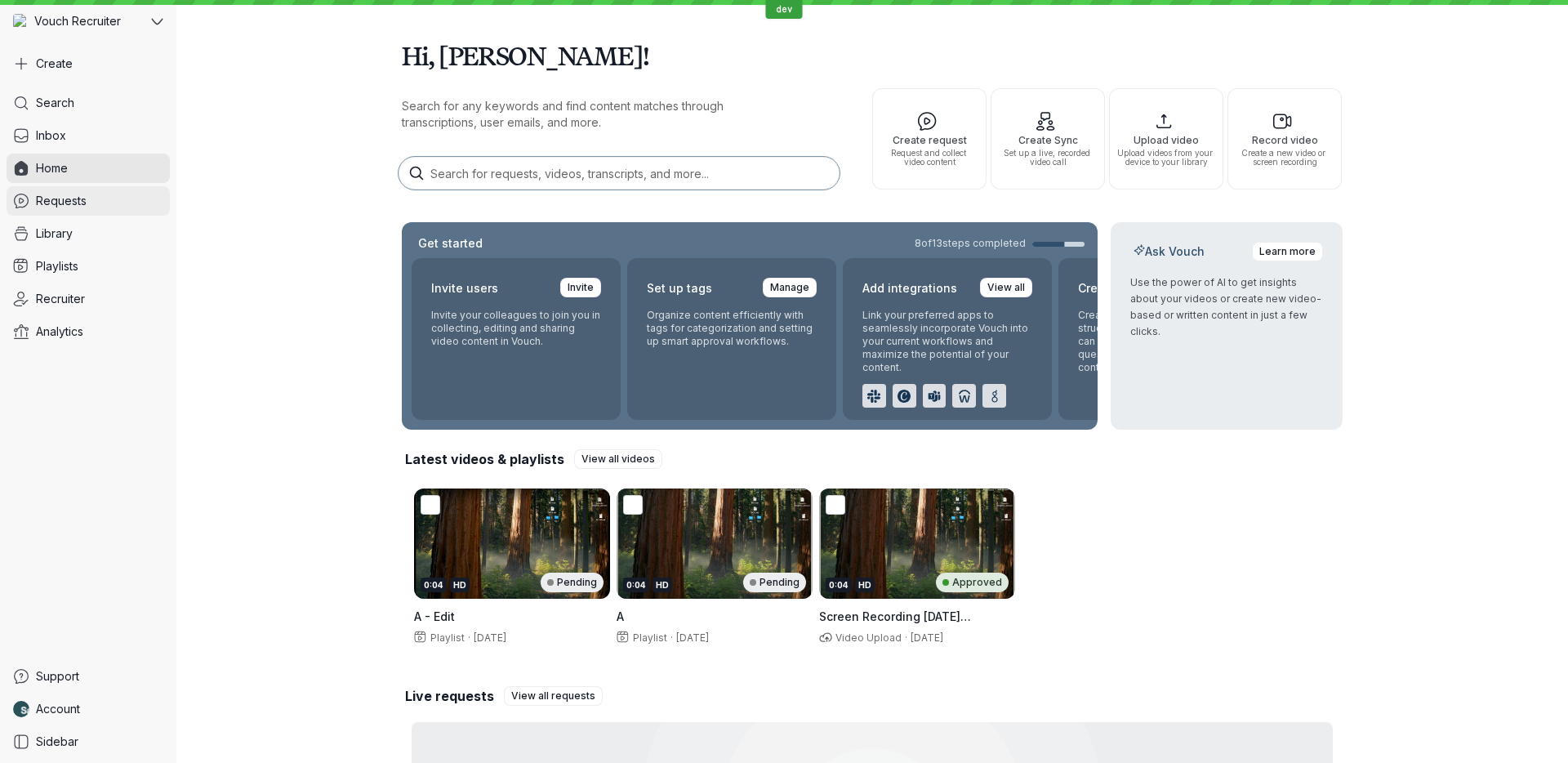
click at [91, 191] on link "Requests" at bounding box center [88, 200] width 163 height 29
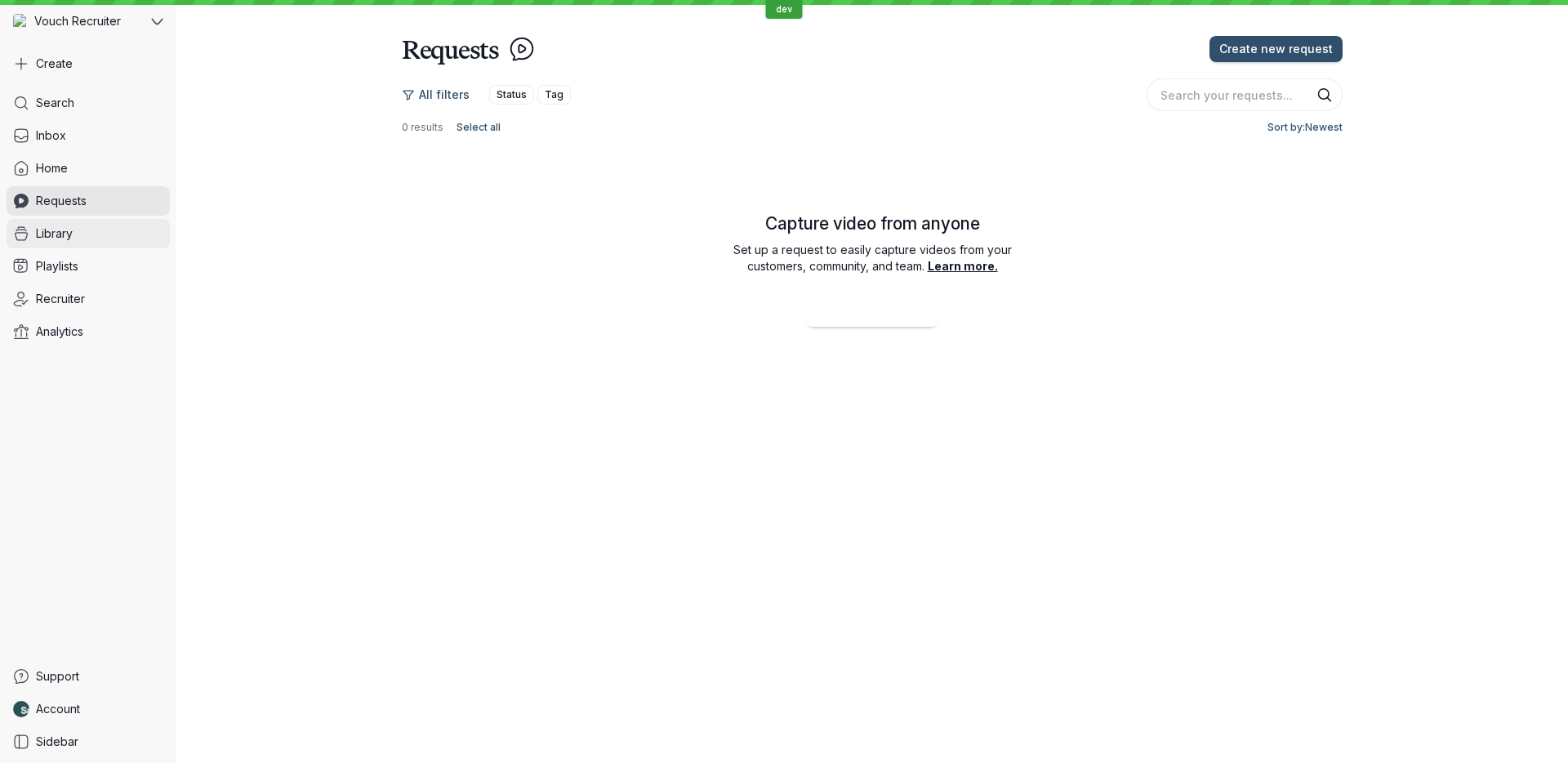
click at [95, 224] on link "Library" at bounding box center [88, 233] width 163 height 29
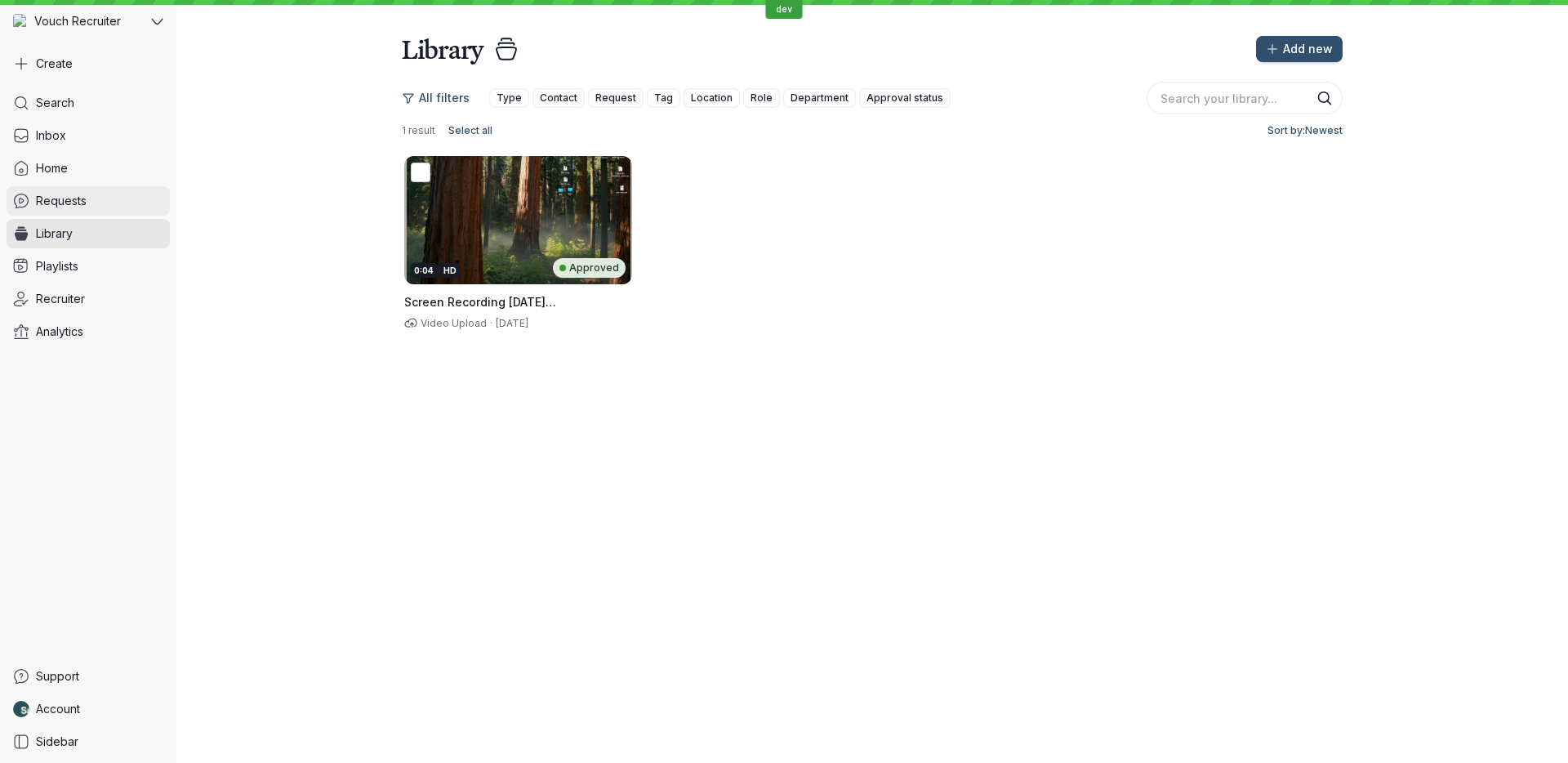
click at [96, 208] on link "Requests" at bounding box center [88, 200] width 163 height 29
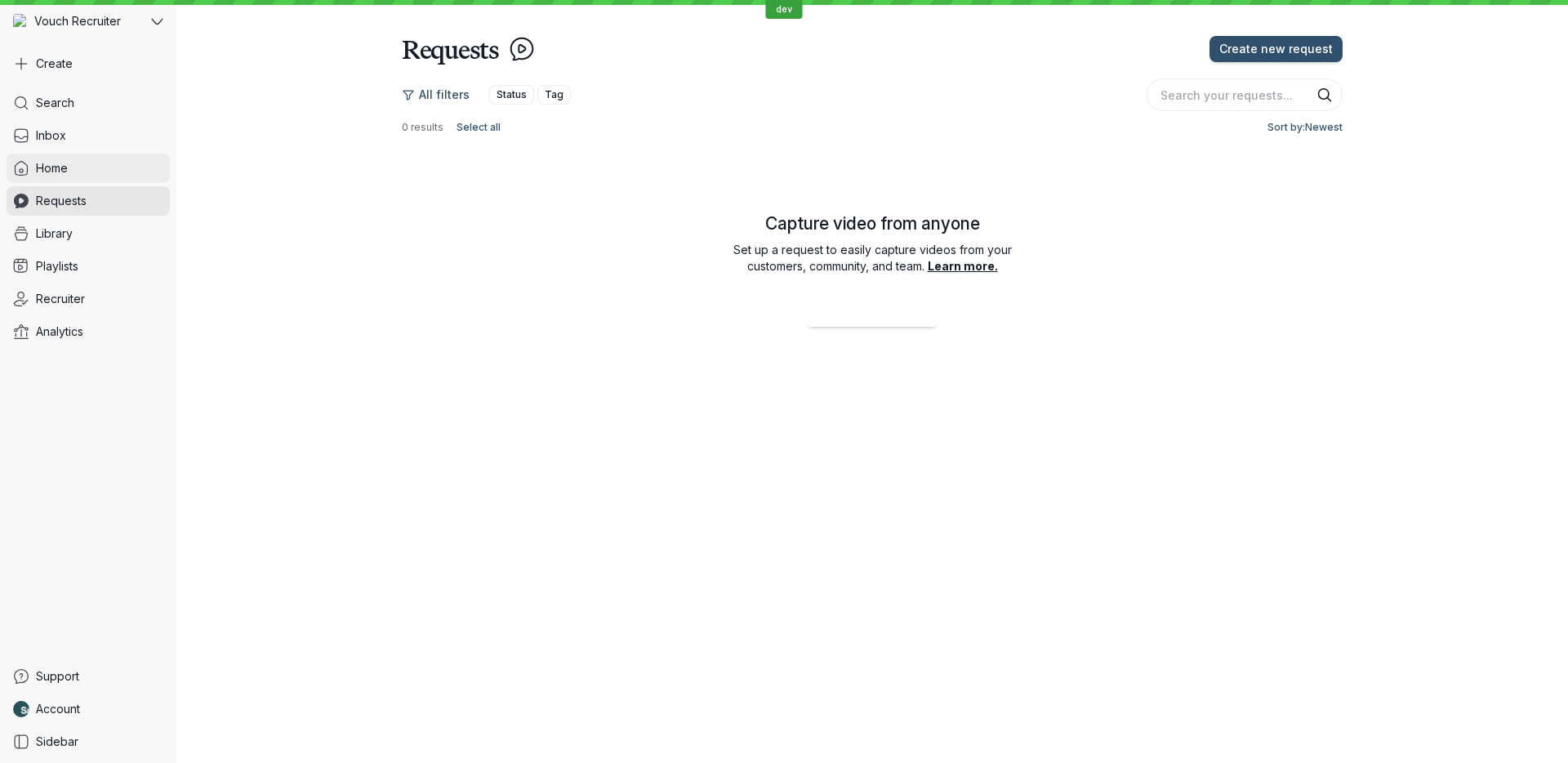
click at [96, 182] on link "Home" at bounding box center [88, 167] width 163 height 29
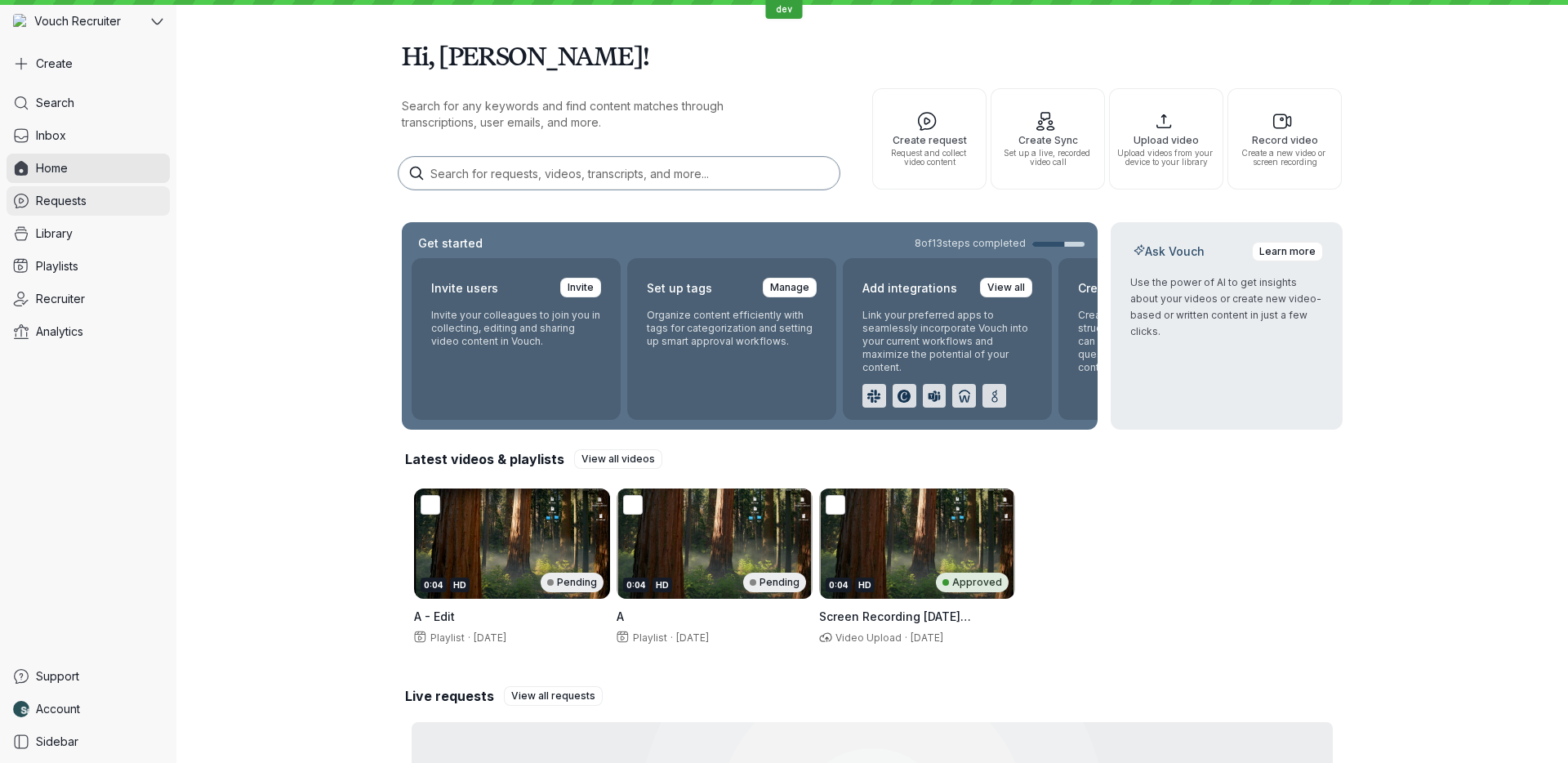
click at [87, 202] on link "Requests" at bounding box center [88, 200] width 163 height 29
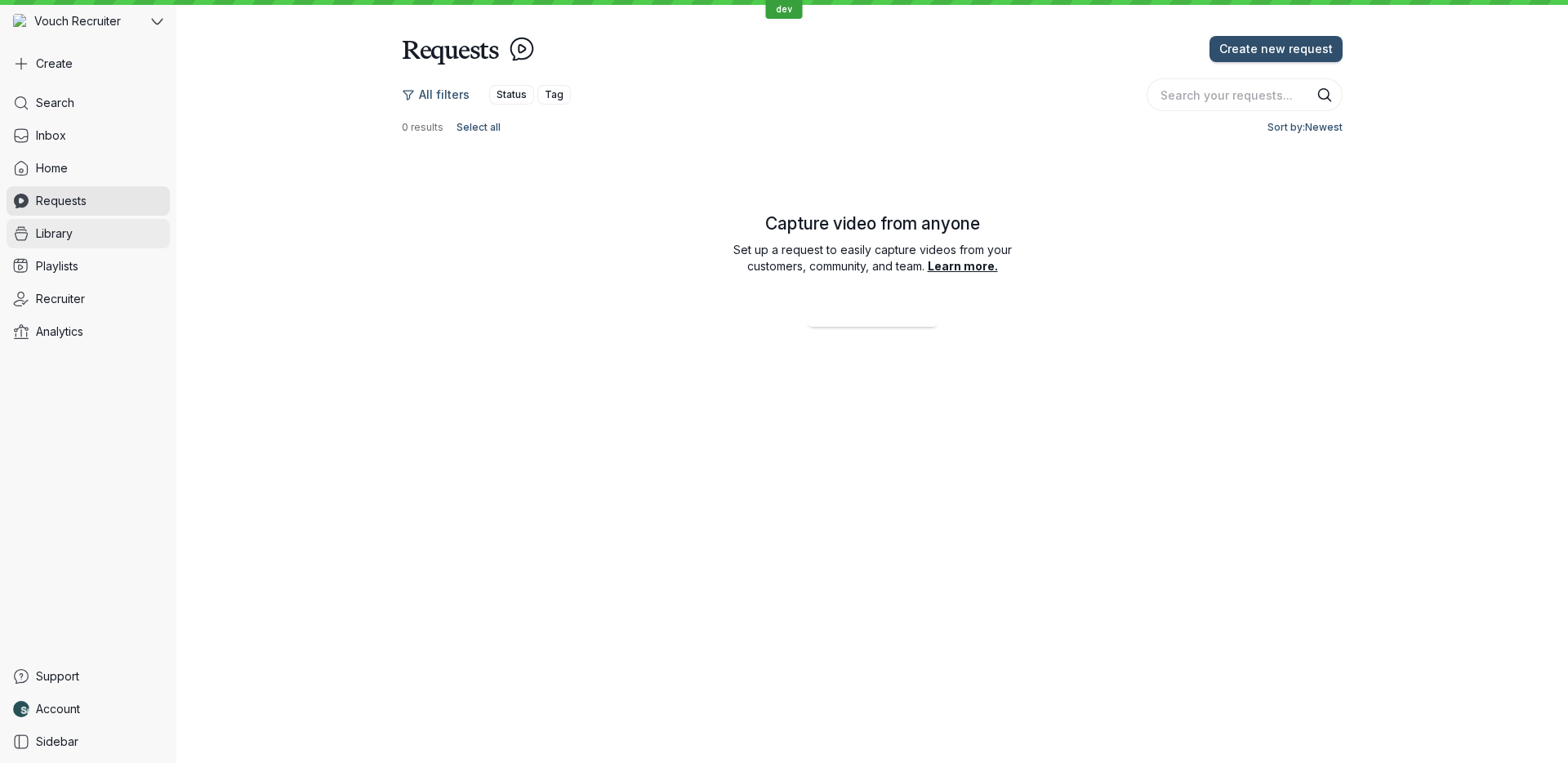
click at [91, 236] on link "Library" at bounding box center [88, 233] width 163 height 29
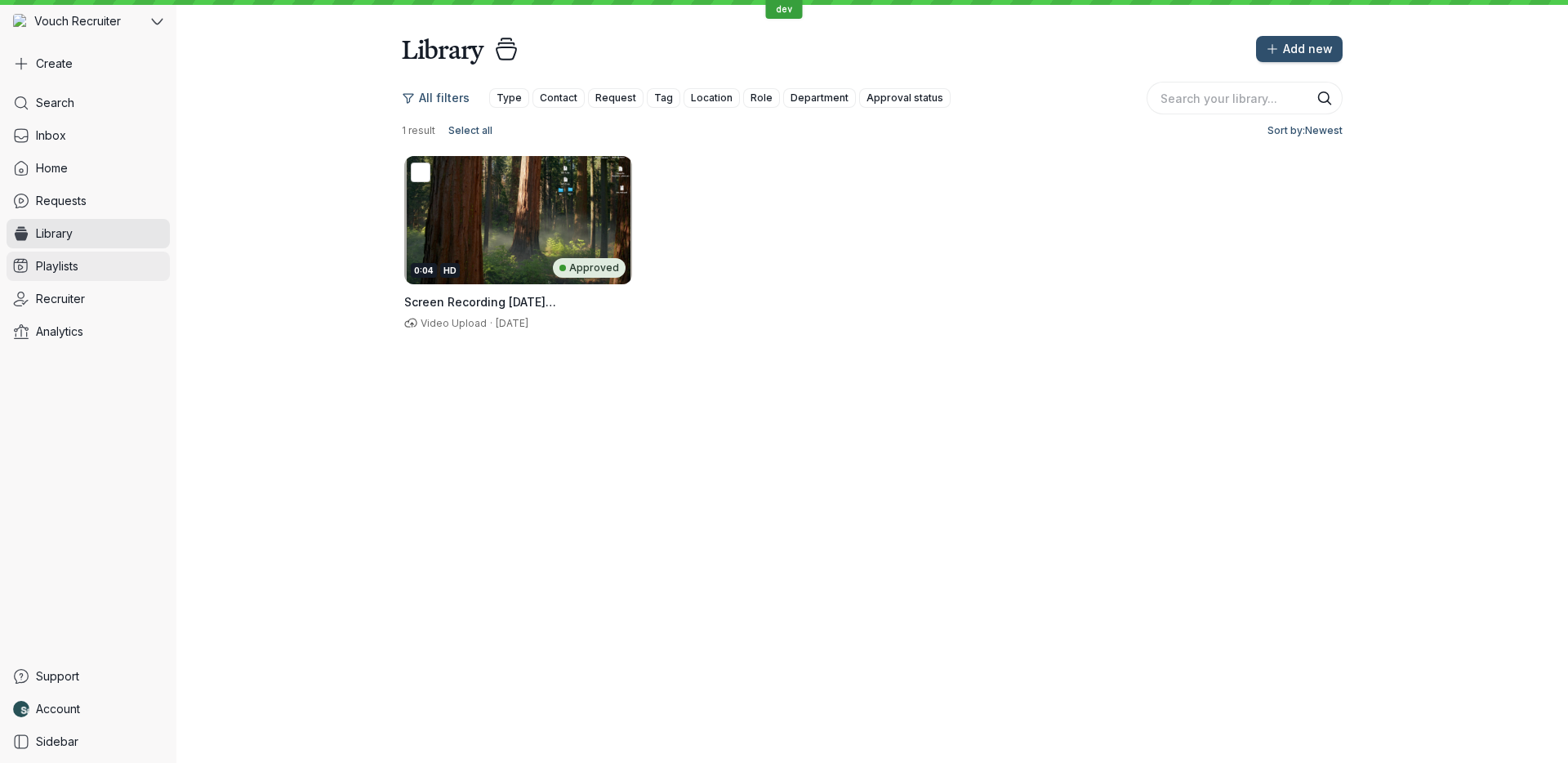
click at [88, 265] on link "Playlists" at bounding box center [88, 266] width 163 height 29
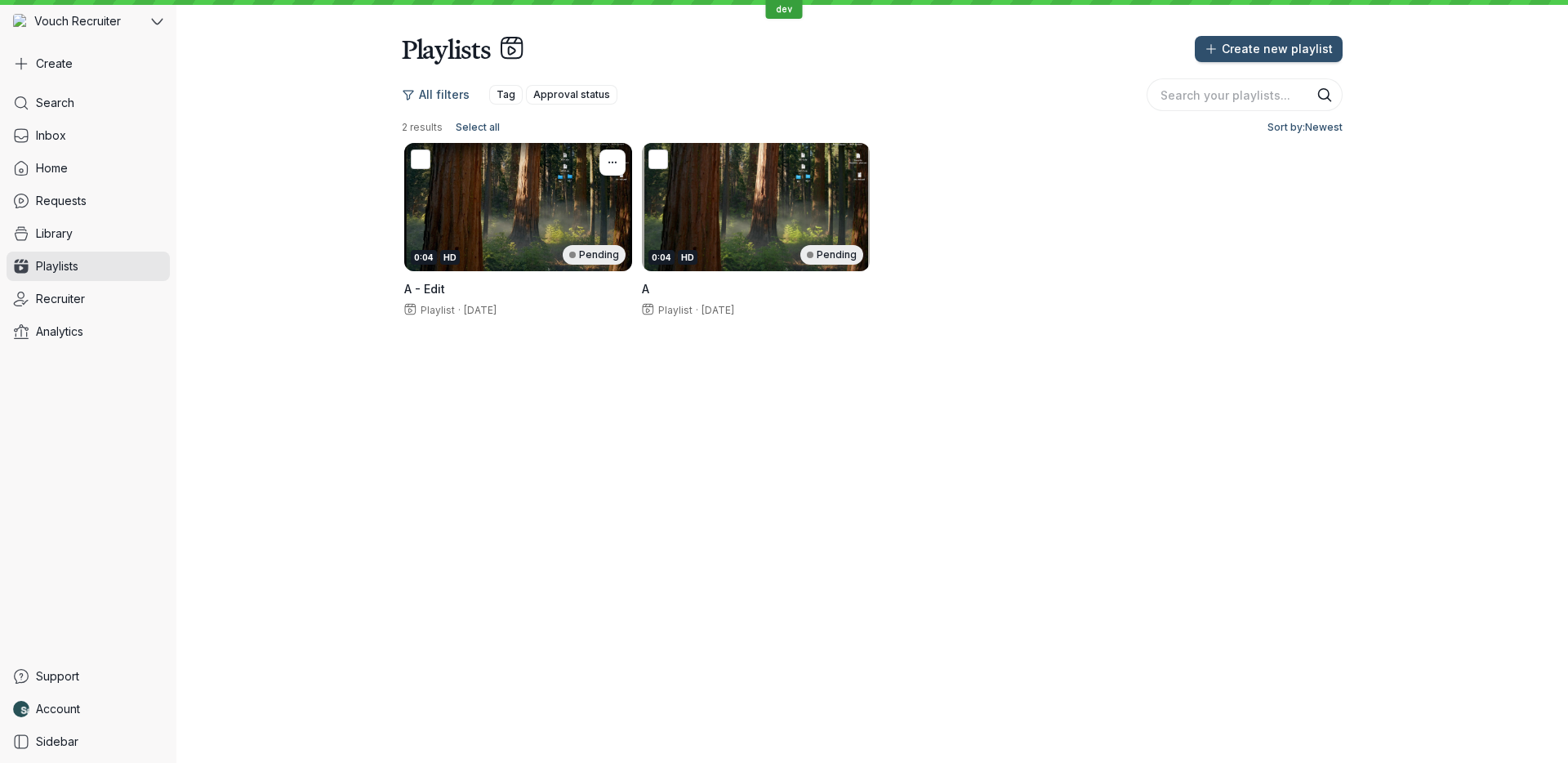
click at [574, 246] on div "Pending" at bounding box center [594, 255] width 63 height 20
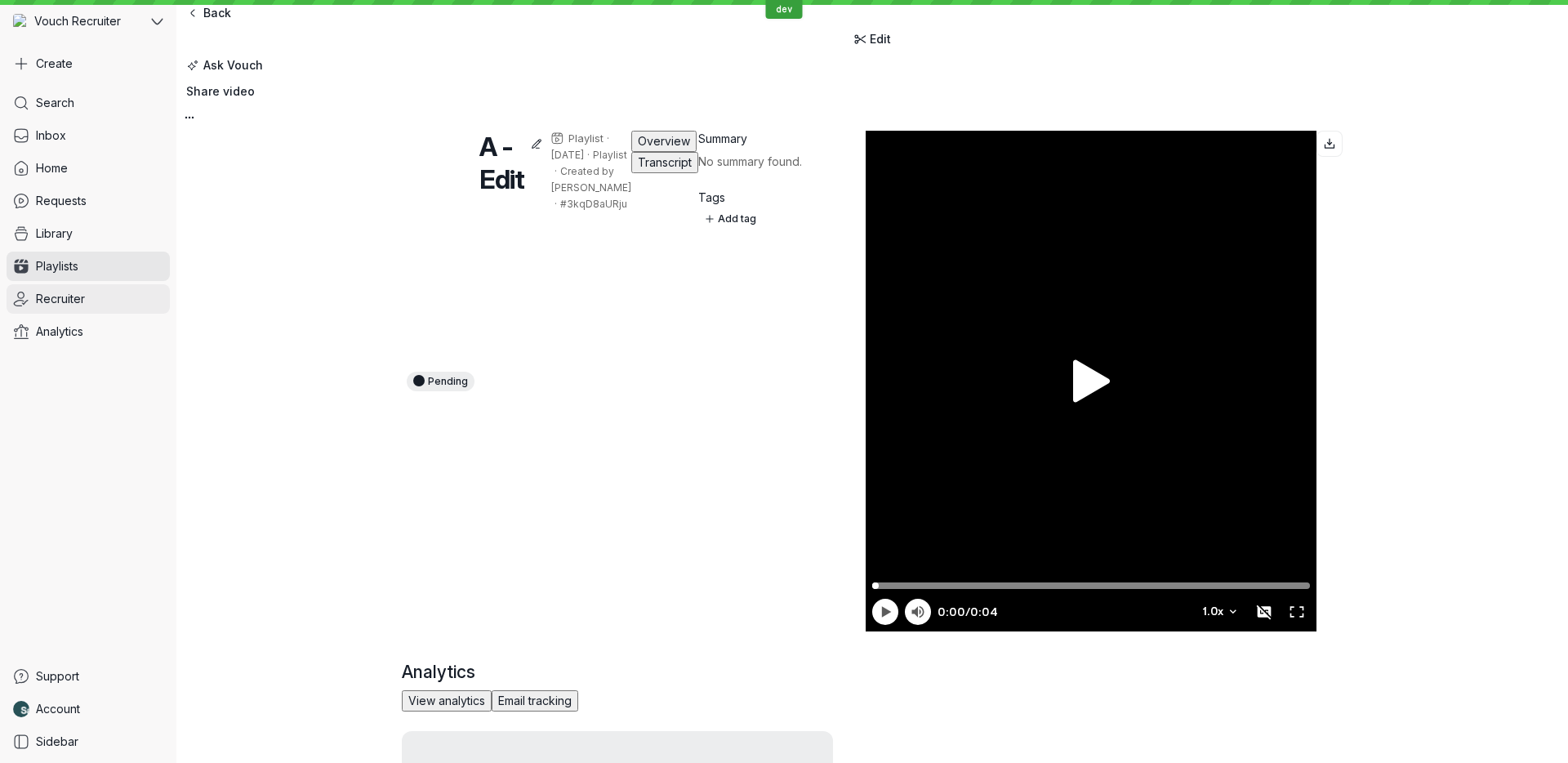
click at [97, 300] on link "Recruiter" at bounding box center [88, 298] width 163 height 29
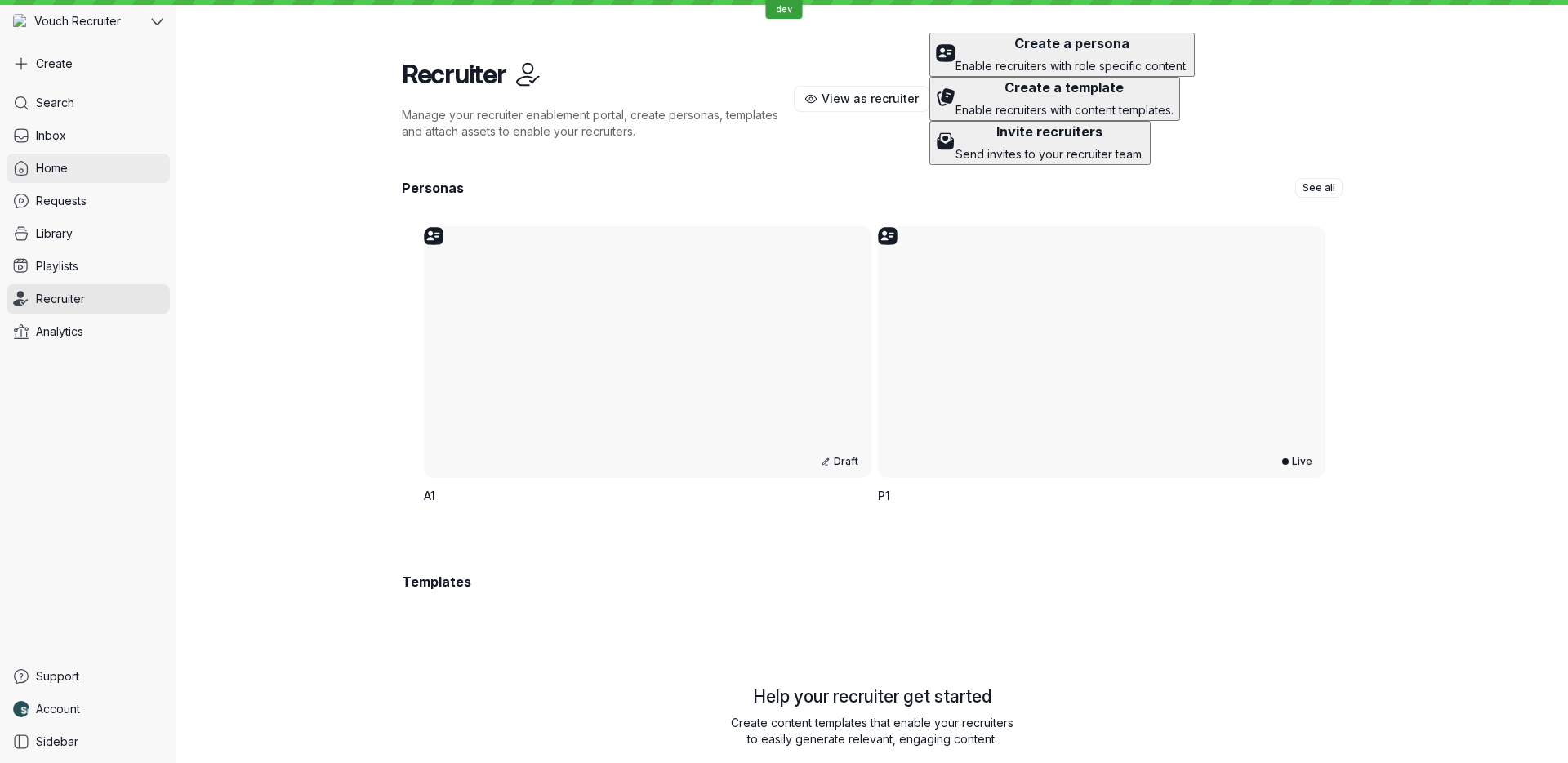
click at [96, 176] on link "Home" at bounding box center [88, 167] width 163 height 29
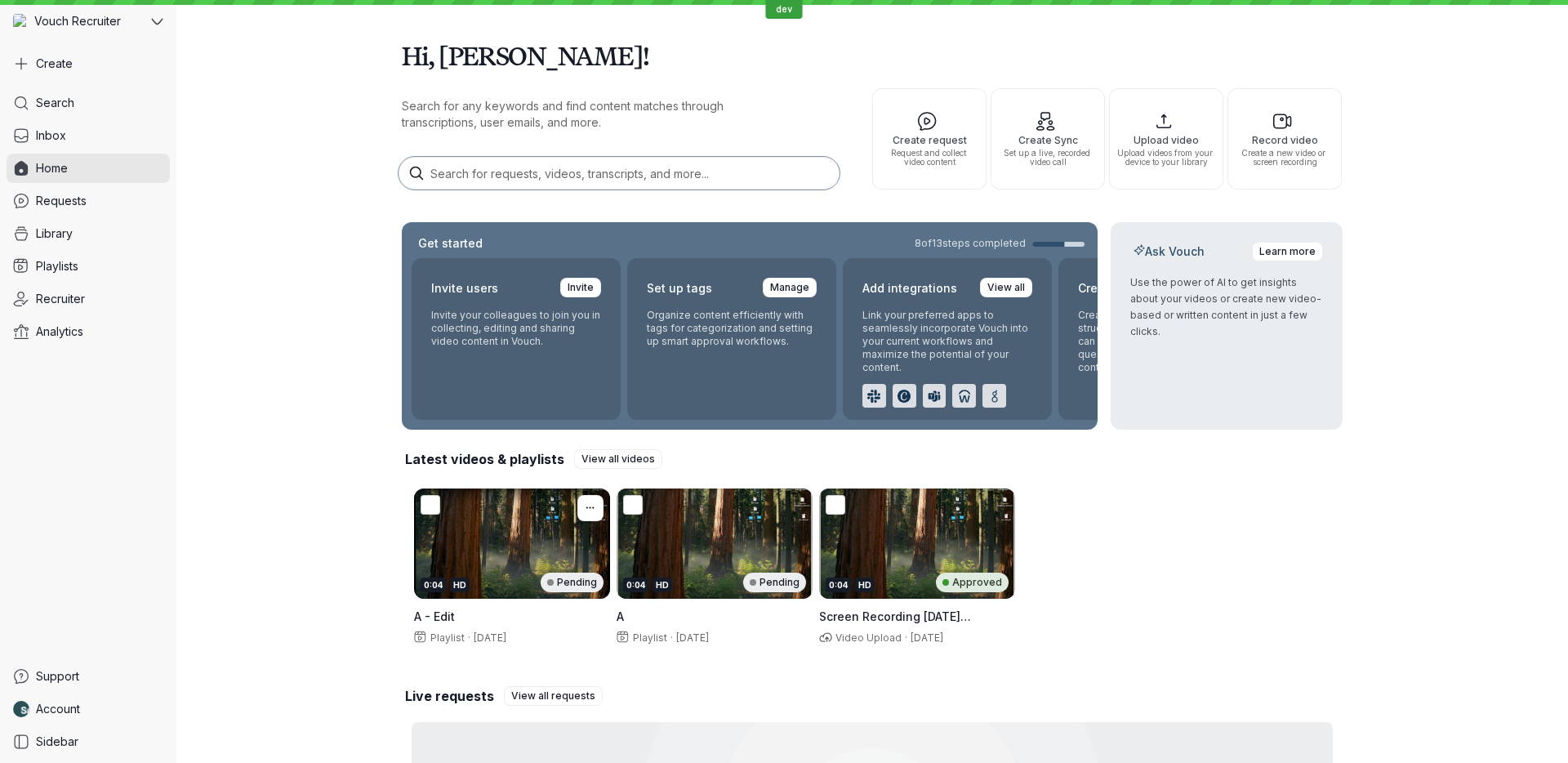
click at [516, 506] on div "0:04 HD Pending" at bounding box center [512, 543] width 196 height 110
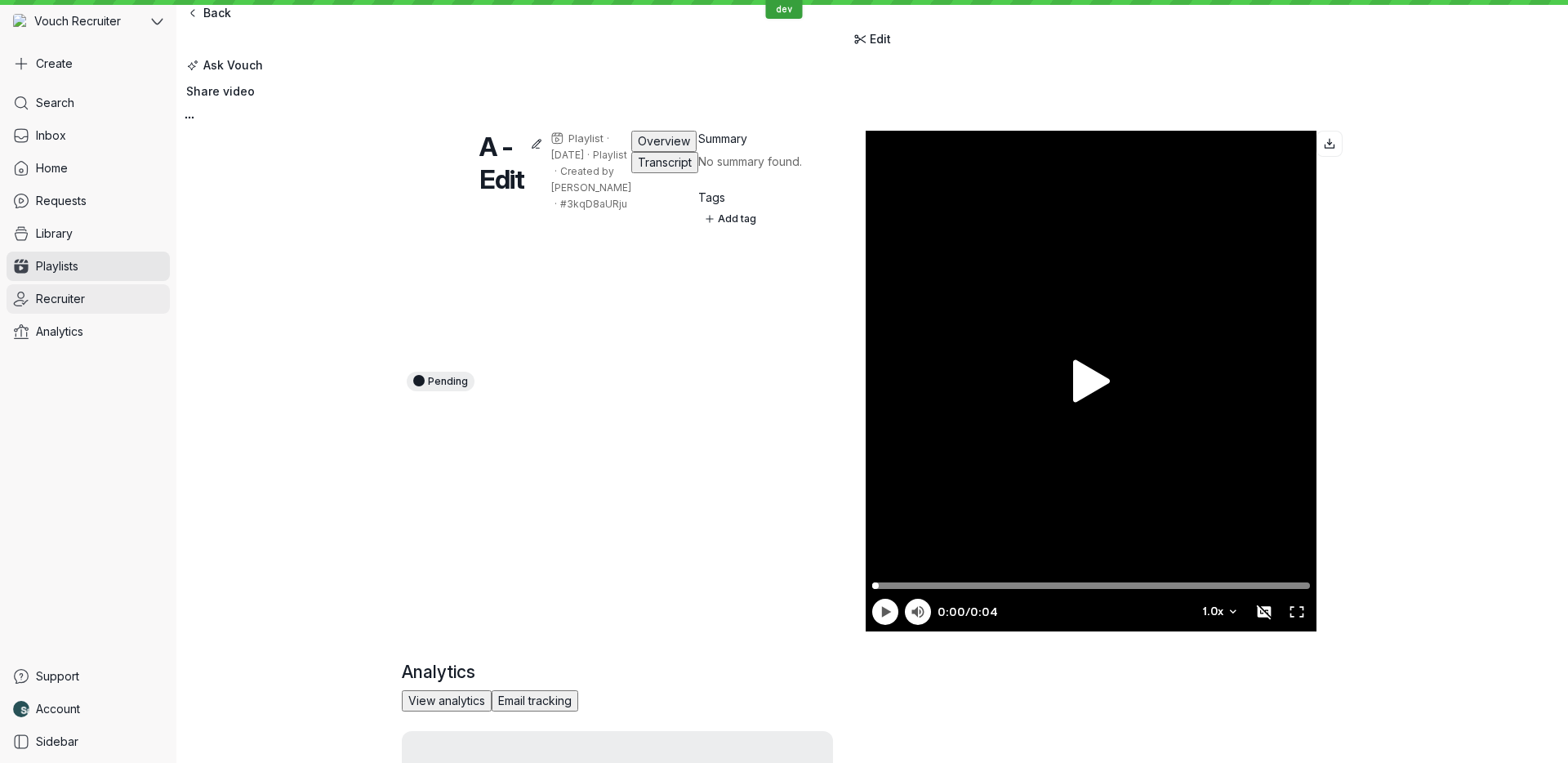
click at [121, 305] on link "Recruiter" at bounding box center [88, 298] width 163 height 29
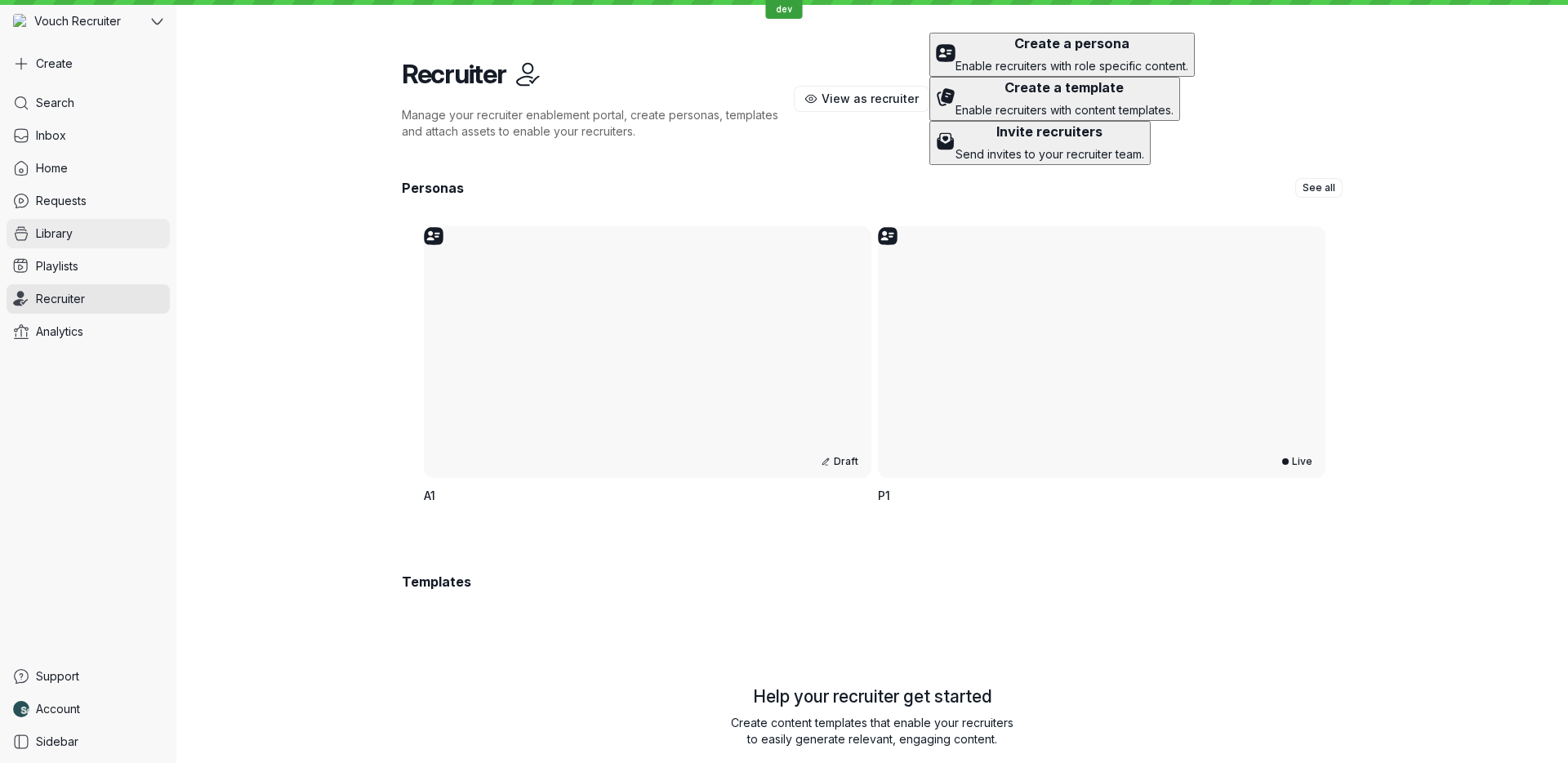
click at [111, 231] on link "Library" at bounding box center [88, 233] width 163 height 29
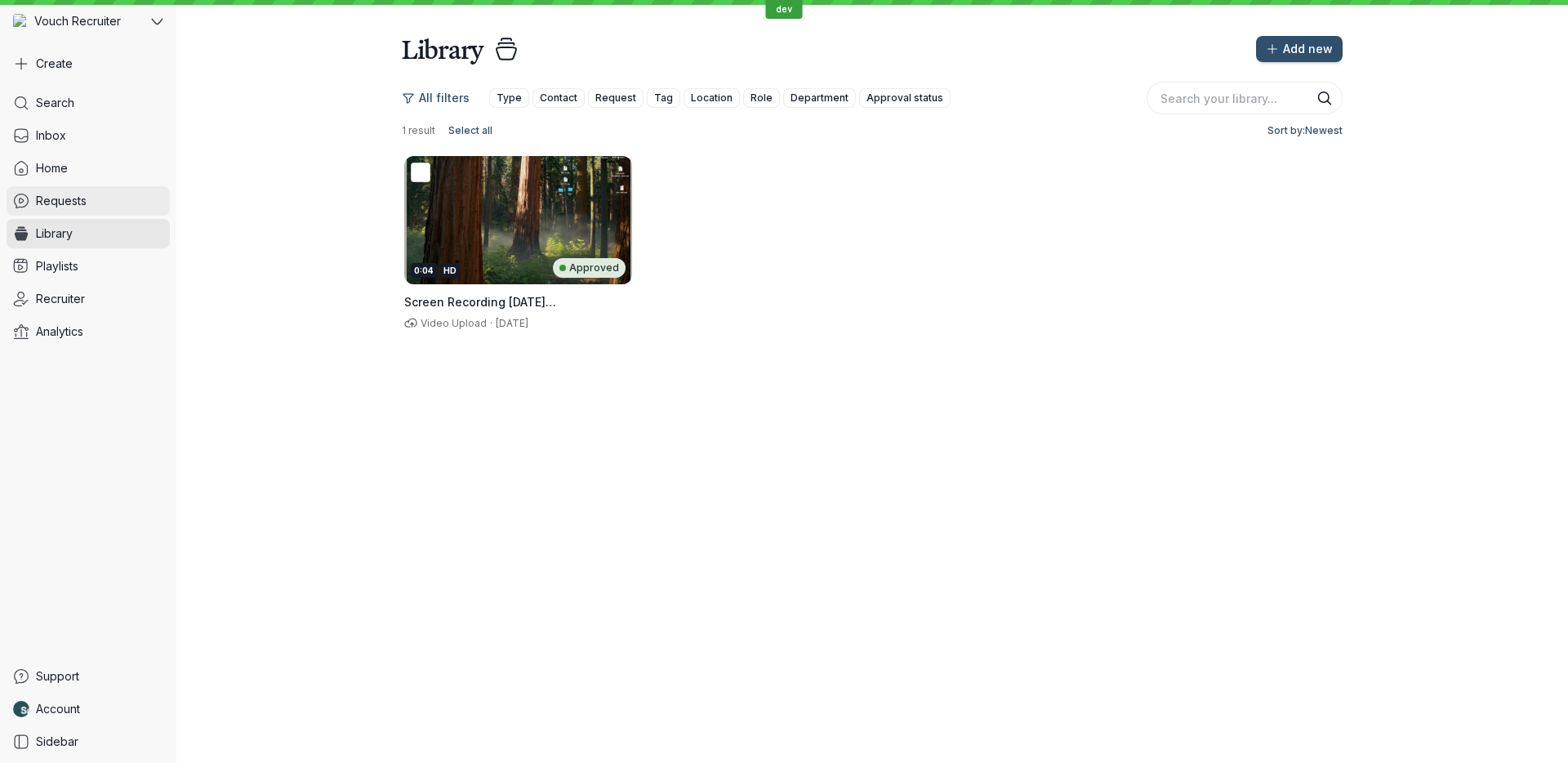
click at [115, 202] on link "Requests" at bounding box center [88, 200] width 163 height 29
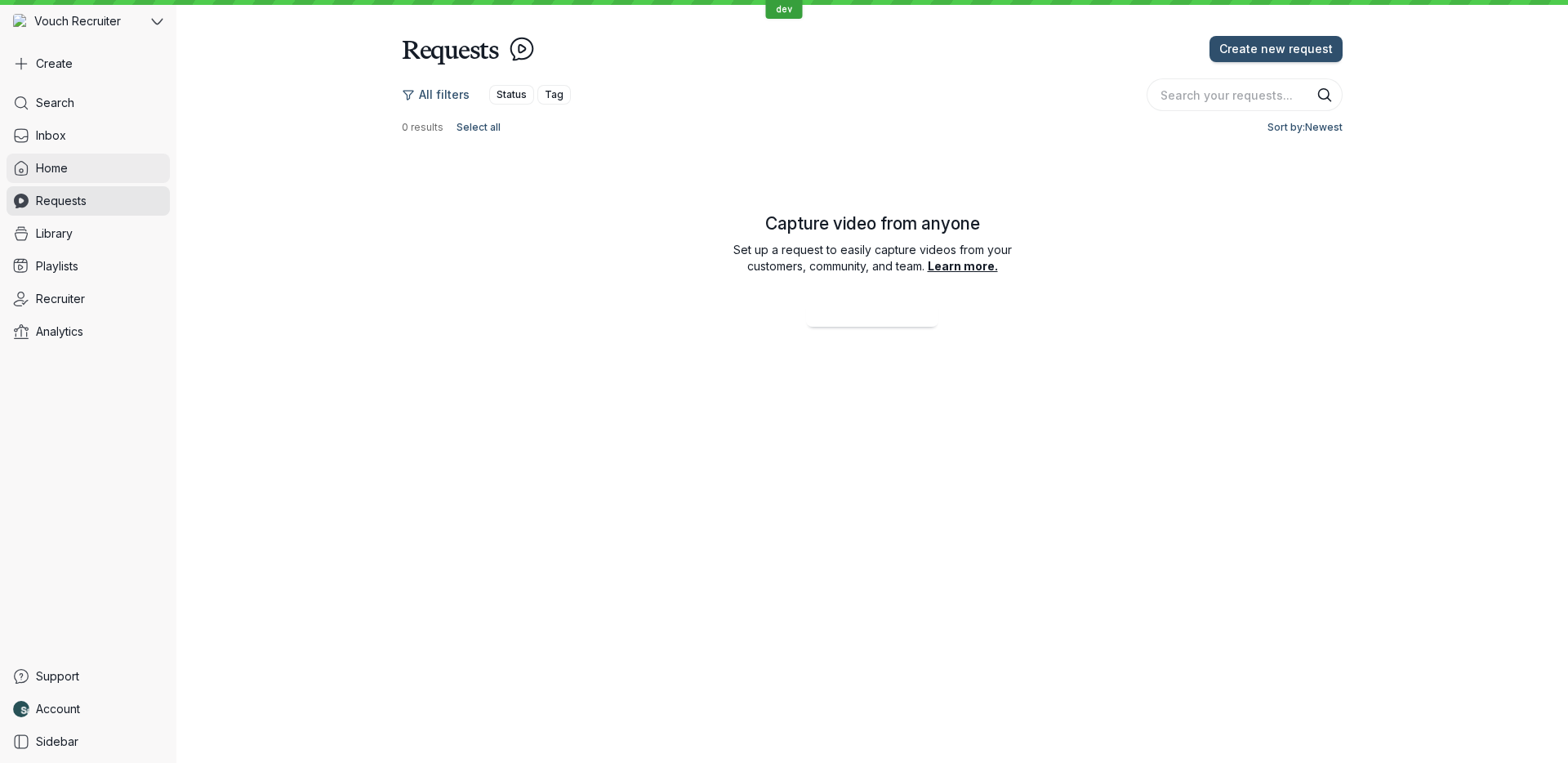
click at [116, 180] on link "Home" at bounding box center [88, 167] width 163 height 29
